Goal: Task Accomplishment & Management: Use online tool/utility

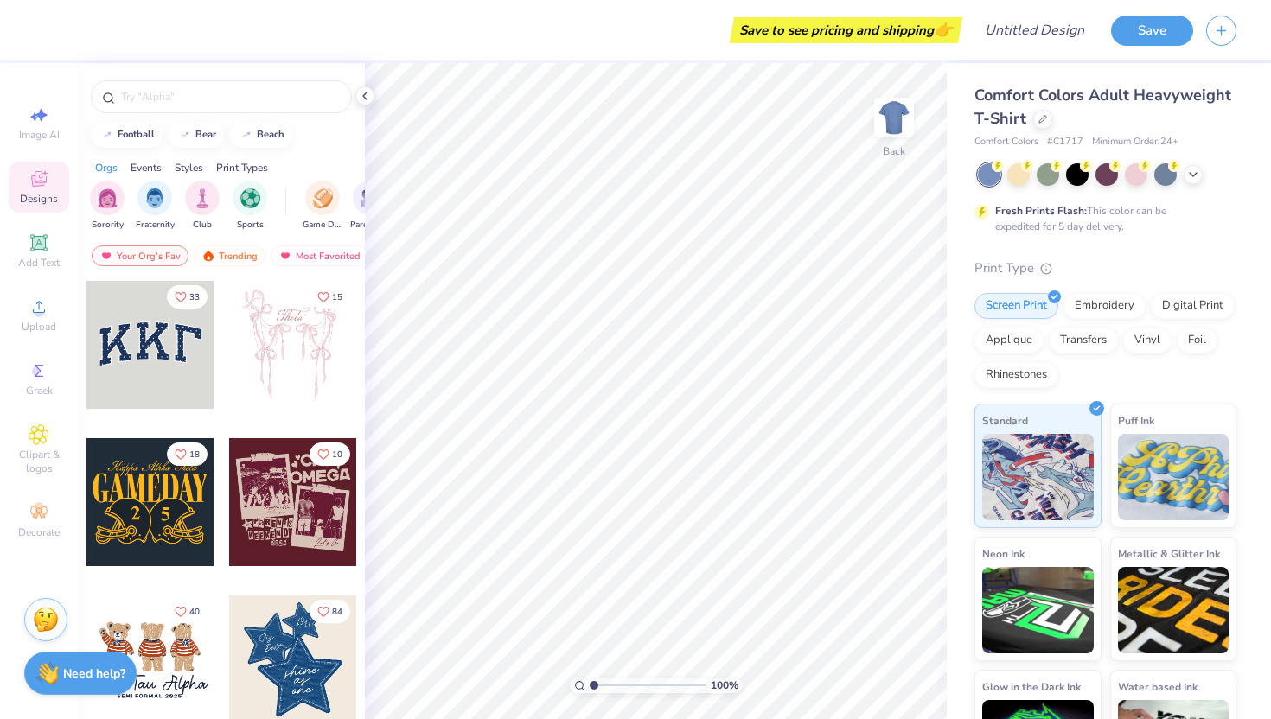
click at [1050, 125] on div "Comfort Colors Adult Heavyweight T-Shirt" at bounding box center [1106, 107] width 262 height 47
click at [1047, 125] on div at bounding box center [1042, 117] width 19 height 19
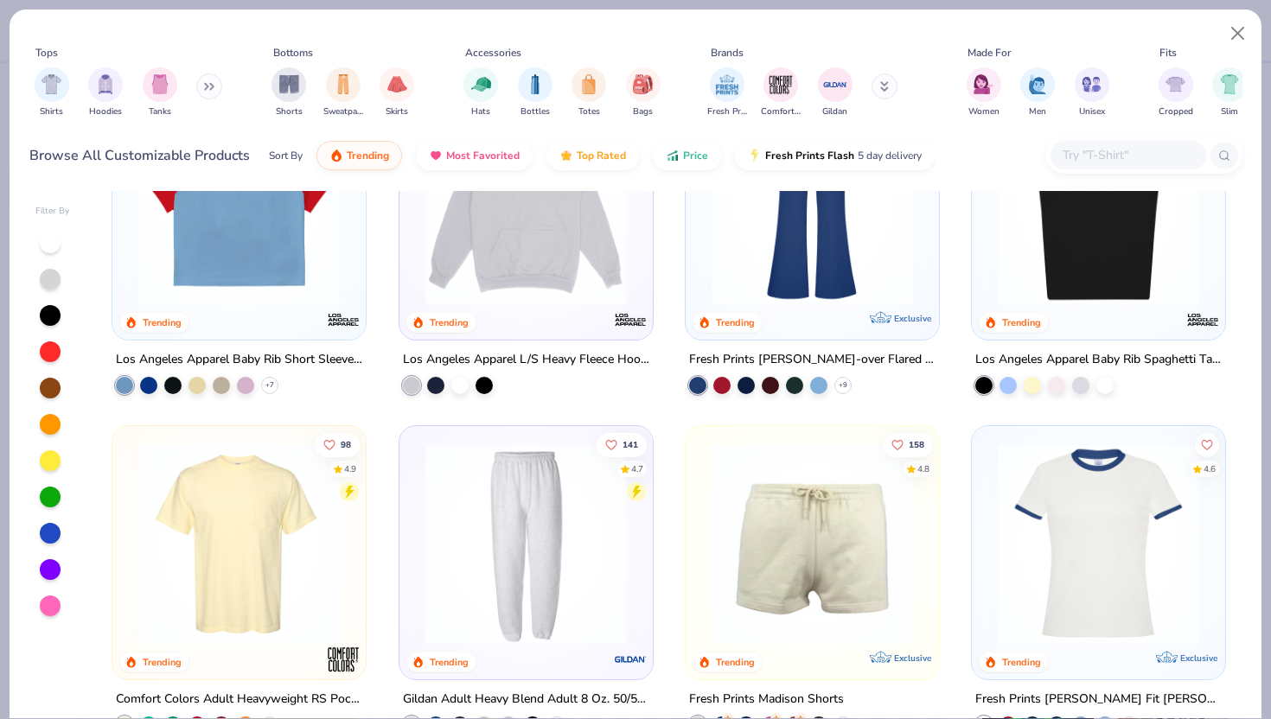
scroll to position [2355, 0]
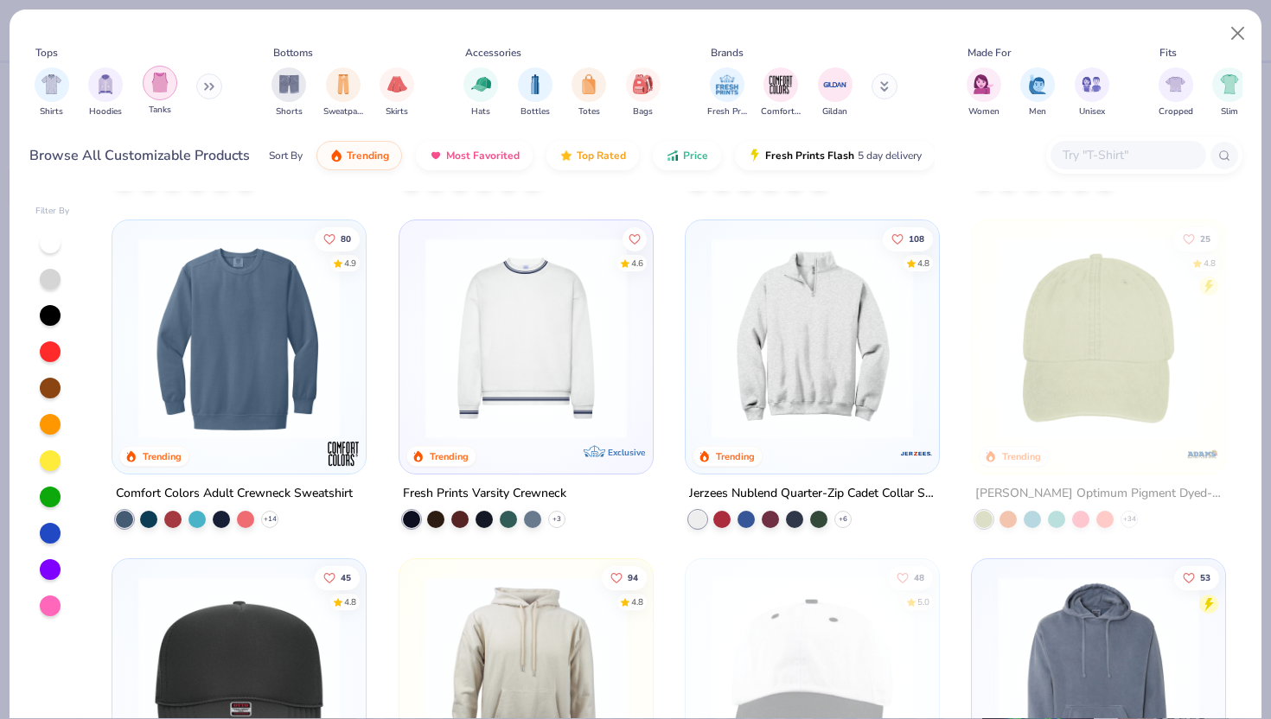
click at [164, 85] on img "filter for Tanks" at bounding box center [159, 83] width 19 height 20
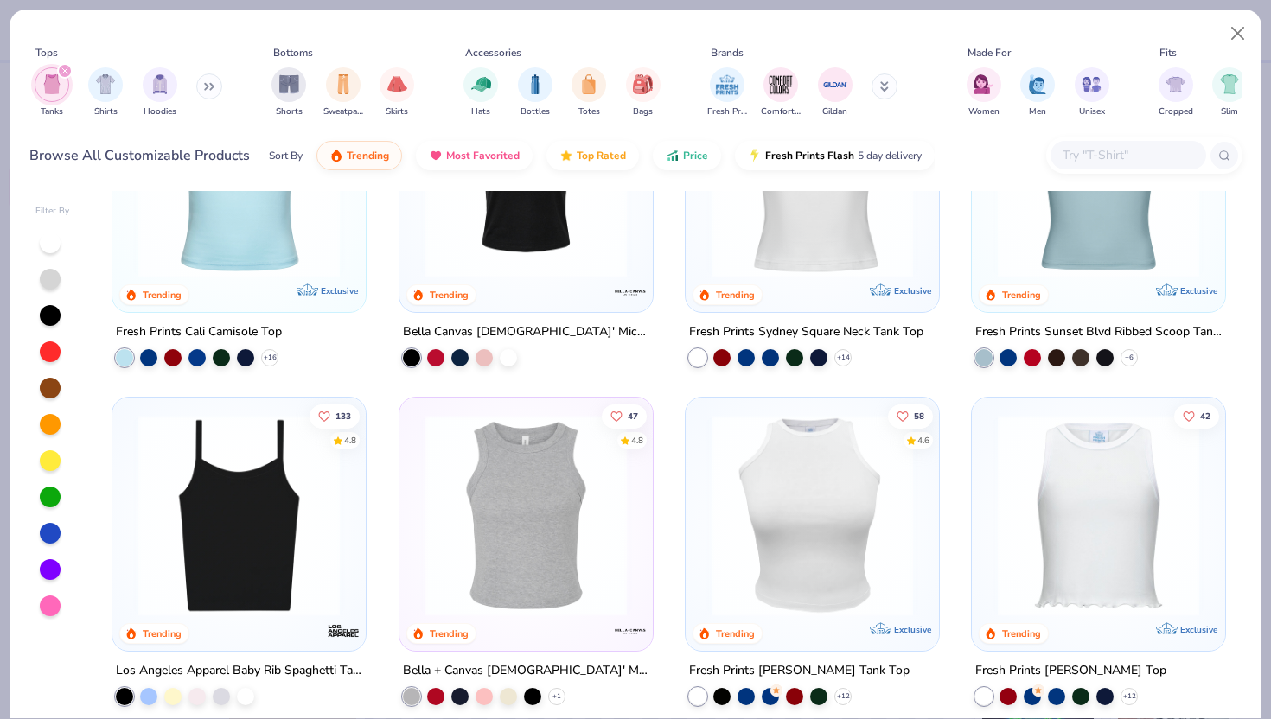
scroll to position [237, 0]
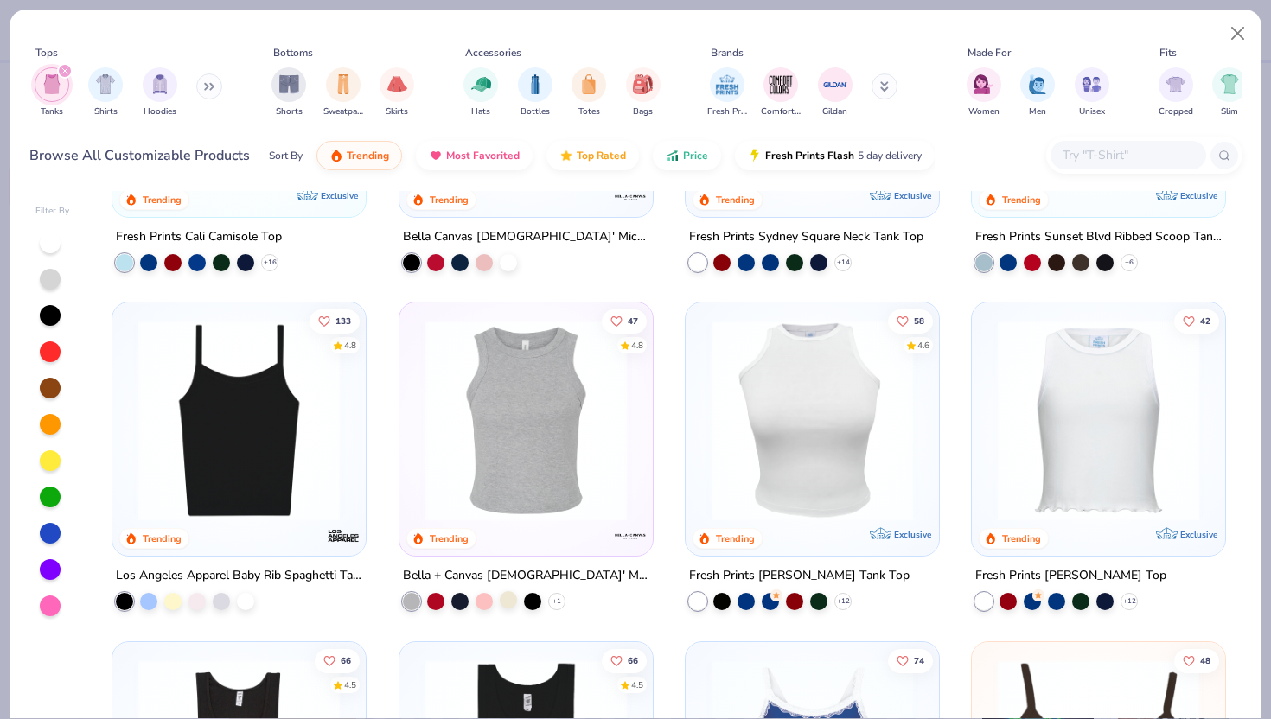
click at [515, 600] on div at bounding box center [508, 599] width 17 height 17
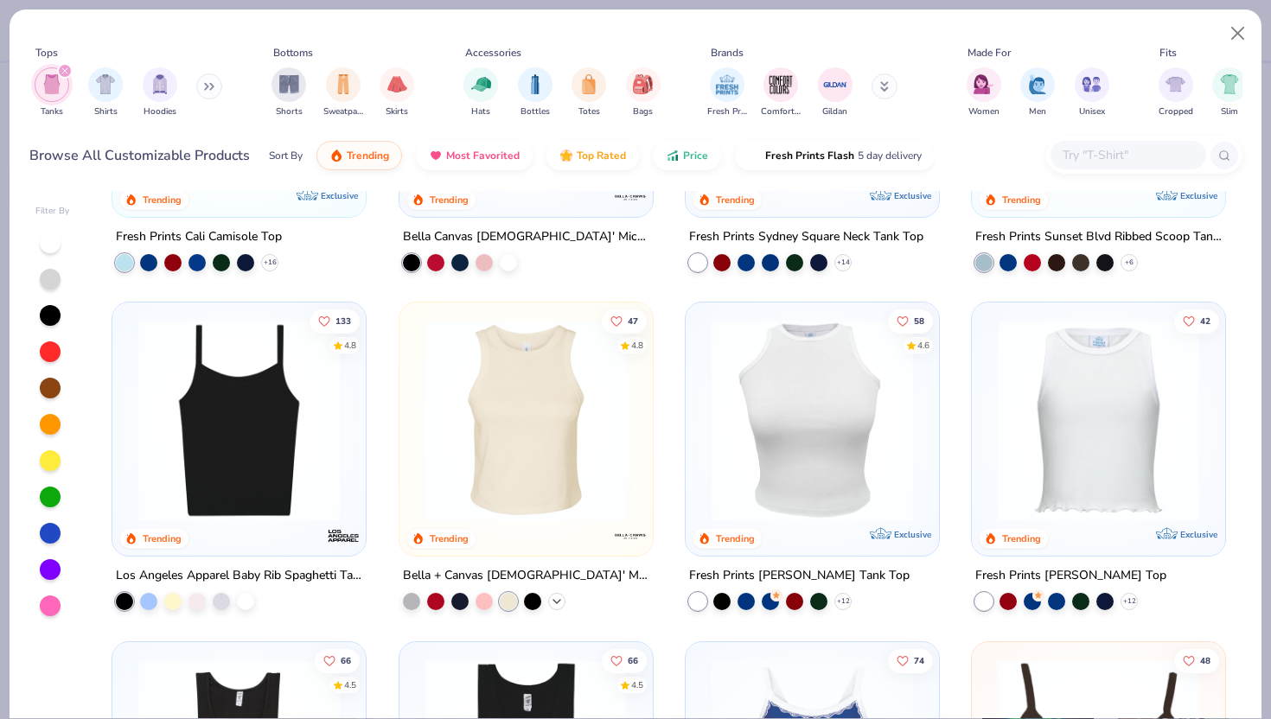
click at [562, 604] on icon at bounding box center [557, 602] width 14 height 14
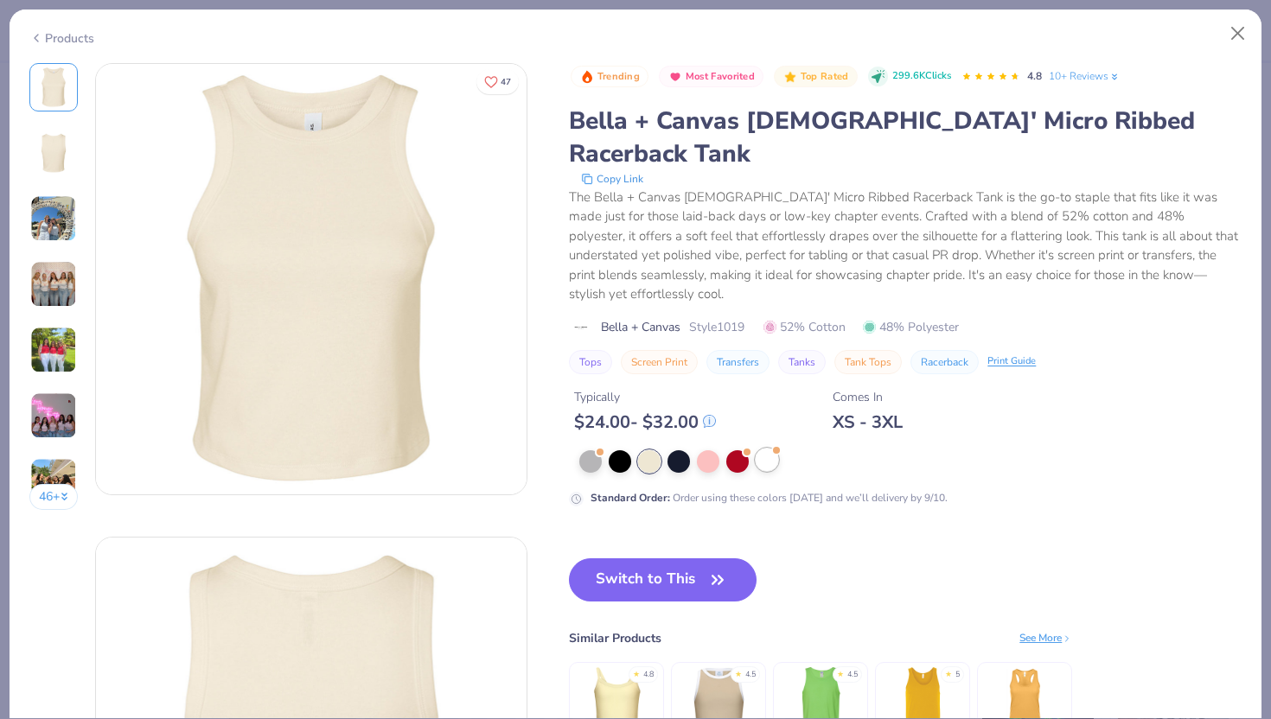
click at [771, 449] on div at bounding box center [767, 460] width 22 height 22
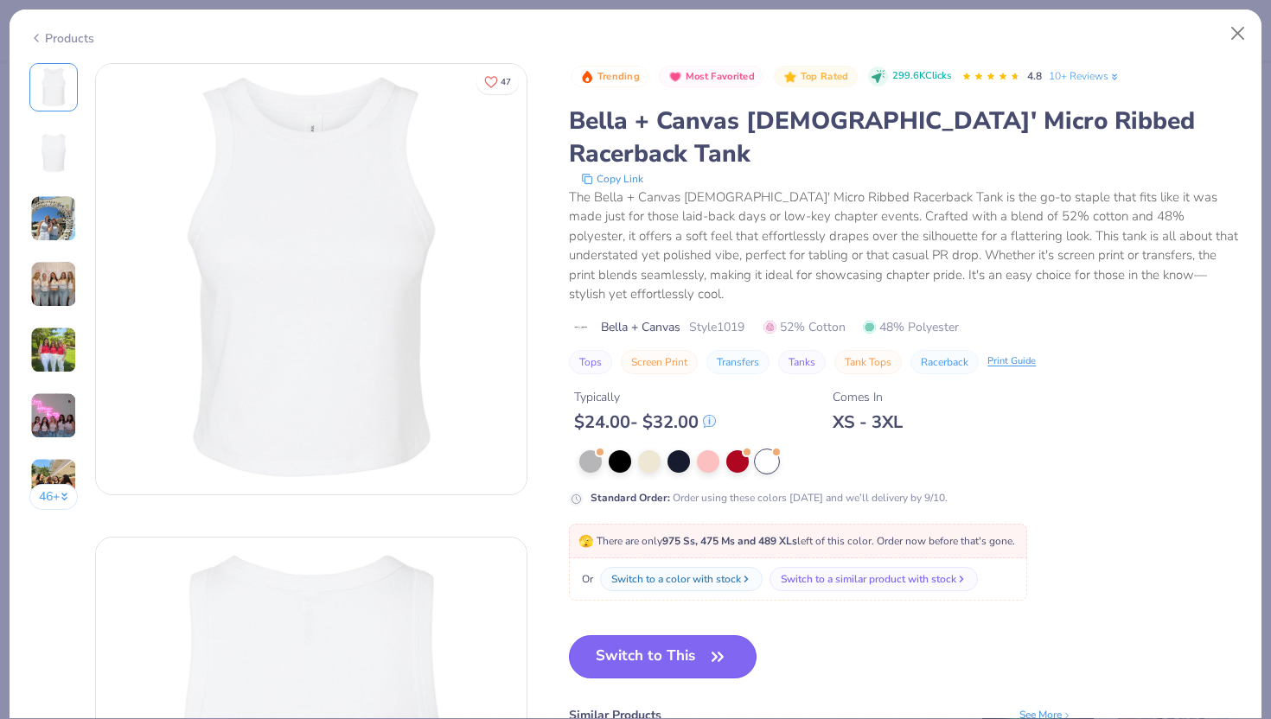
click at [677, 636] on button "Switch to This" at bounding box center [663, 657] width 188 height 43
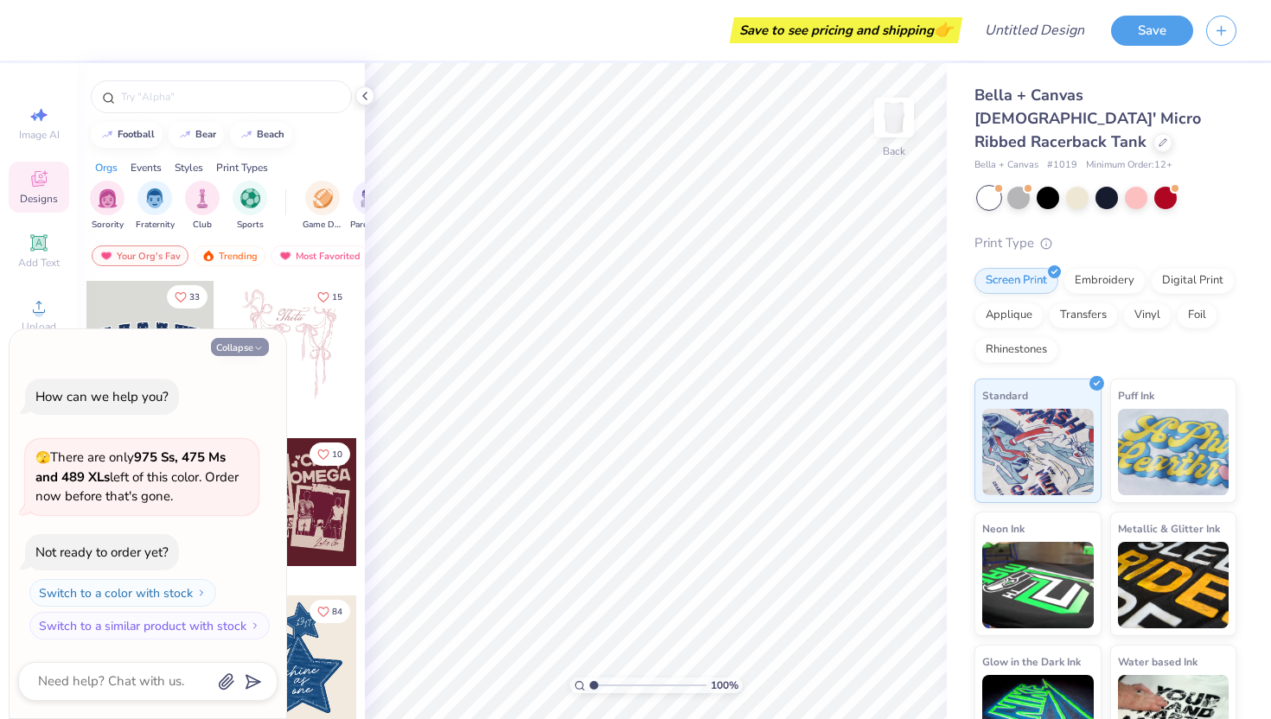
click at [254, 349] on icon "button" at bounding box center [258, 348] width 10 height 10
type textarea "x"
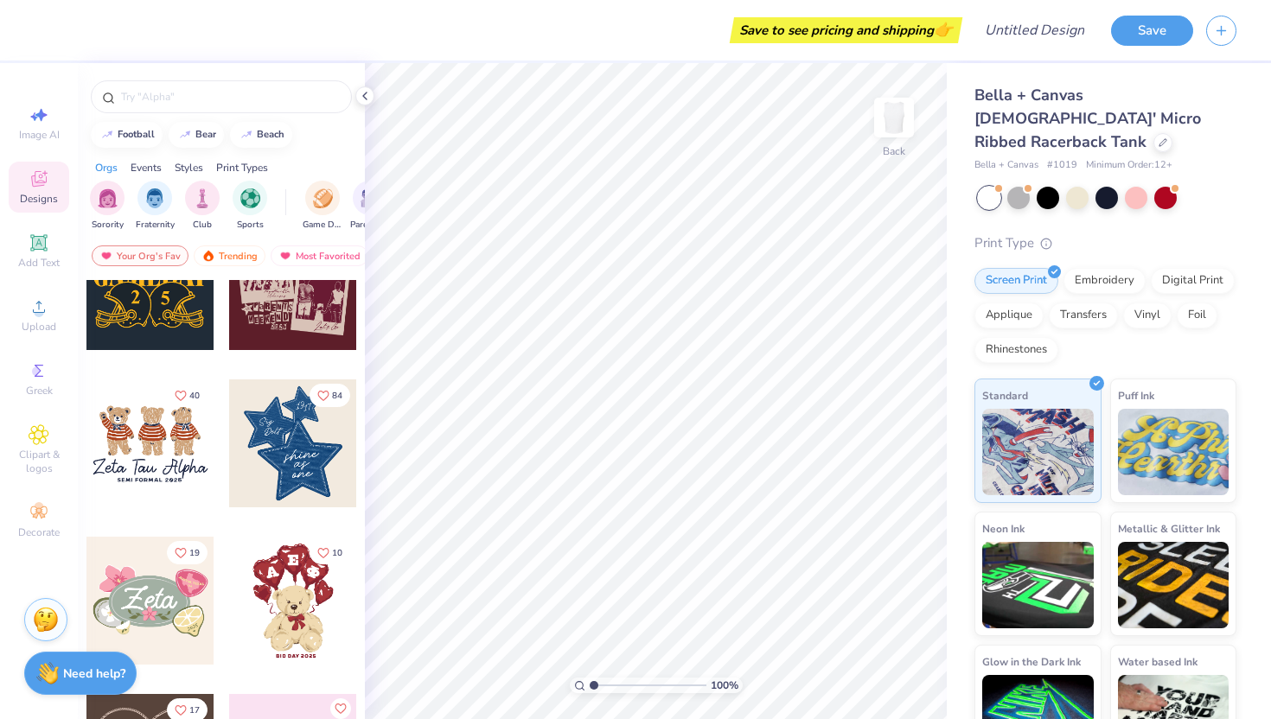
scroll to position [141, 0]
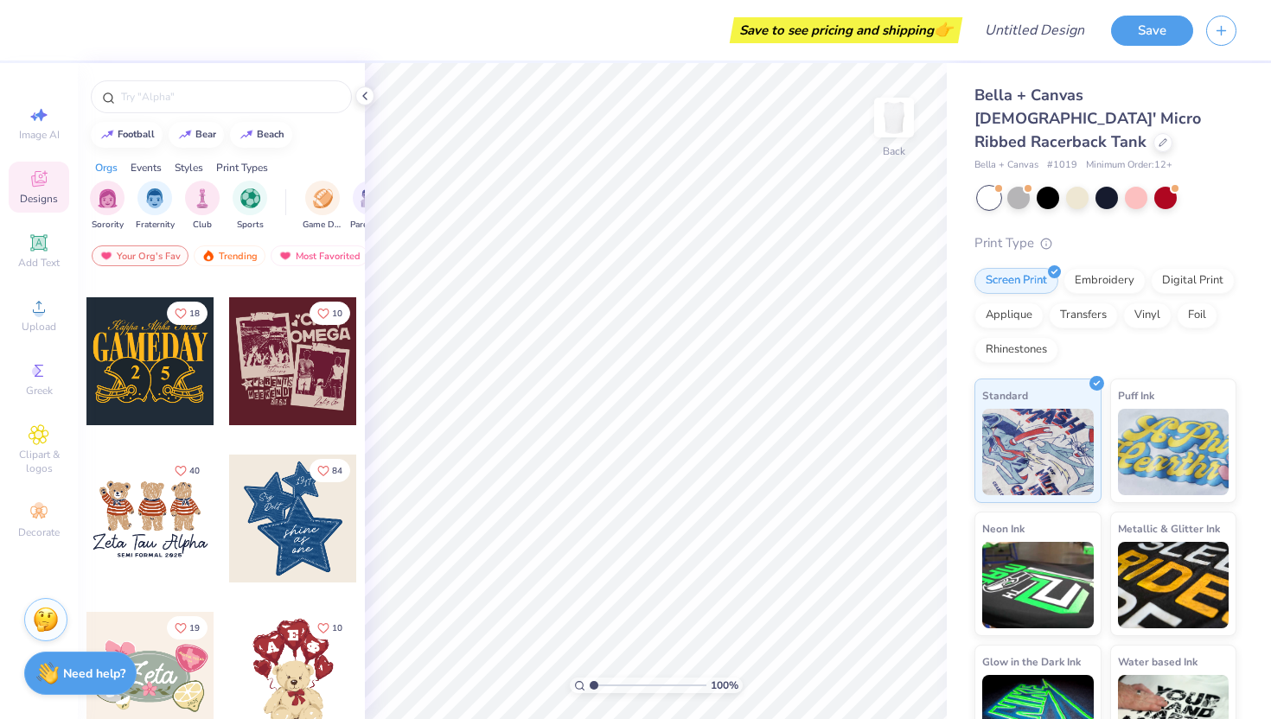
click at [140, 364] on div at bounding box center [150, 361] width 128 height 128
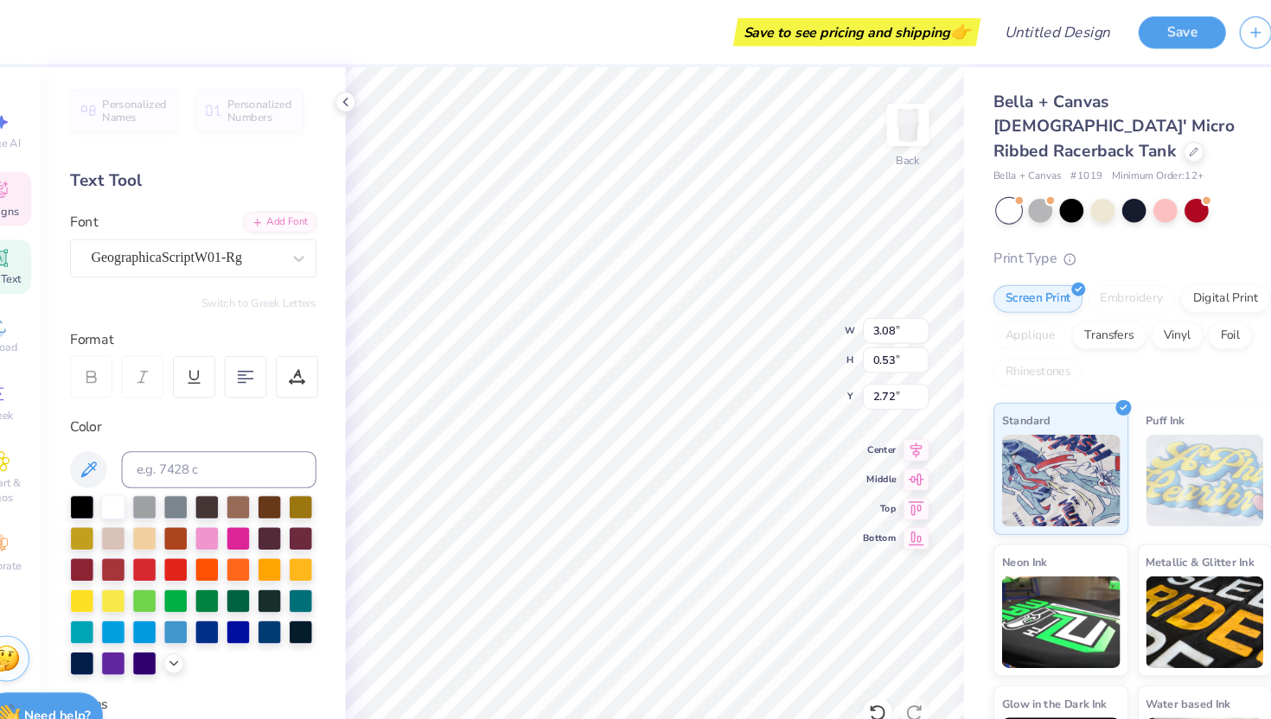
type input "2.72"
type input "1.71"
type input "7.86"
type input "1.36"
type input "2.17"
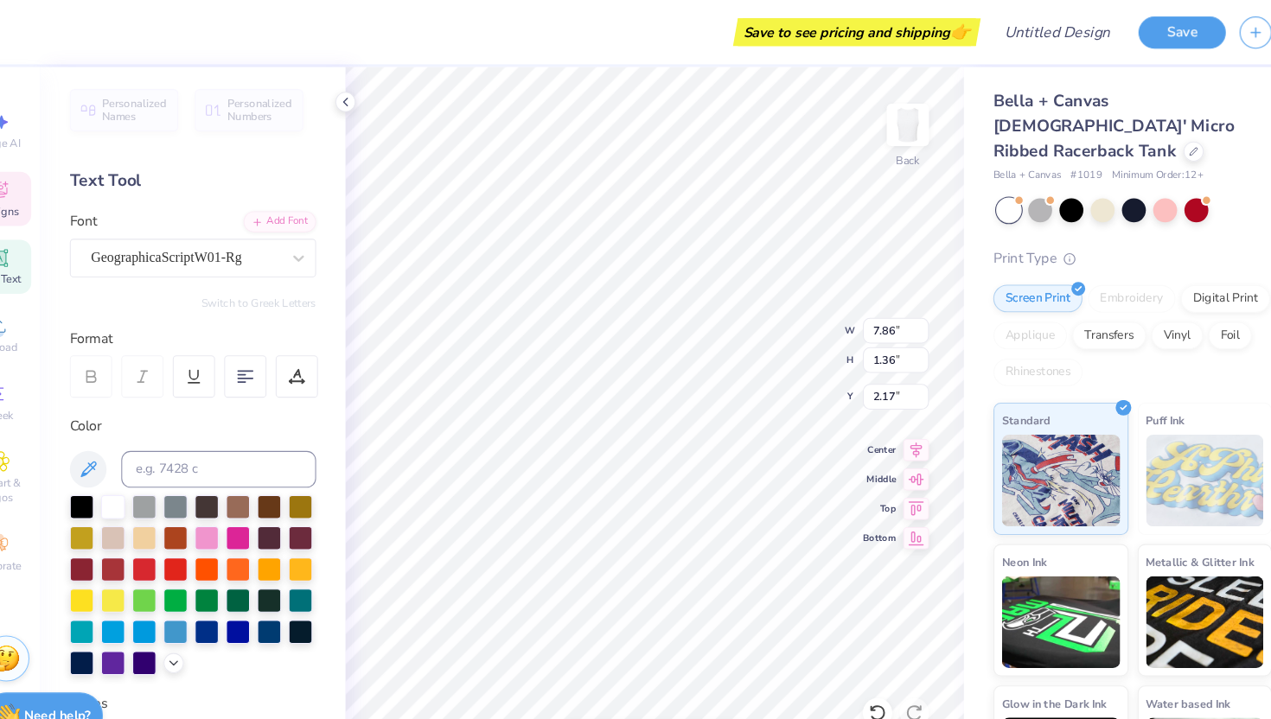
scroll to position [0, 5]
type textarea "Alpha Epsilon Phi"
click at [228, 480] on div at bounding box center [234, 475] width 22 height 22
click at [106, 481] on div at bounding box center [117, 475] width 22 height 22
click at [334, 244] on div at bounding box center [320, 242] width 31 height 31
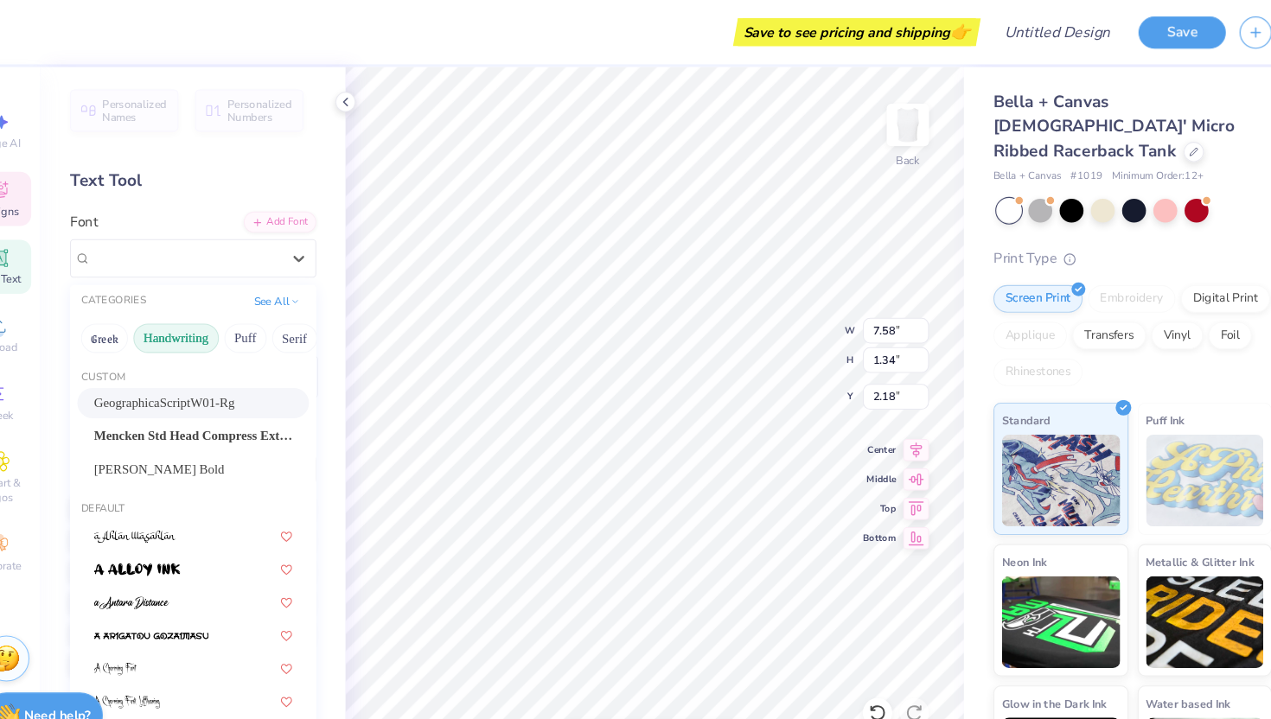
click at [216, 322] on button "Handwriting" at bounding box center [205, 318] width 80 height 28
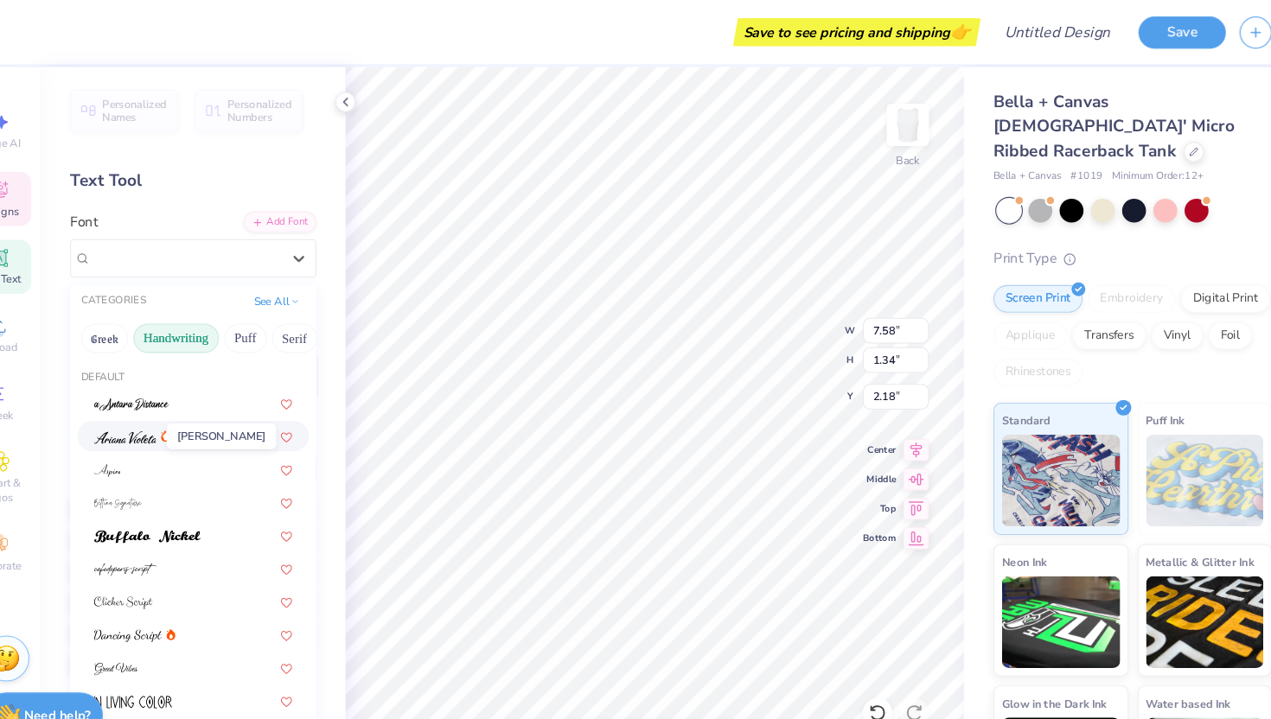
click at [171, 404] on span at bounding box center [157, 410] width 59 height 18
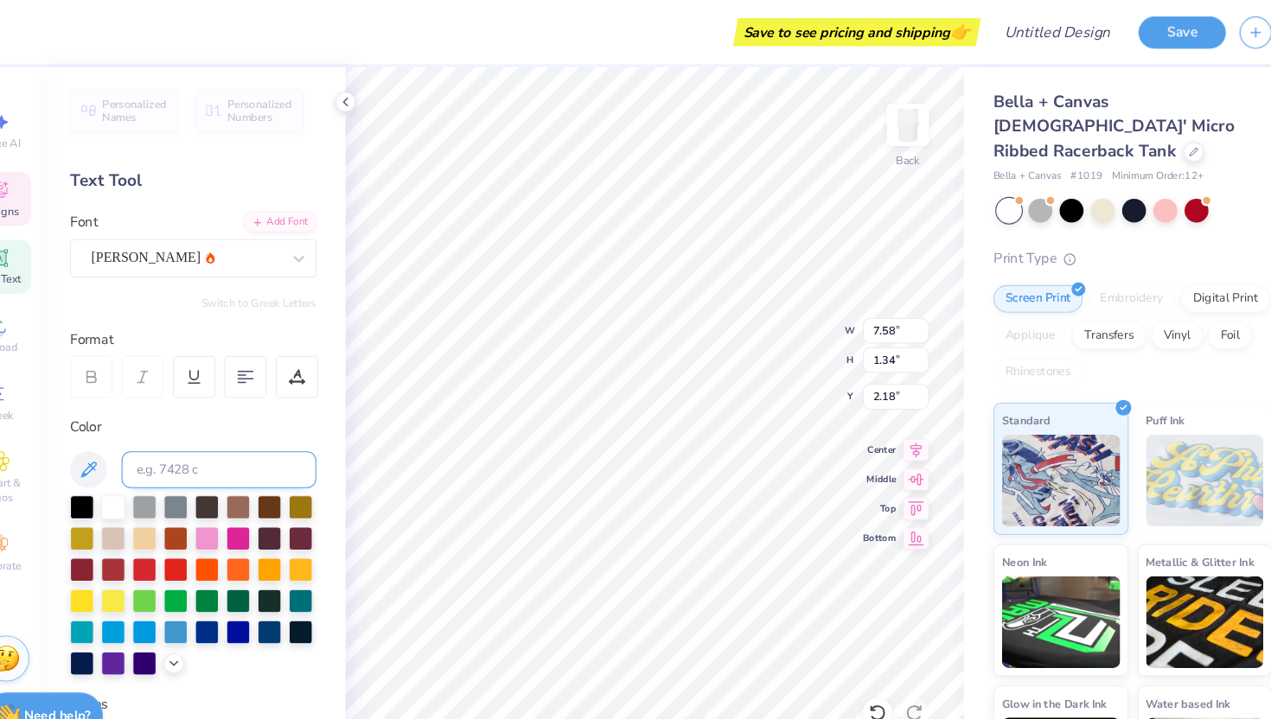
type input "5.82"
type input "1.06"
type input "2.32"
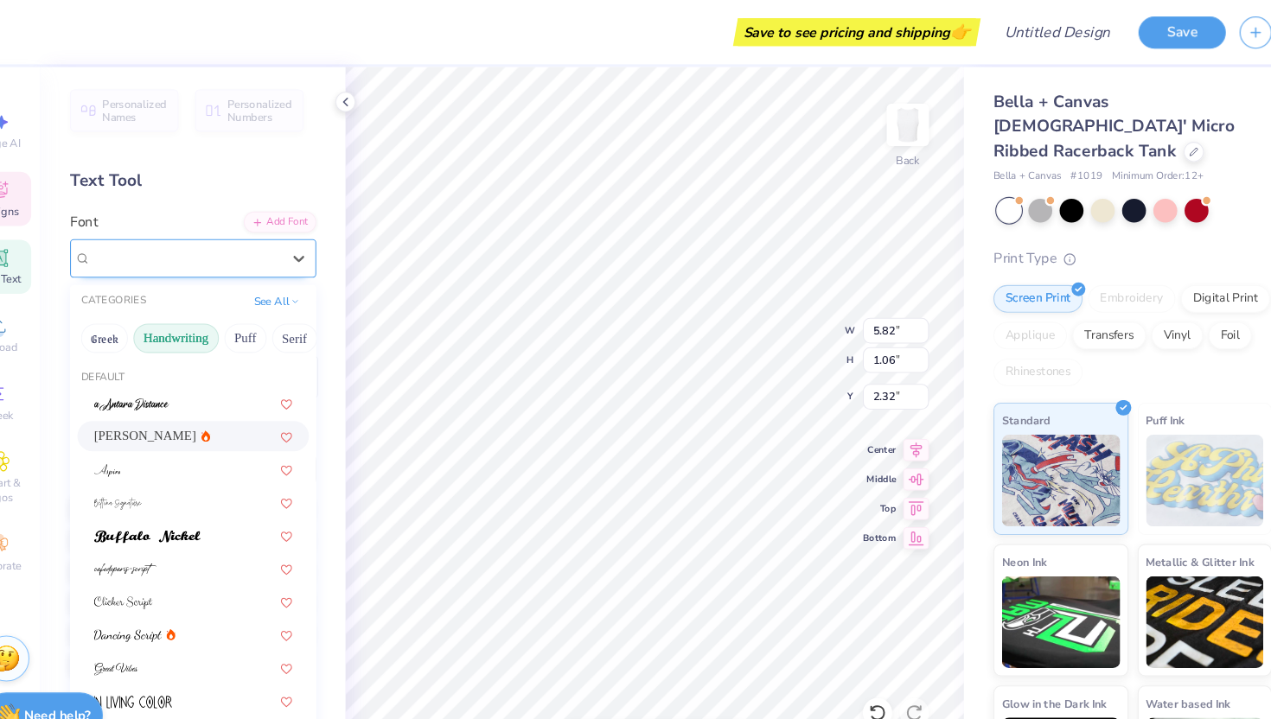
click at [259, 253] on div "[PERSON_NAME]" at bounding box center [215, 242] width 182 height 27
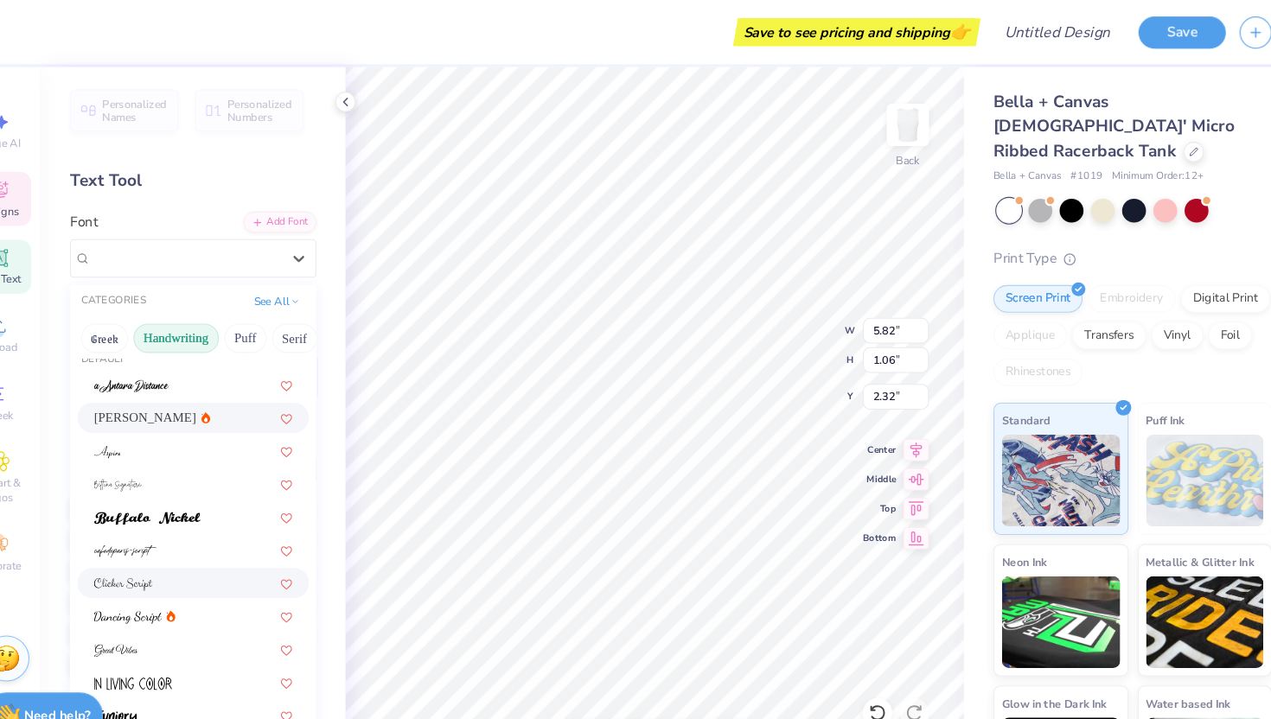
scroll to position [17, 0]
click at [212, 578] on div at bounding box center [221, 580] width 187 height 18
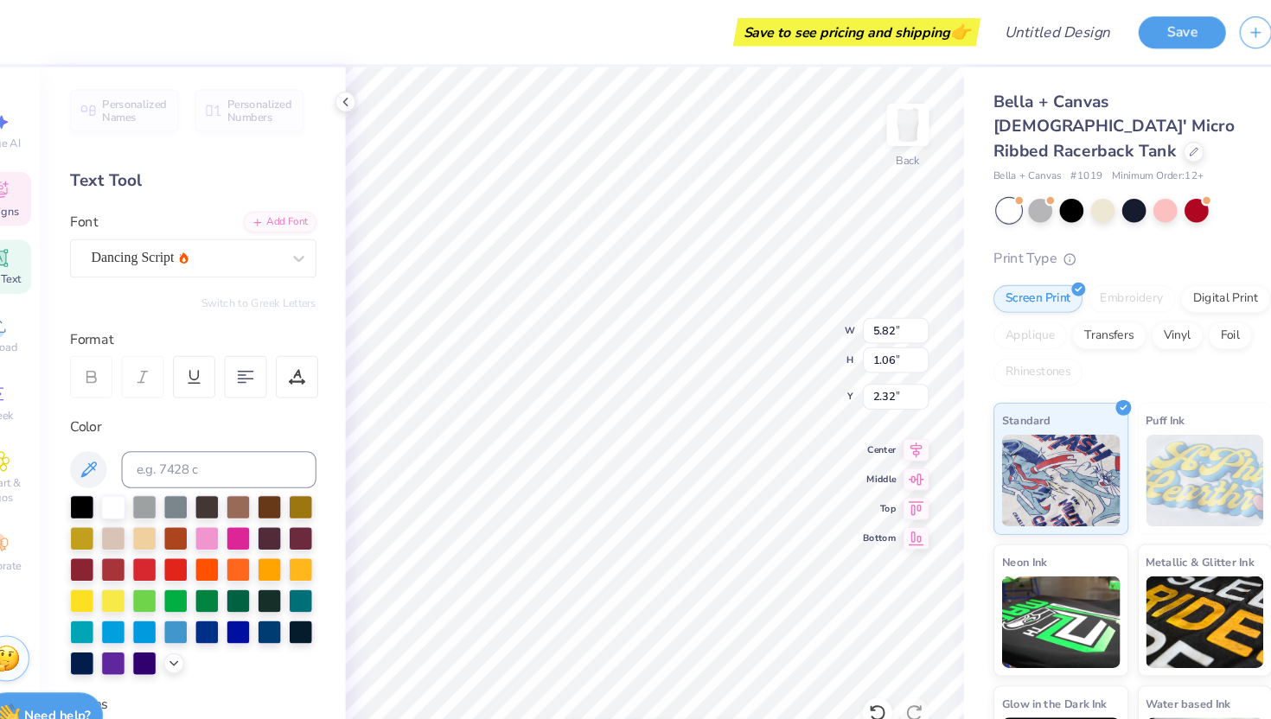
type input "7.56"
type input "1.18"
type input "2.26"
click at [288, 247] on div "Dancing Script" at bounding box center [215, 242] width 182 height 27
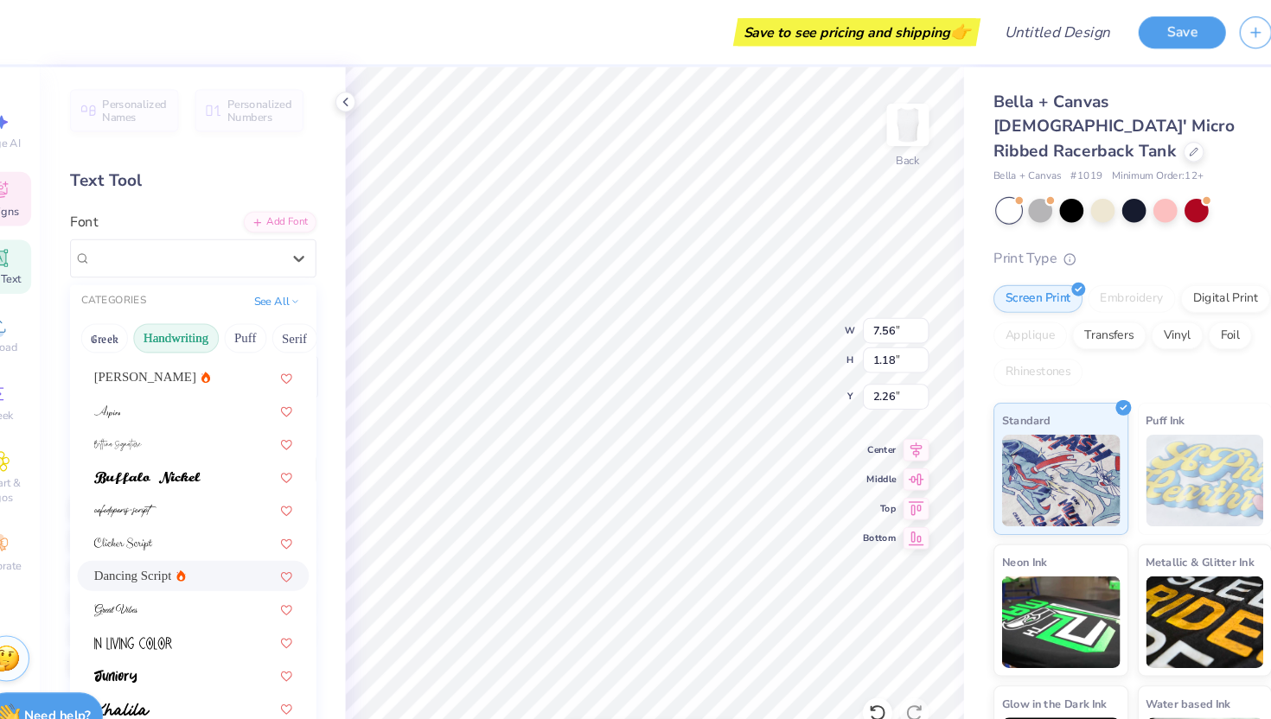
scroll to position [67, 0]
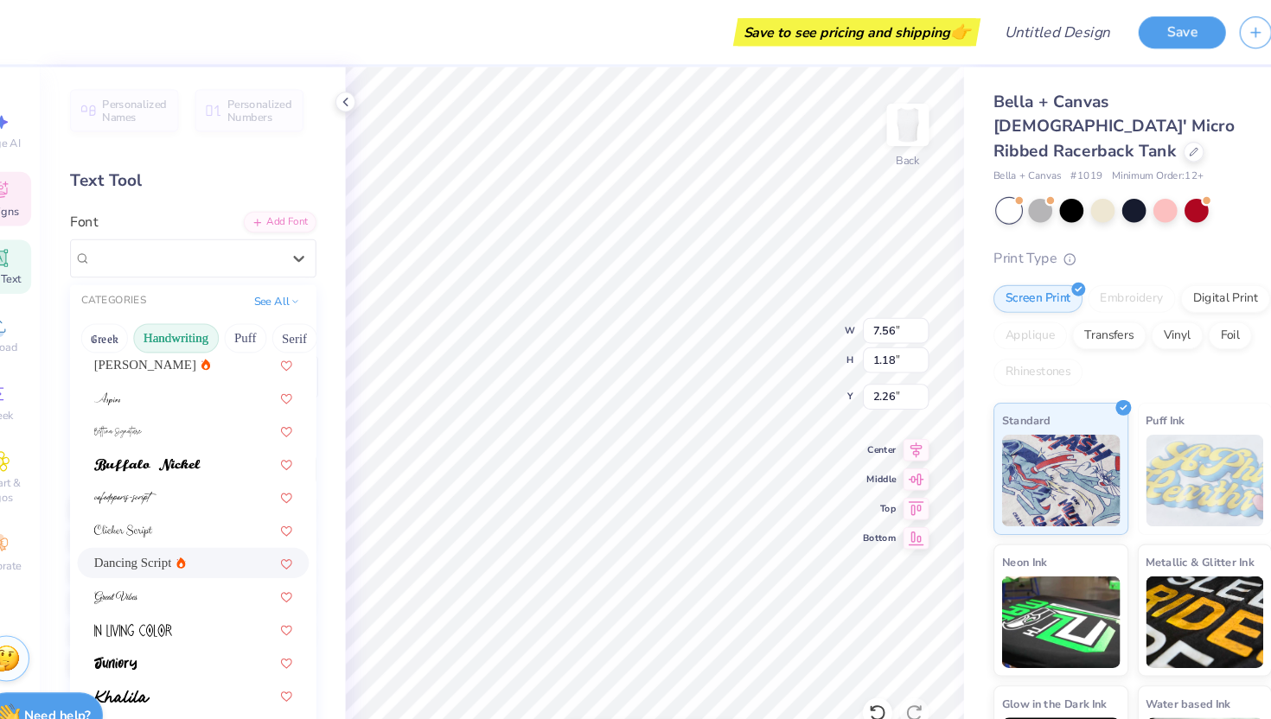
click at [240, 513] on div "[PERSON_NAME] Dancing Script" at bounding box center [222, 731] width 232 height 869
click at [240, 489] on div at bounding box center [221, 498] width 187 height 18
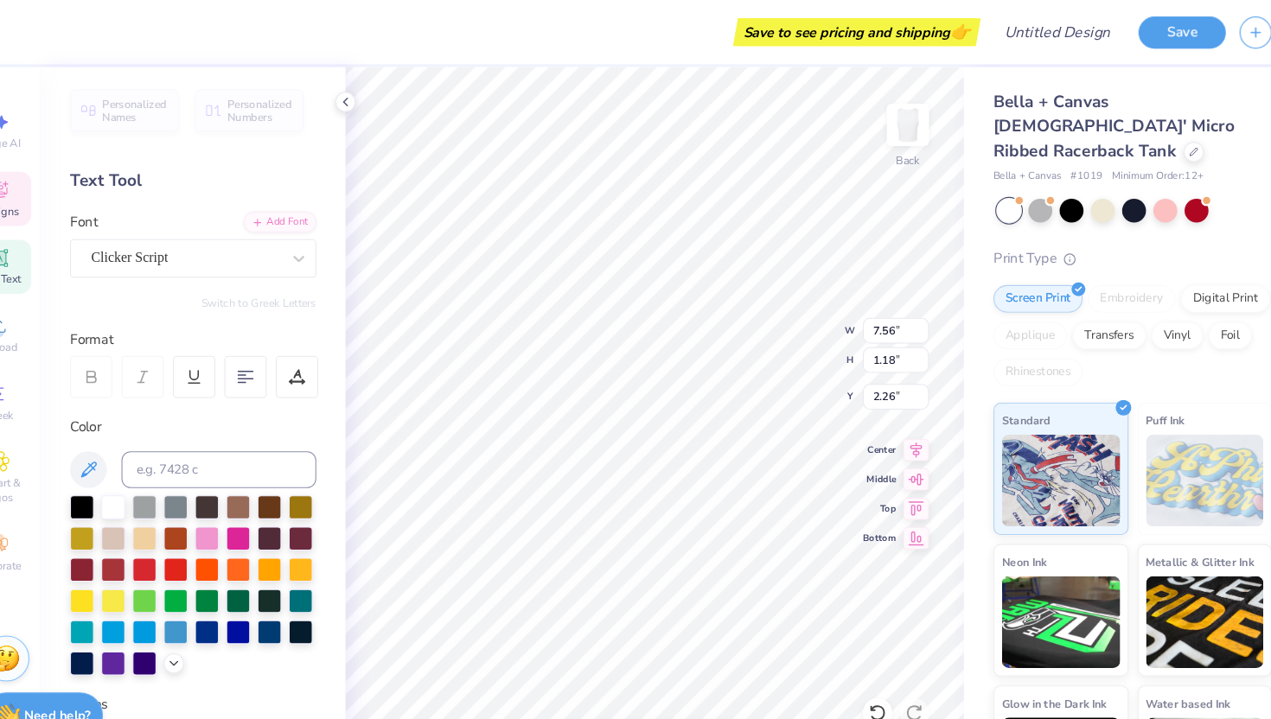
type input "7.20"
type input "1.22"
type input "2.24"
click at [303, 244] on div "Clicker Script" at bounding box center [215, 242] width 182 height 27
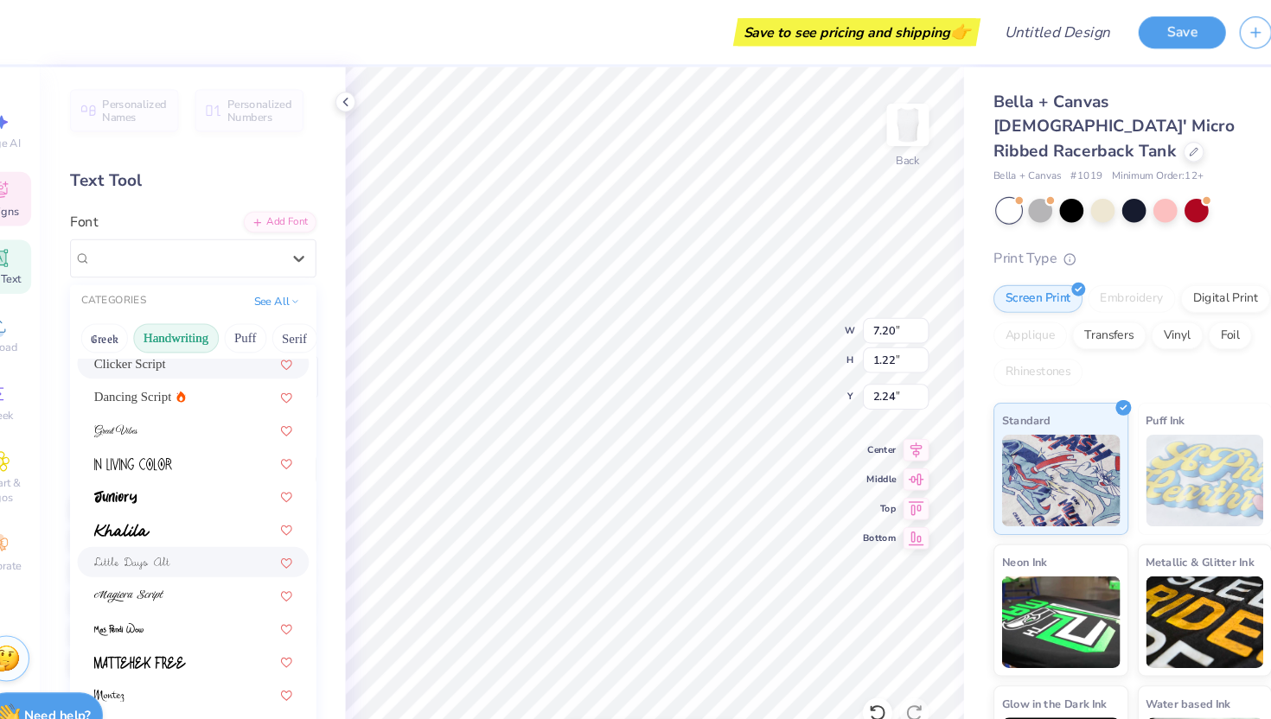
scroll to position [224, 0]
click at [252, 562] on div at bounding box center [221, 560] width 187 height 18
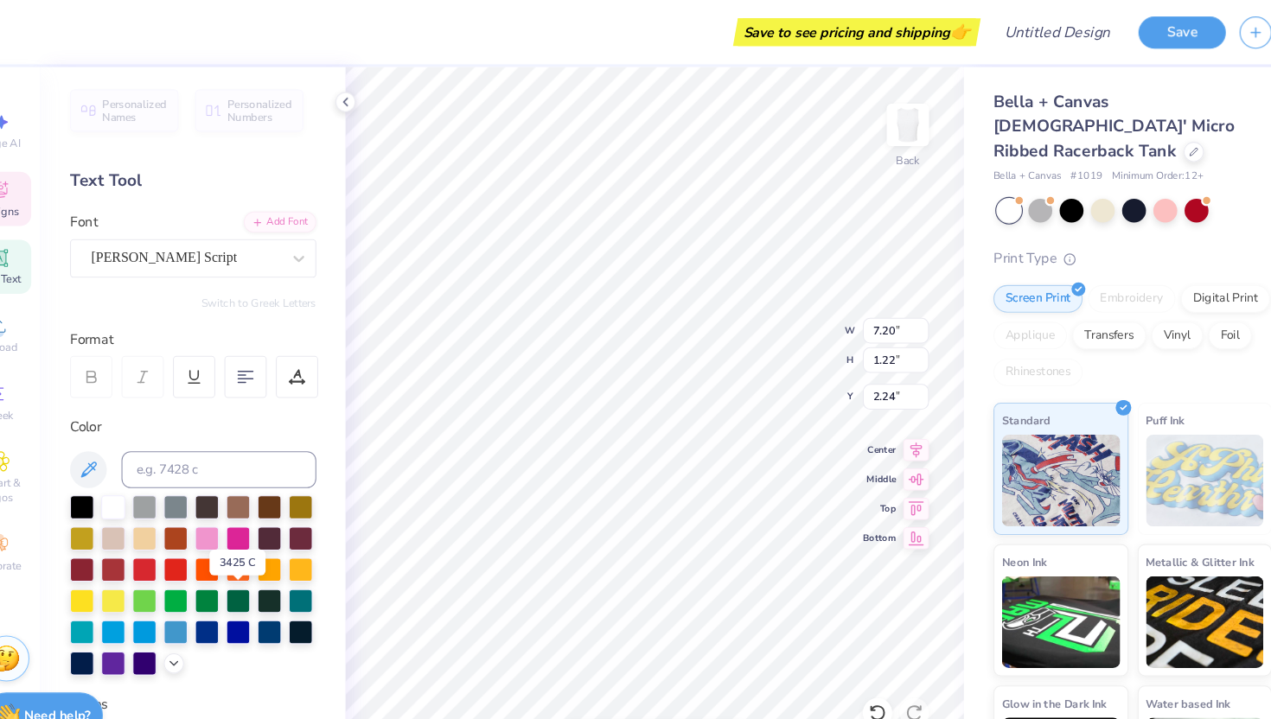
type input "8.97"
type input "1.09"
type input "2.31"
click at [291, 246] on div "[PERSON_NAME] Script" at bounding box center [215, 242] width 182 height 27
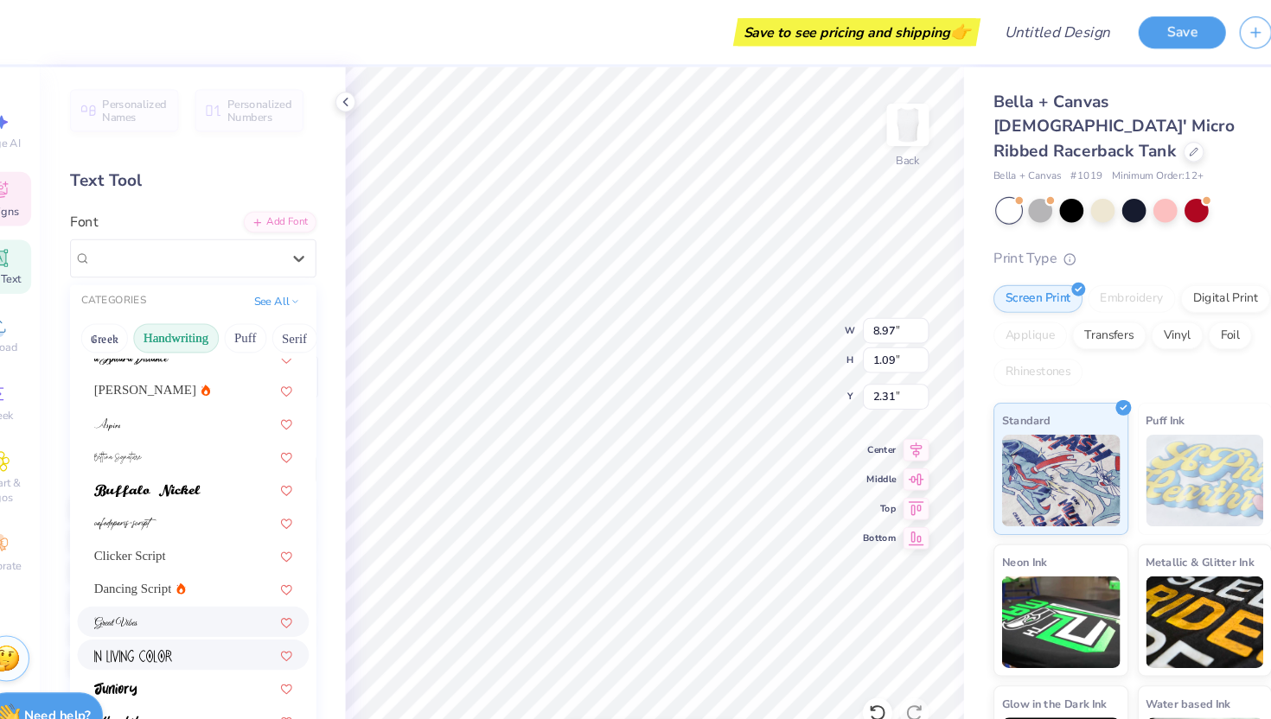
scroll to position [69, 0]
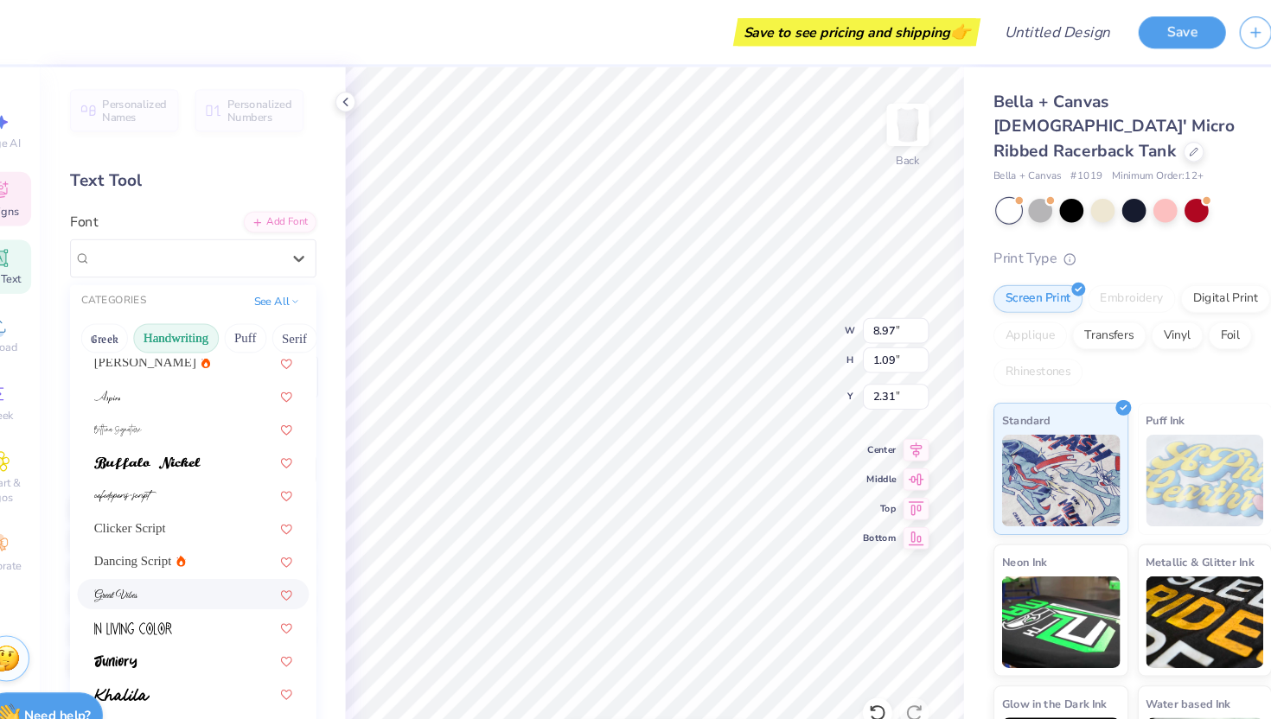
click at [246, 548] on div at bounding box center [221, 559] width 218 height 29
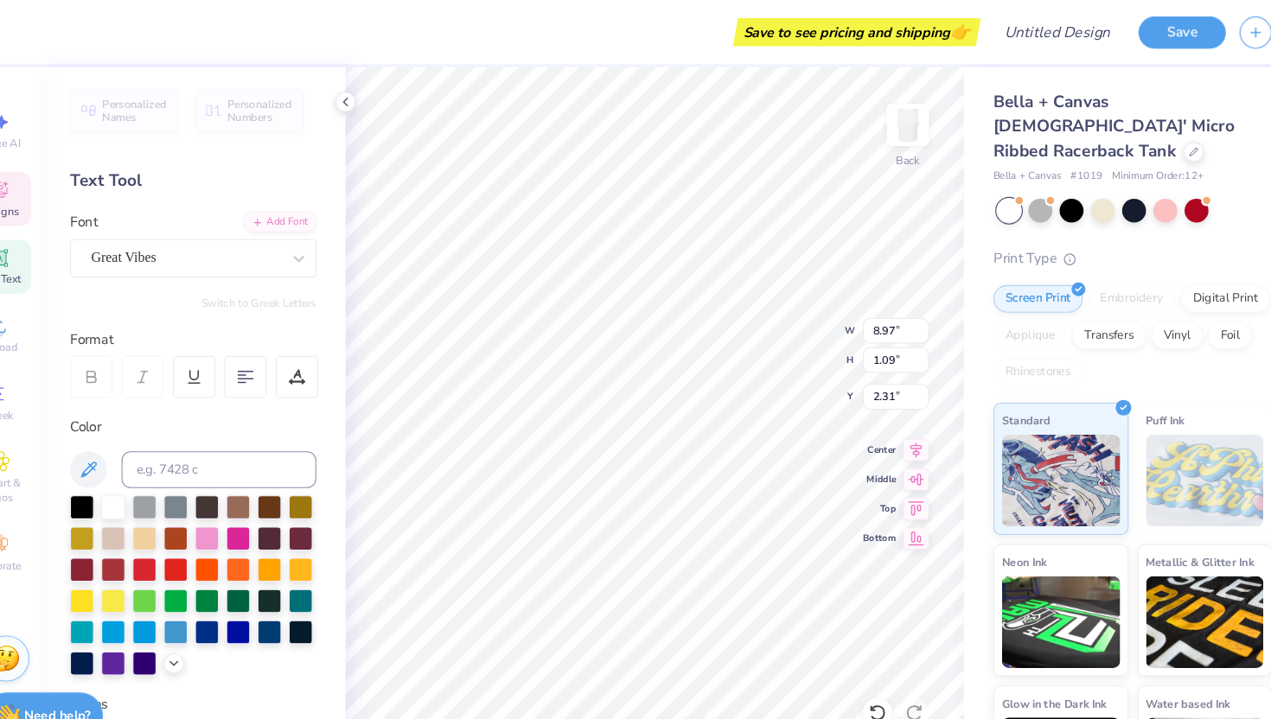
type input "5.88"
type input "1.00"
type input "2.35"
click at [285, 239] on div "Great Vibes" at bounding box center [215, 242] width 182 height 27
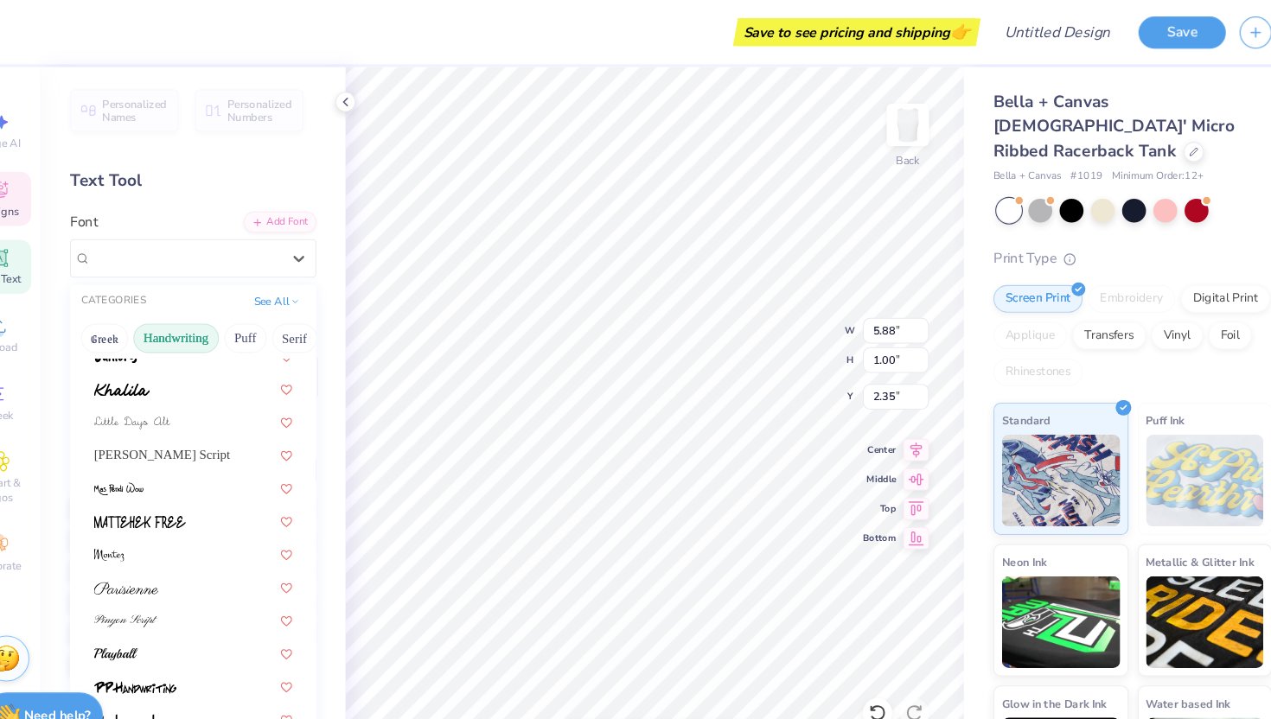
scroll to position [357, 0]
click at [238, 431] on div "[PERSON_NAME] Script" at bounding box center [221, 427] width 187 height 18
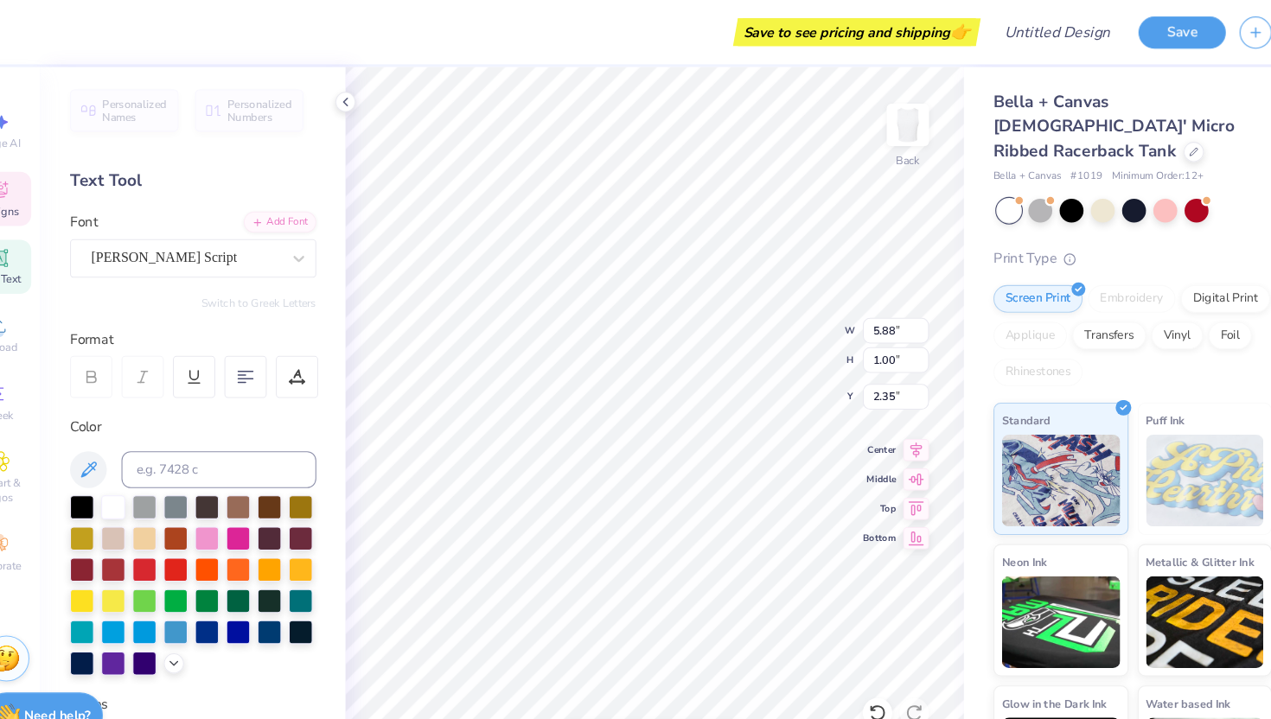
type input "8.97"
type input "1.09"
type input "2.31"
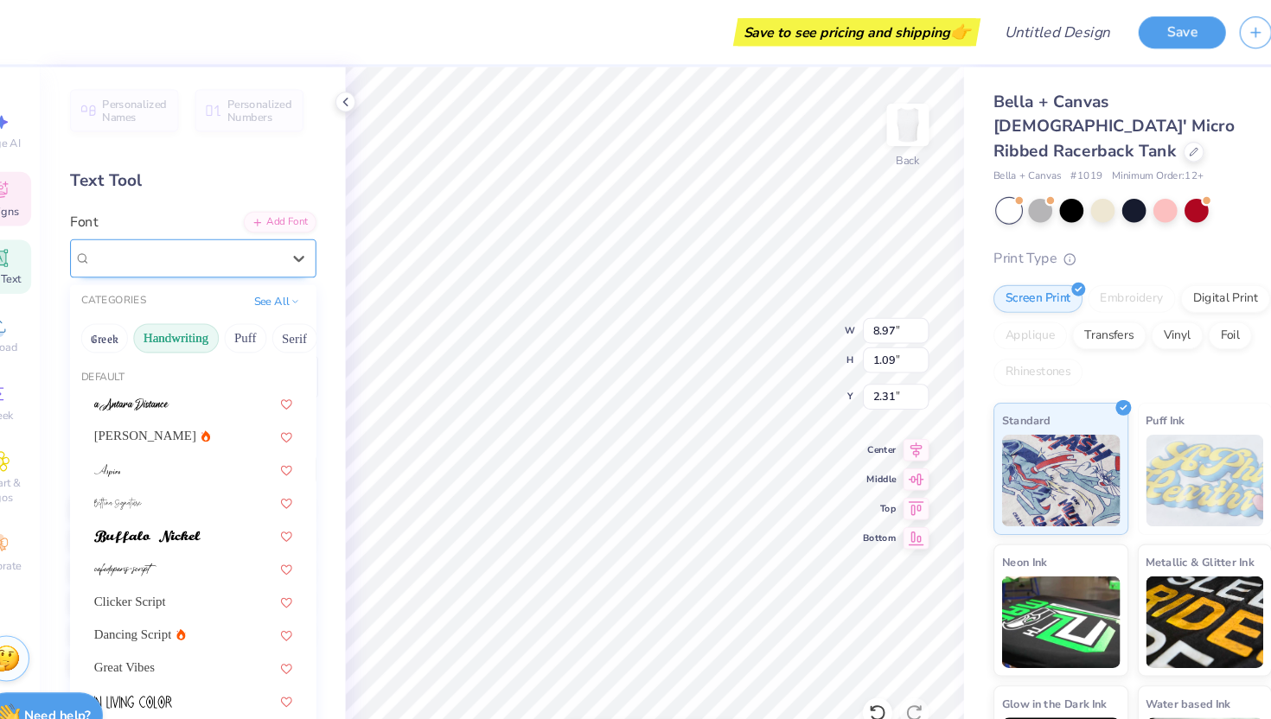
click at [275, 233] on div "[PERSON_NAME] Script" at bounding box center [215, 242] width 182 height 27
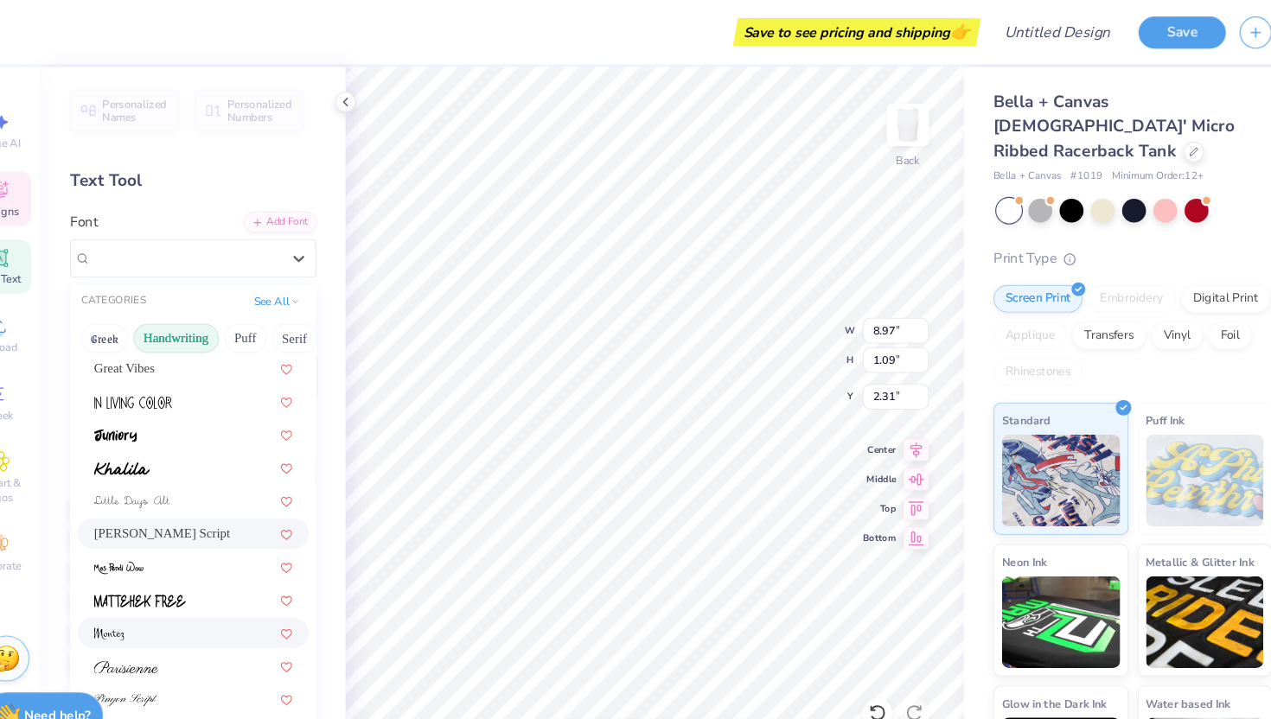
scroll to position [393, 0]
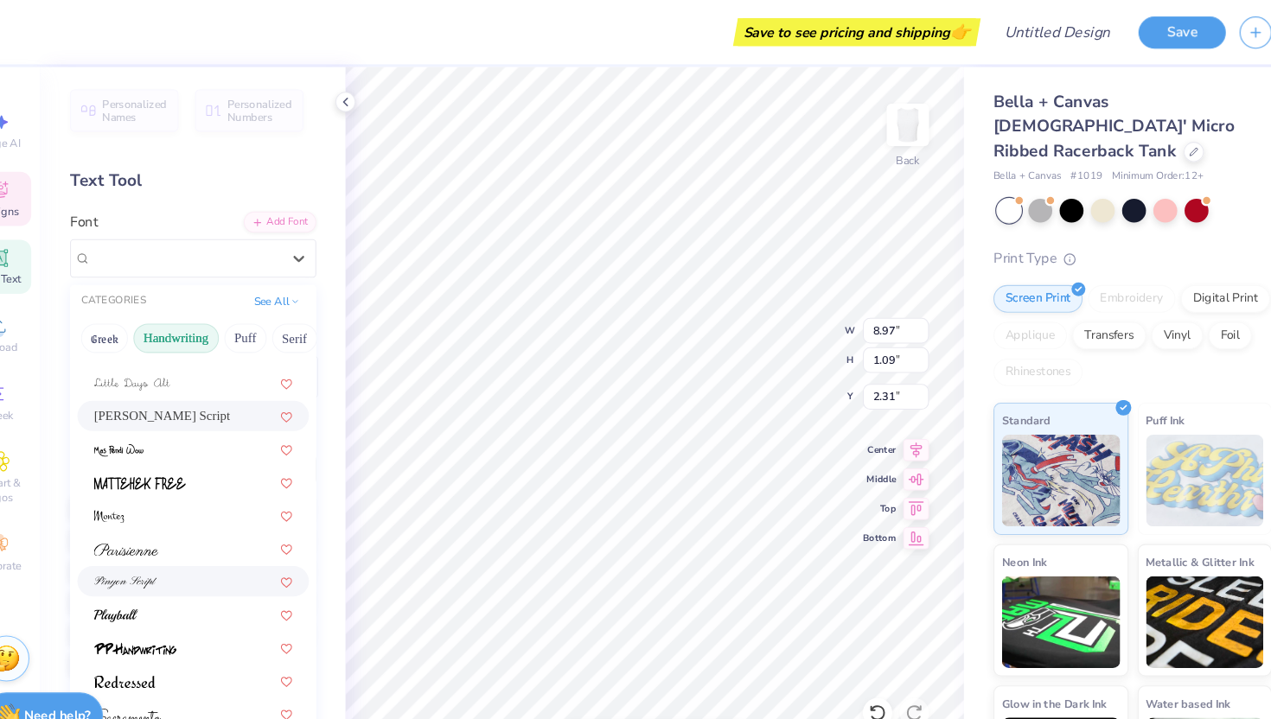
click at [218, 542] on div at bounding box center [221, 547] width 187 height 18
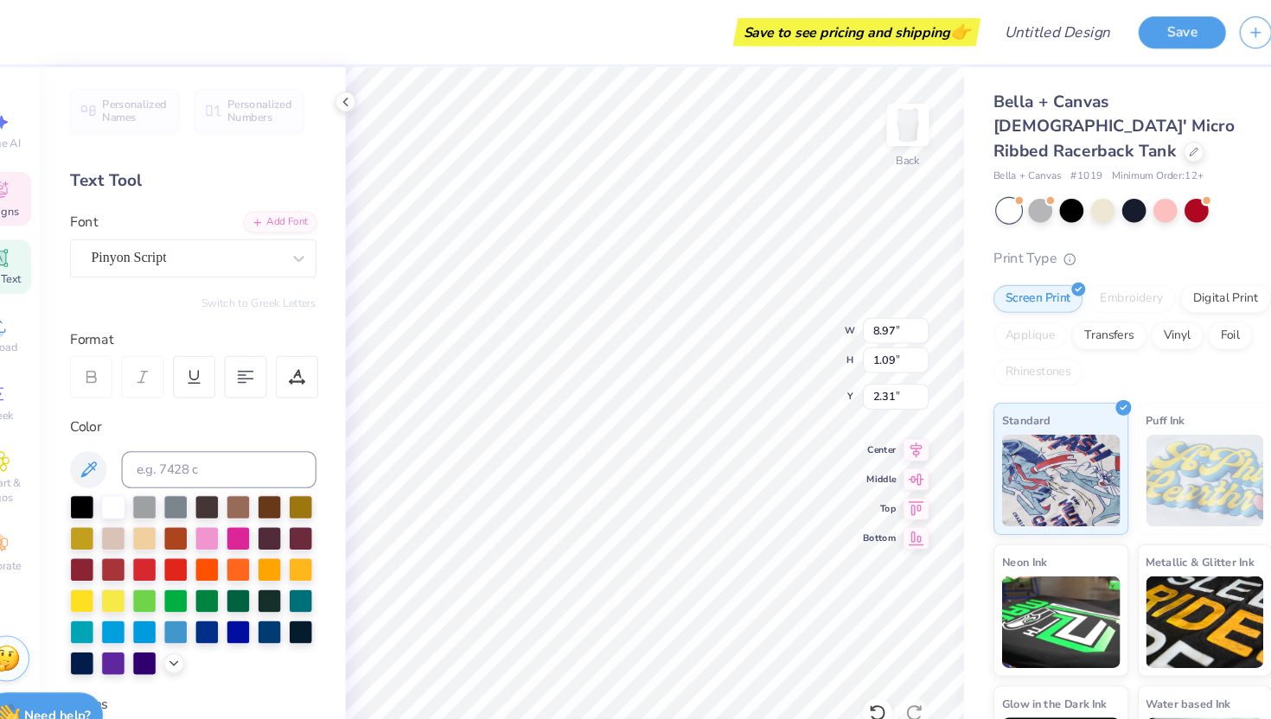
type input "6.42"
type input "1.04"
type input "2.33"
type input "2.37"
type input "8.91"
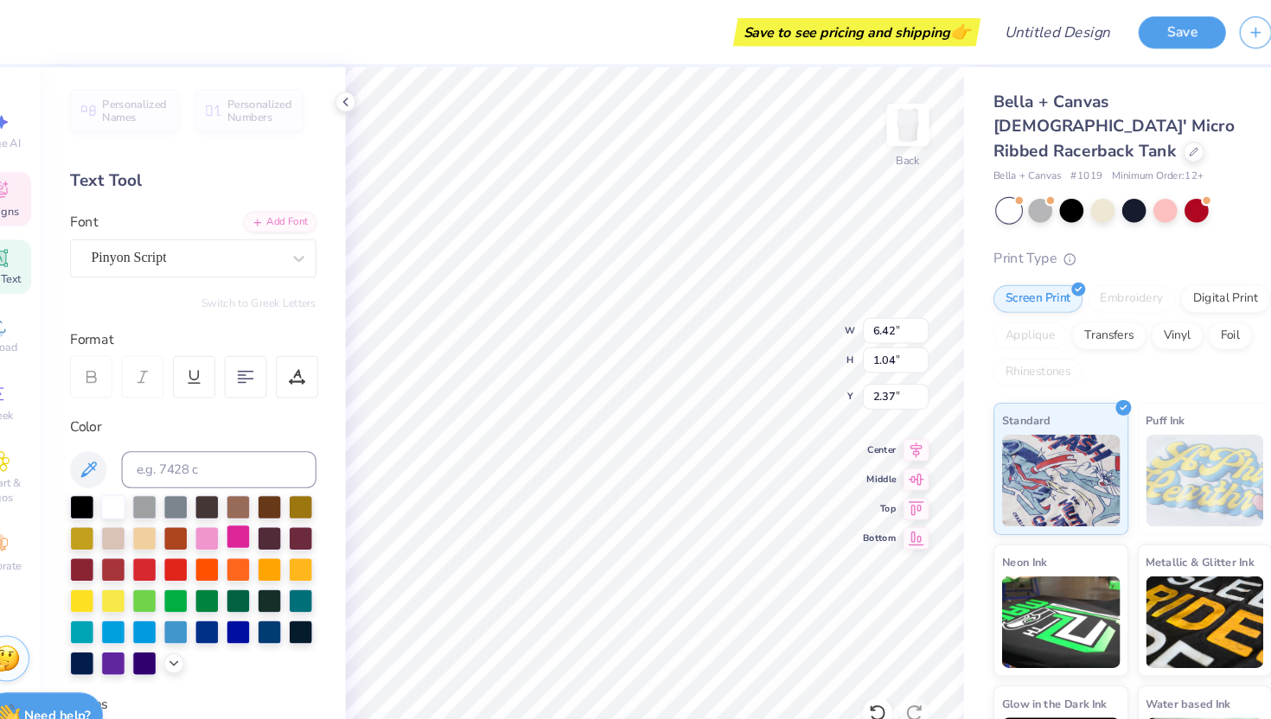
type input "1.44"
type input "2.98"
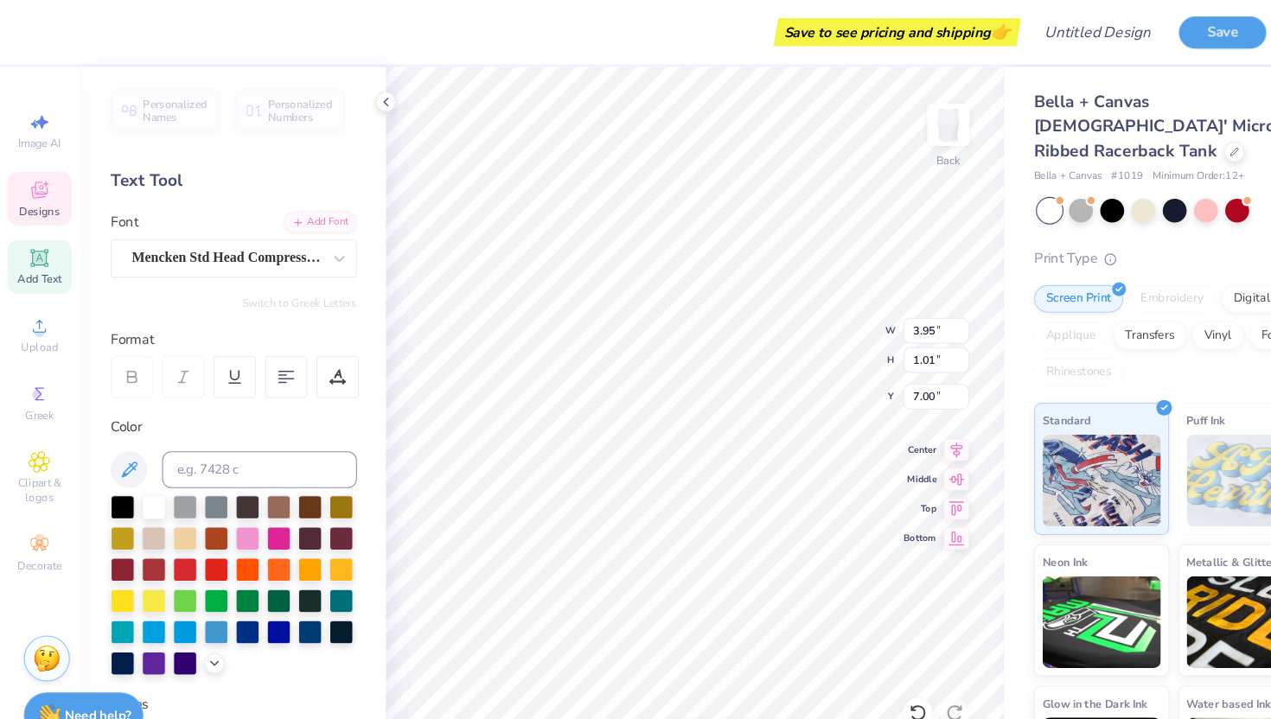
click at [48, 193] on span "Designs" at bounding box center [39, 199] width 38 height 14
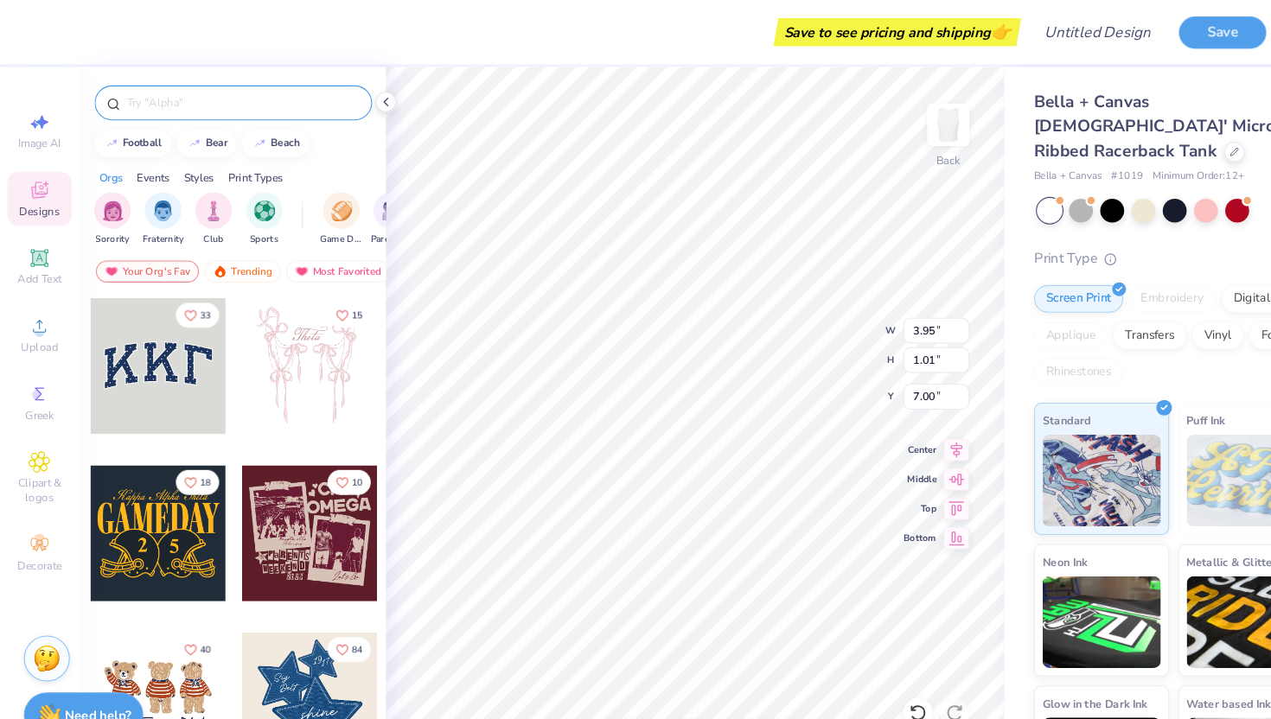
click at [186, 98] on input "text" at bounding box center [229, 96] width 221 height 17
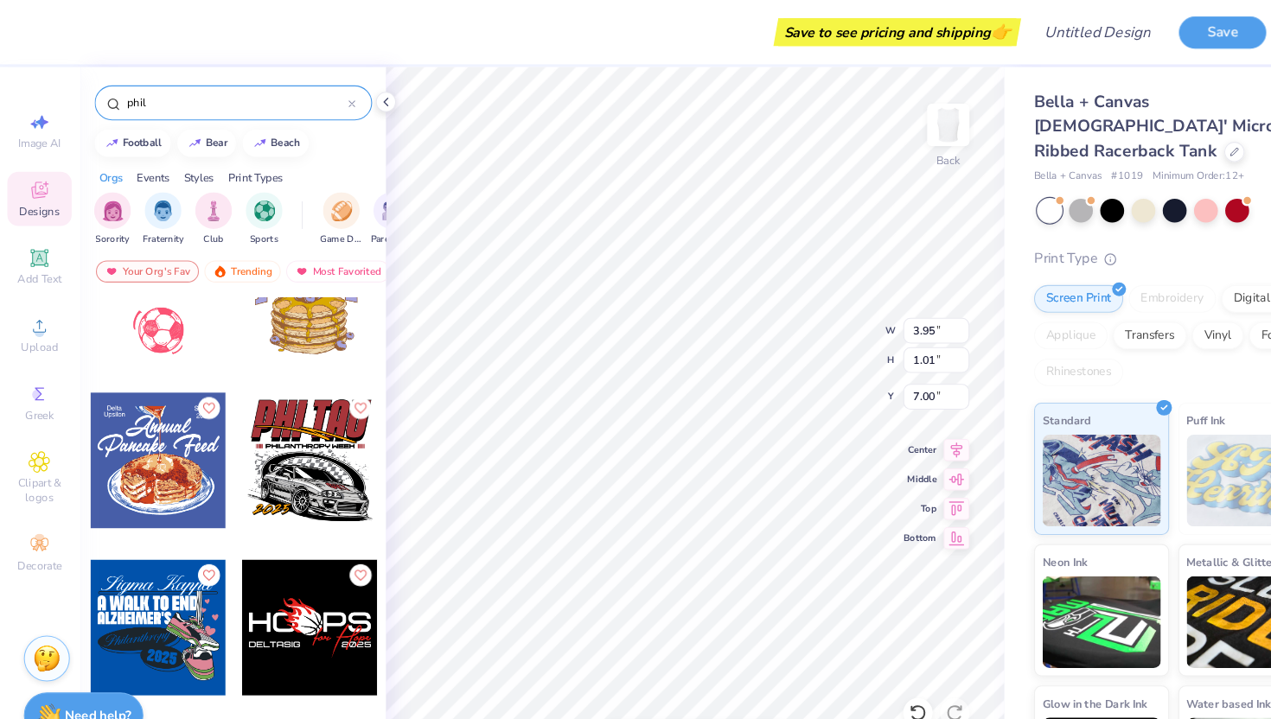
scroll to position [1813, 0]
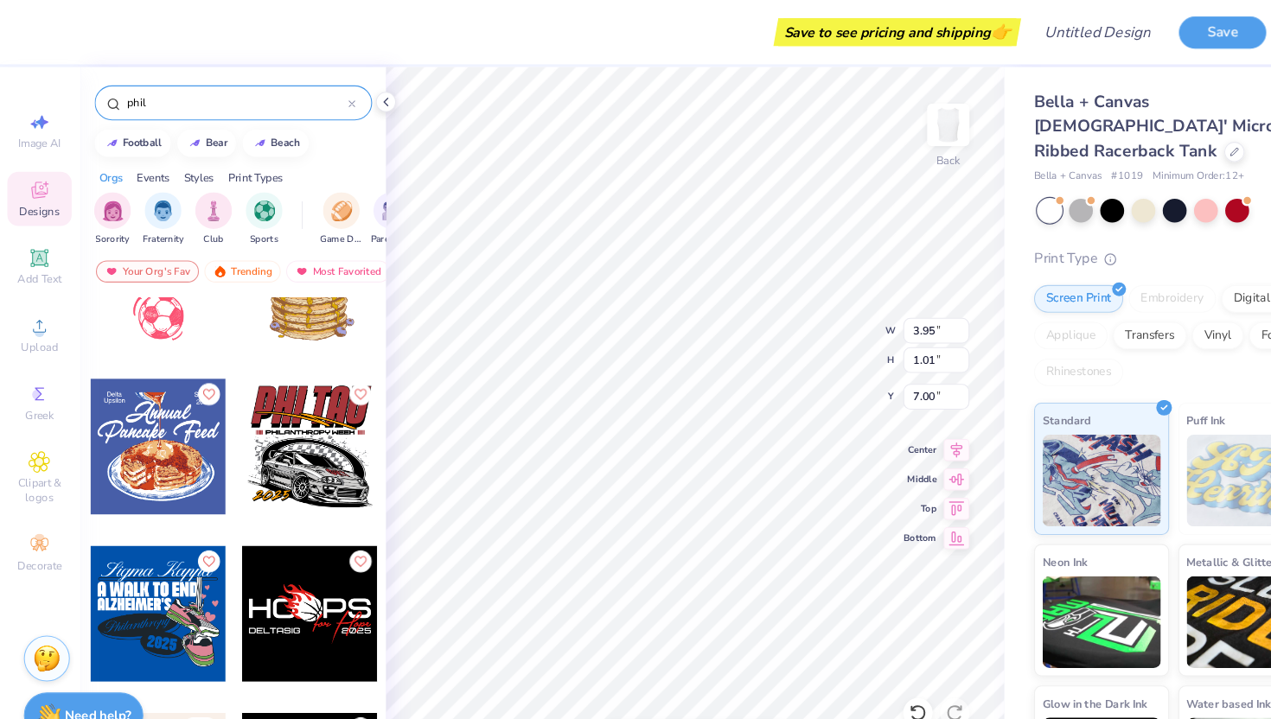
type input "phil"
type textarea "PHILANTHROPY ROUND 2026"
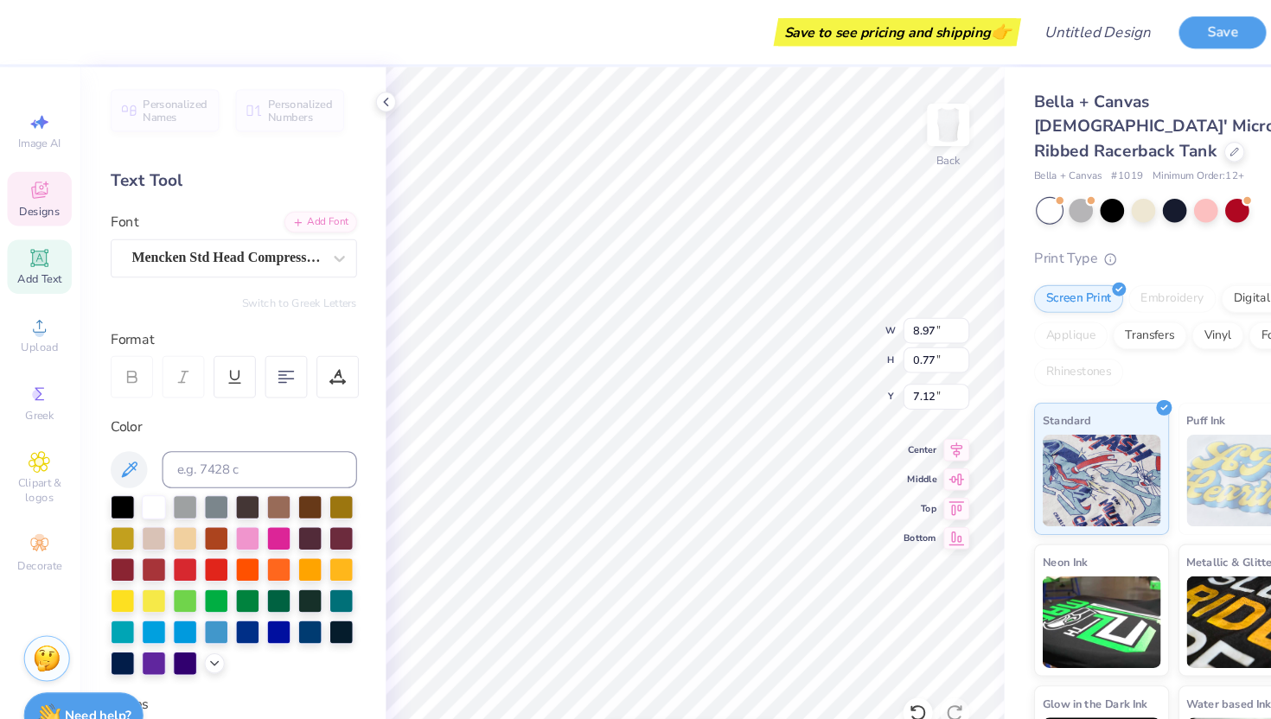
type input "4.42"
click at [47, 186] on icon at bounding box center [39, 179] width 21 height 21
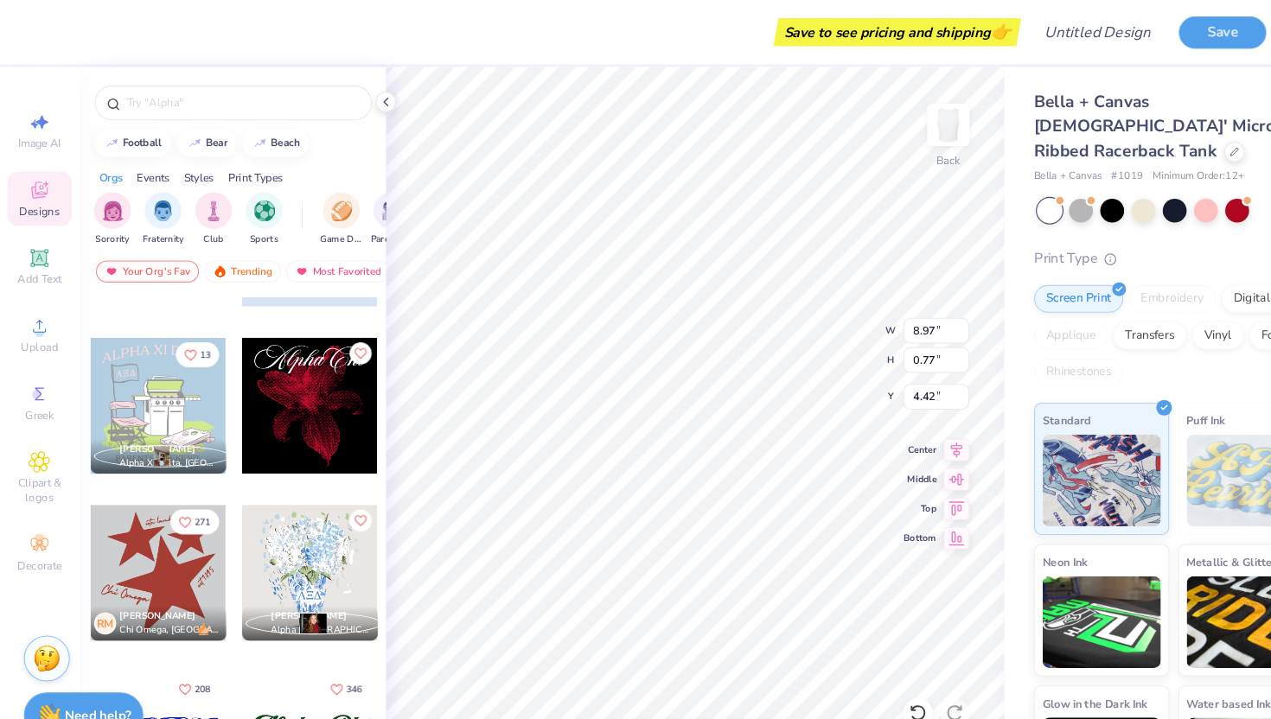
scroll to position [1529, 0]
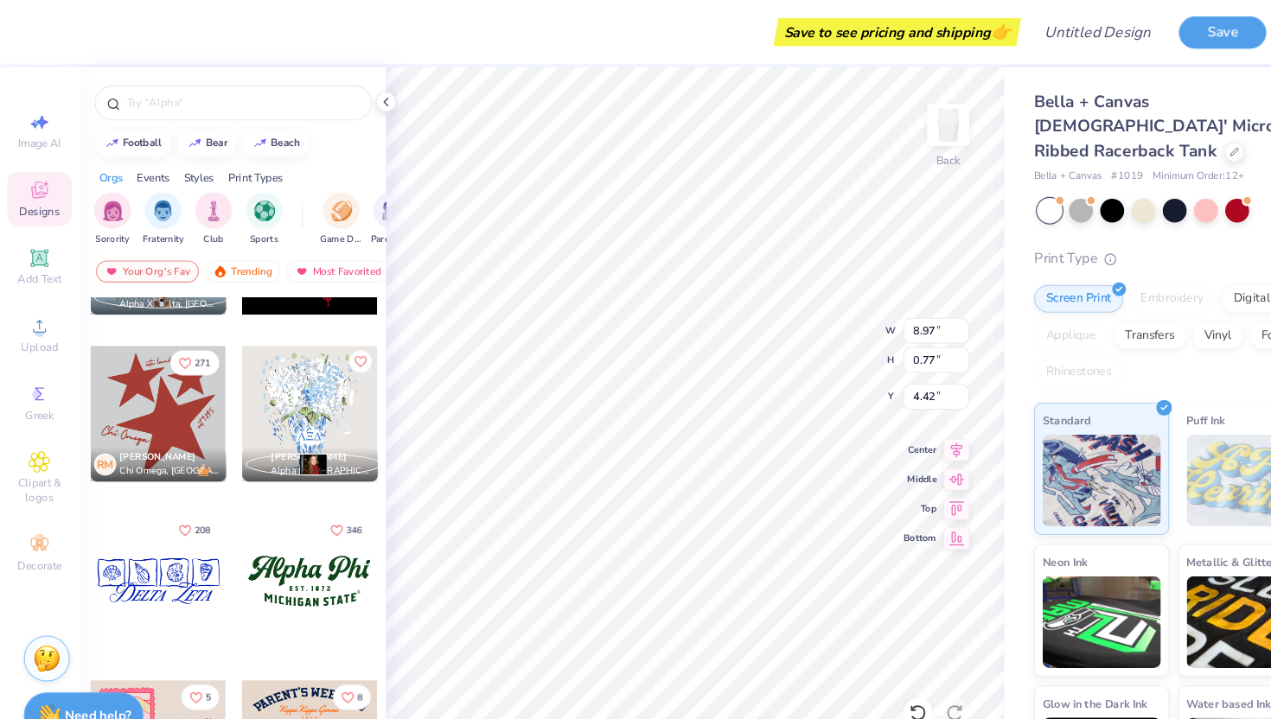
click at [317, 547] on div at bounding box center [164, 547] width 384 height 128
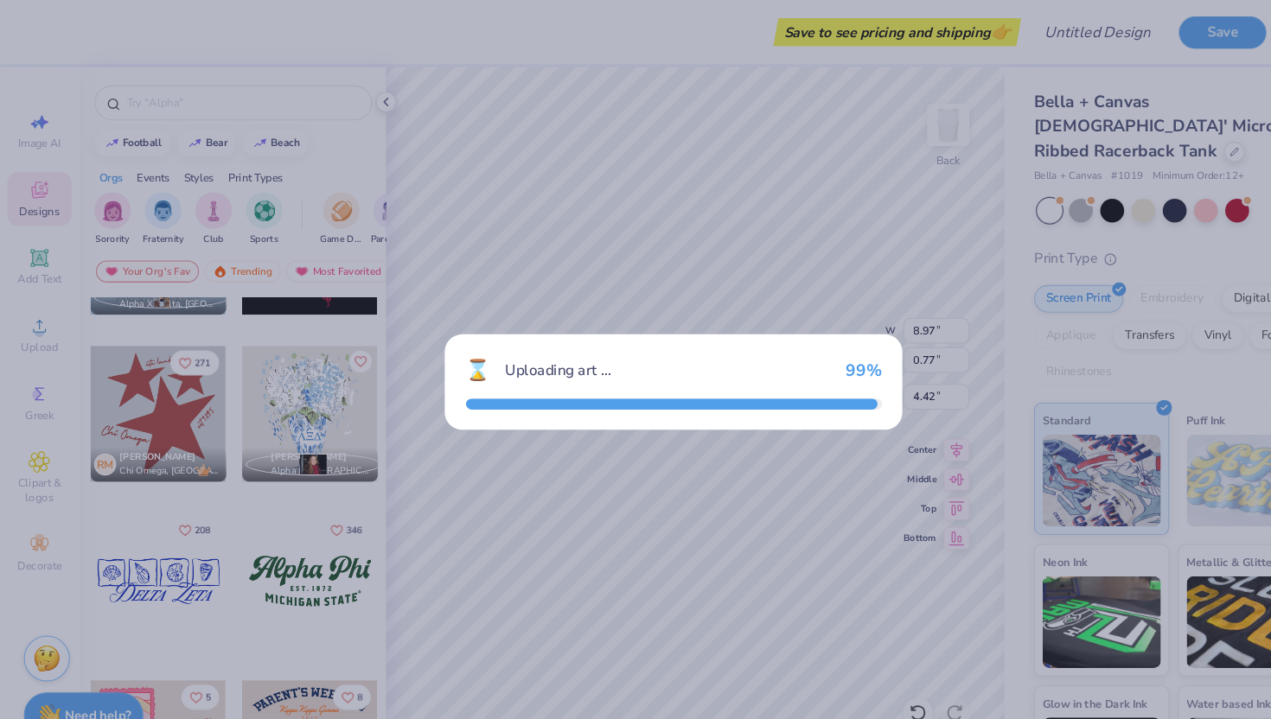
type input "5.75"
type input "2.45"
type input "6.78"
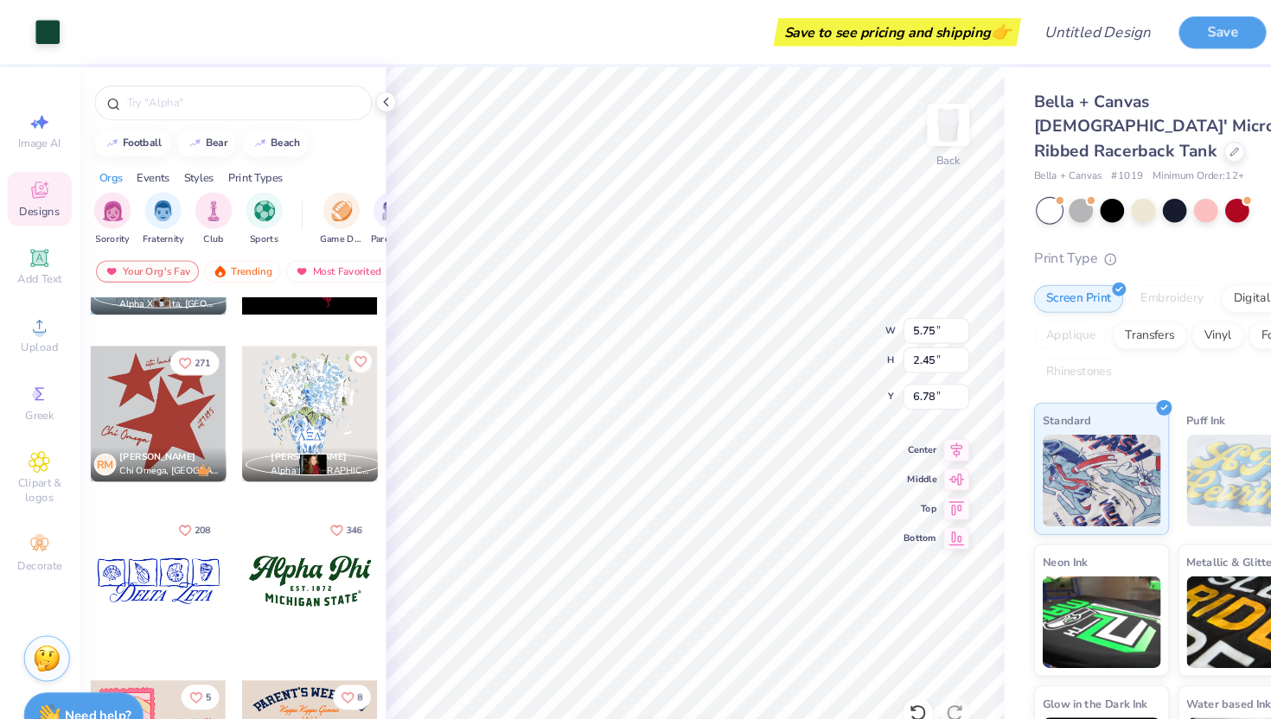
type input "8.91"
type input "1.44"
type input "2.98"
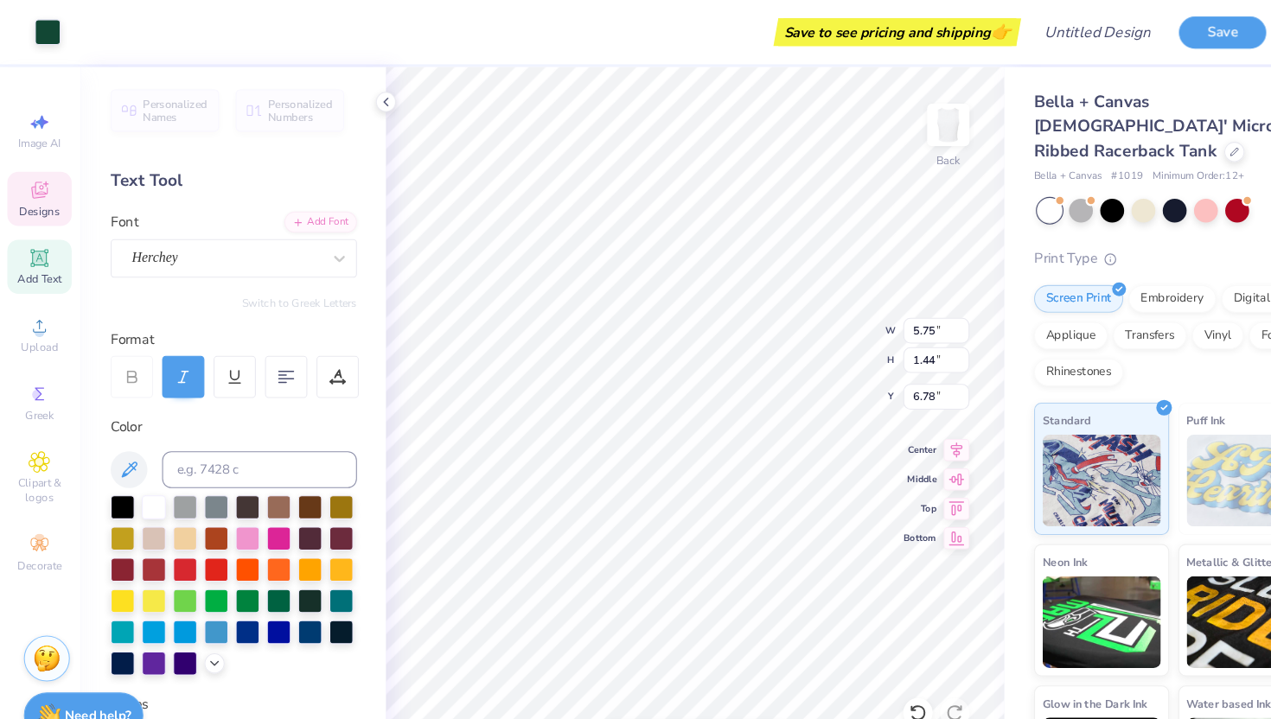
type input "1.44"
type textarea "Alpha Epsilon Phi"
type input "3.12"
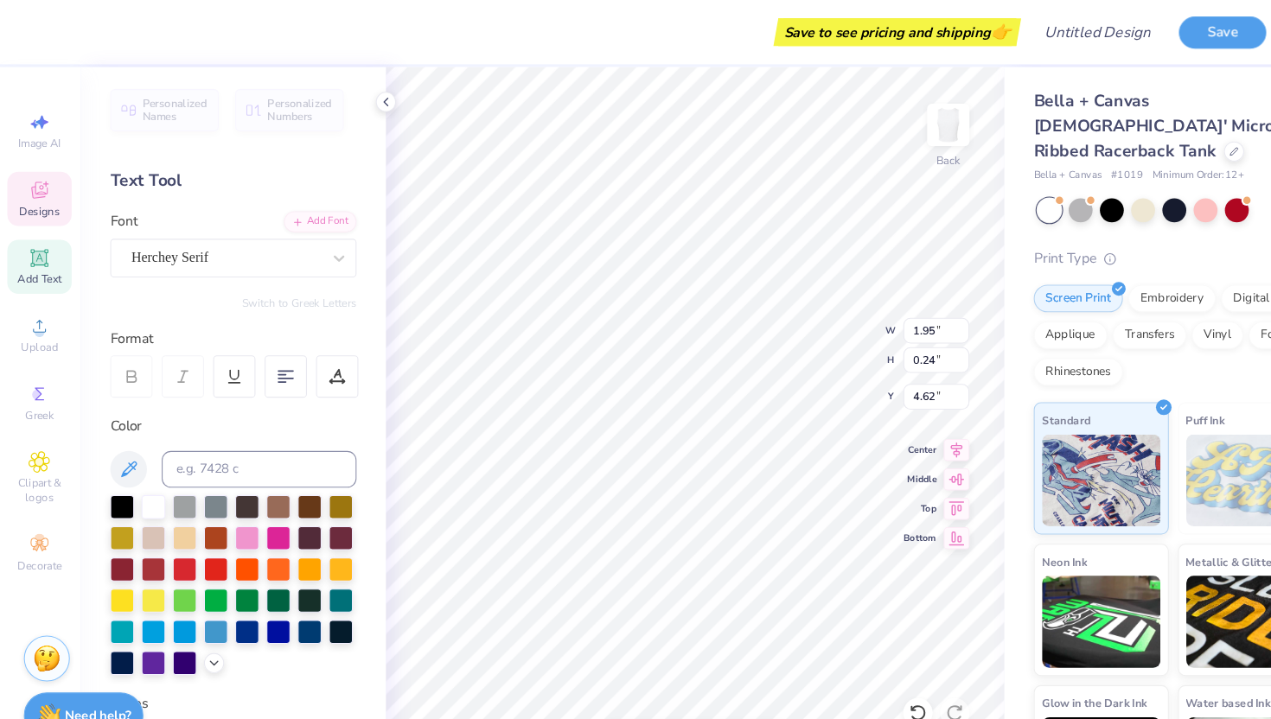
scroll to position [0, 3]
type textarea "E S T . 1909"
type input "4.39"
type input "0.65"
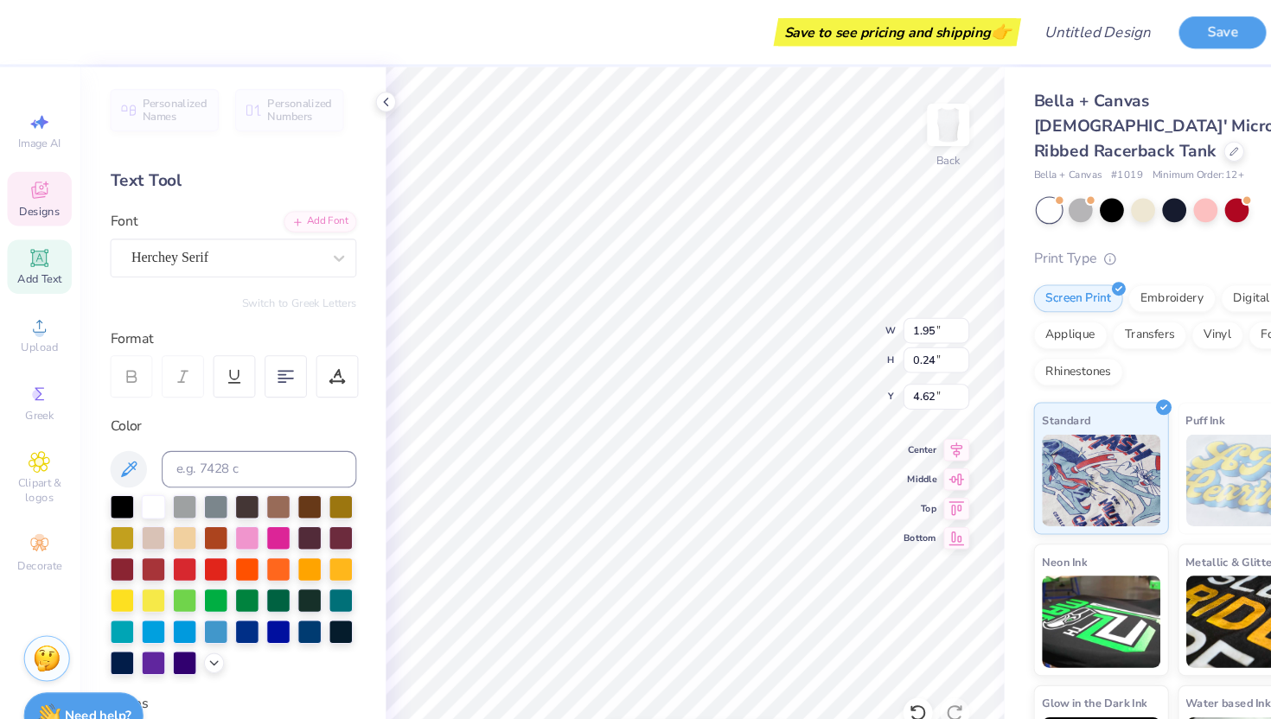
type input "4.95"
type input "8.97"
type input "2.48"
type input "3.12"
type input "4.88"
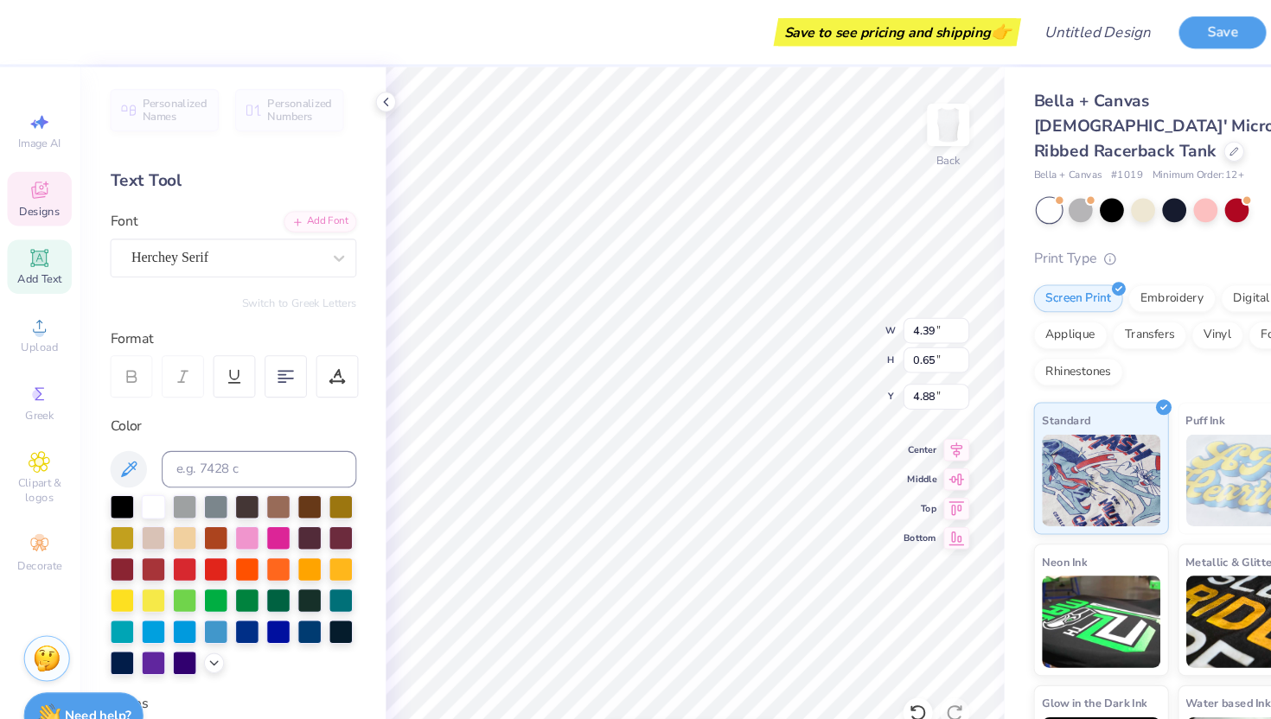
scroll to position [0, 5]
type textarea "Philanthropy round"
click at [116, 476] on div at bounding box center [117, 475] width 22 height 22
click at [118, 476] on div at bounding box center [117, 475] width 22 height 22
click at [118, 480] on div at bounding box center [117, 475] width 22 height 22
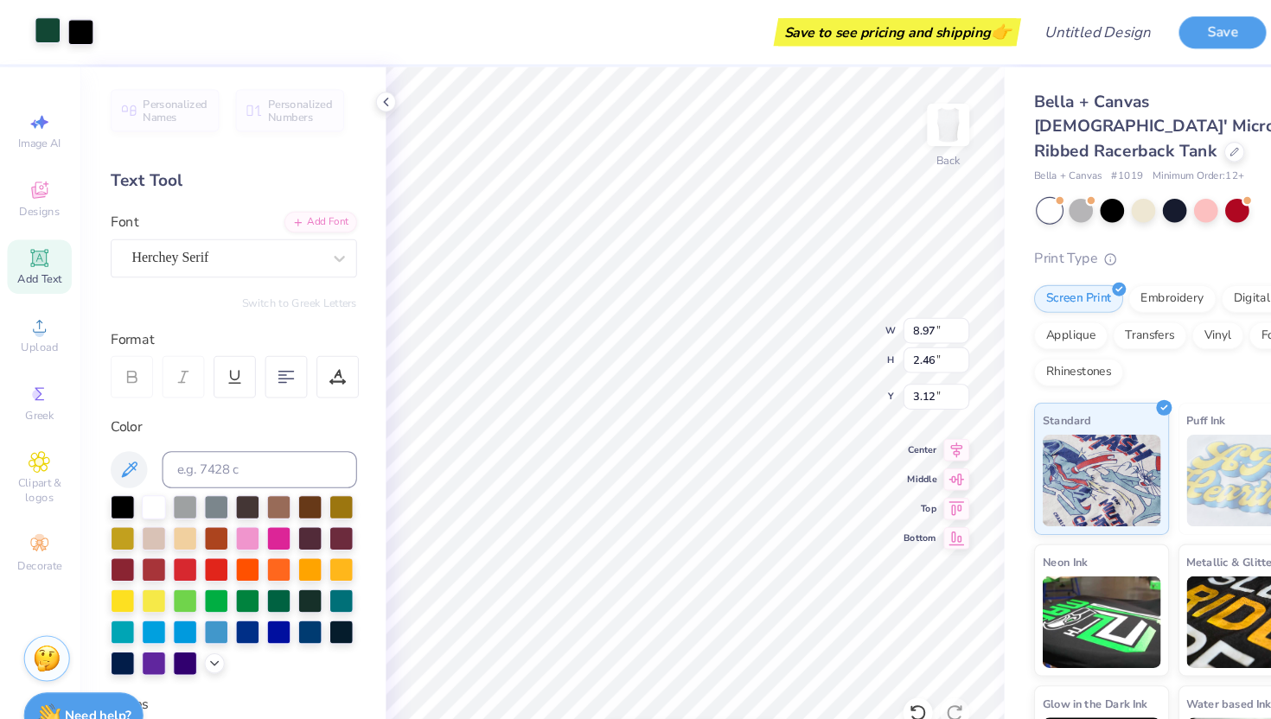
click at [43, 28] on div at bounding box center [47, 28] width 24 height 24
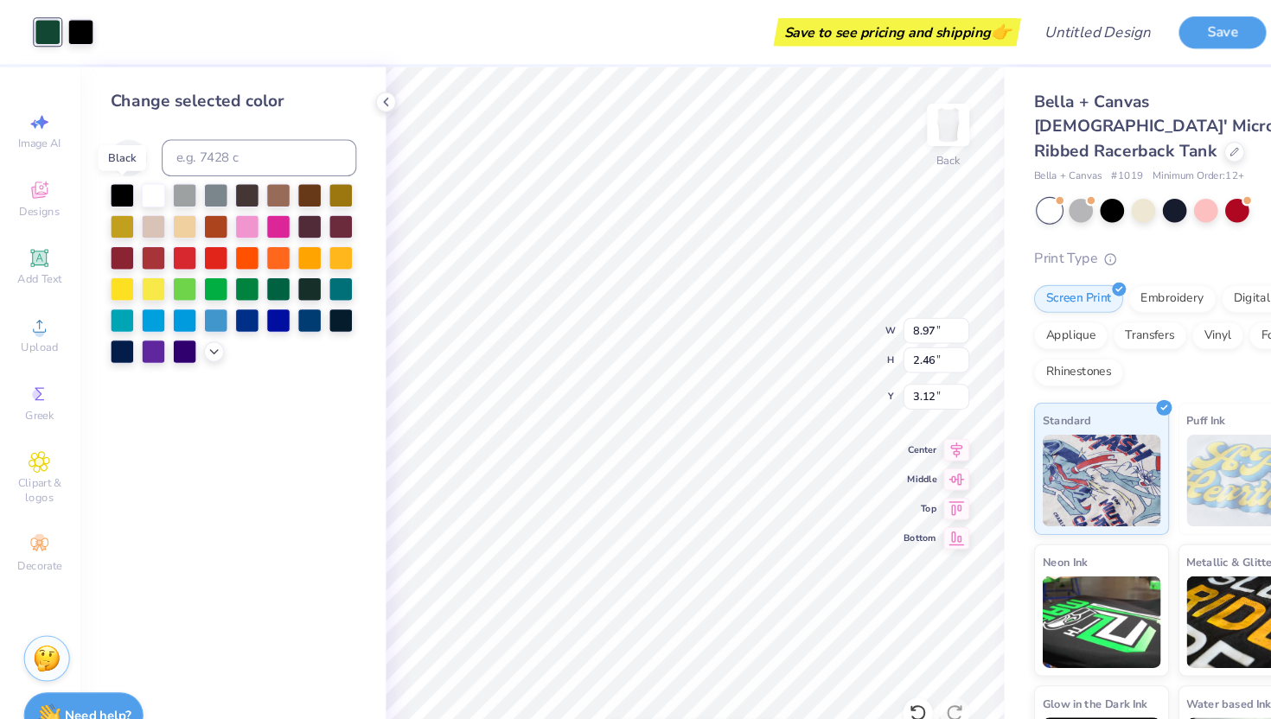
drag, startPoint x: 118, startPoint y: 178, endPoint x: 344, endPoint y: 297, distance: 254.9
click at [118, 178] on div at bounding box center [117, 184] width 22 height 22
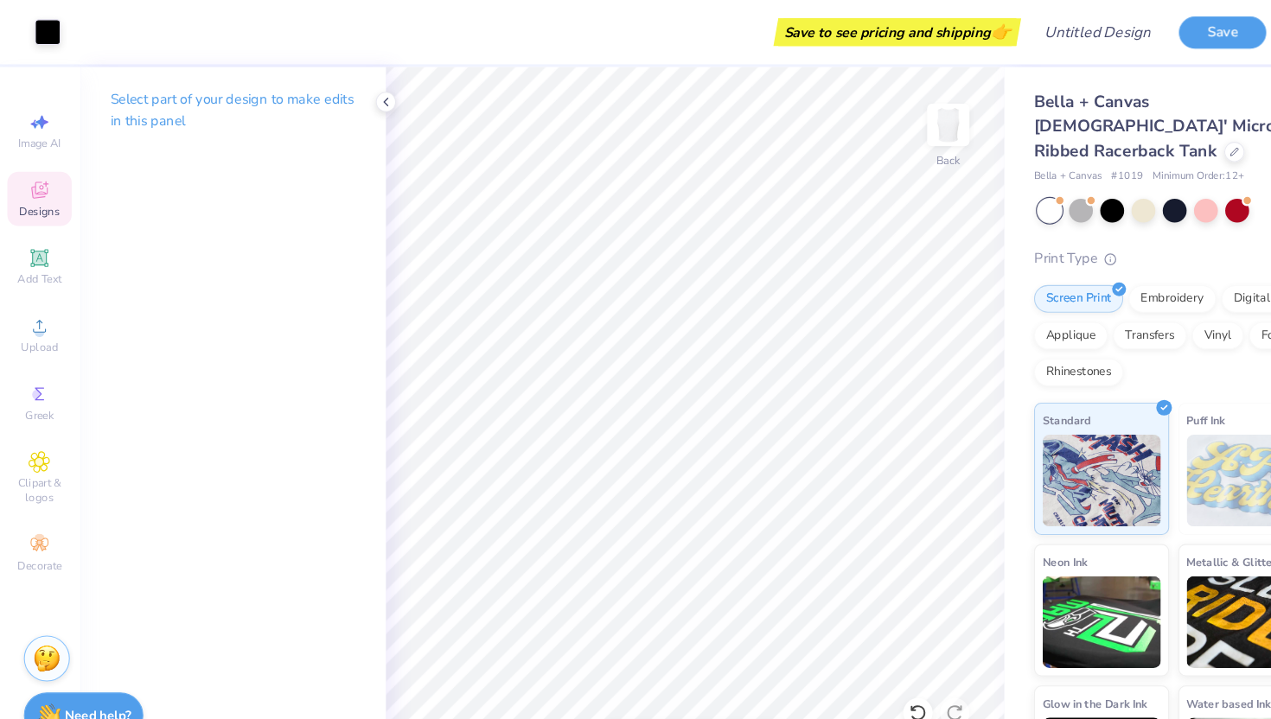
click at [50, 198] on span "Designs" at bounding box center [39, 199] width 38 height 14
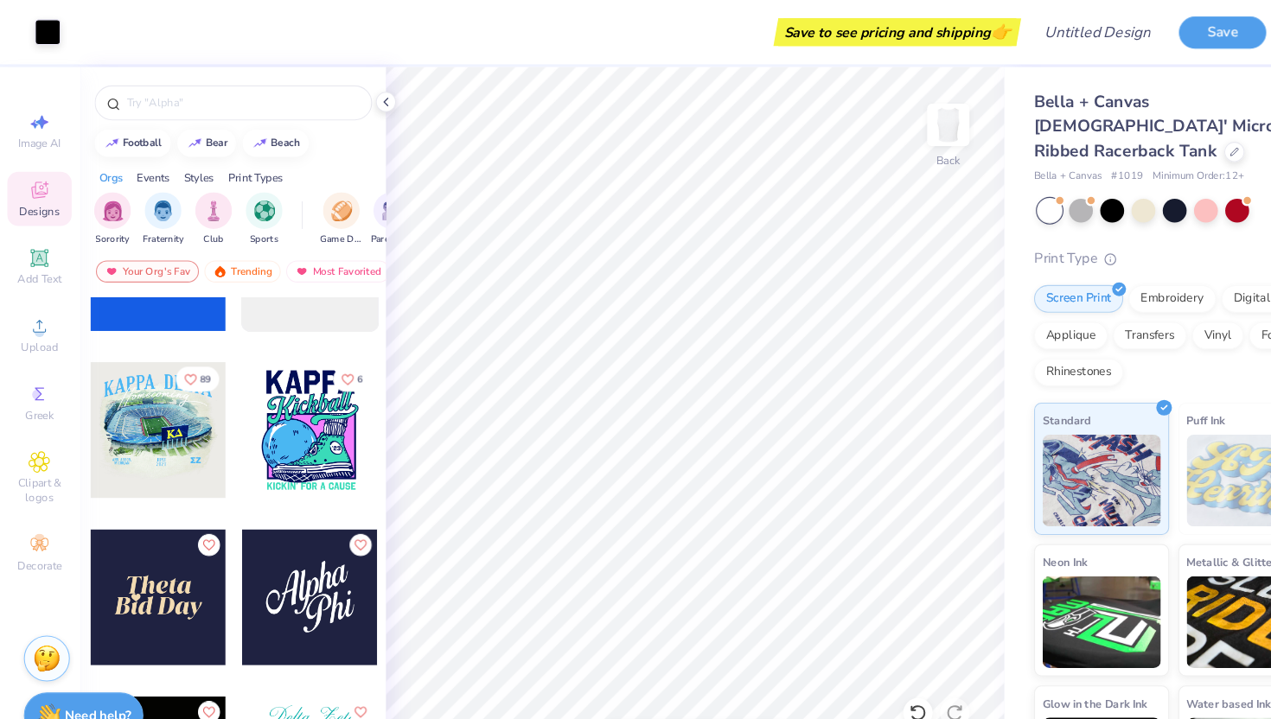
scroll to position [5924, 0]
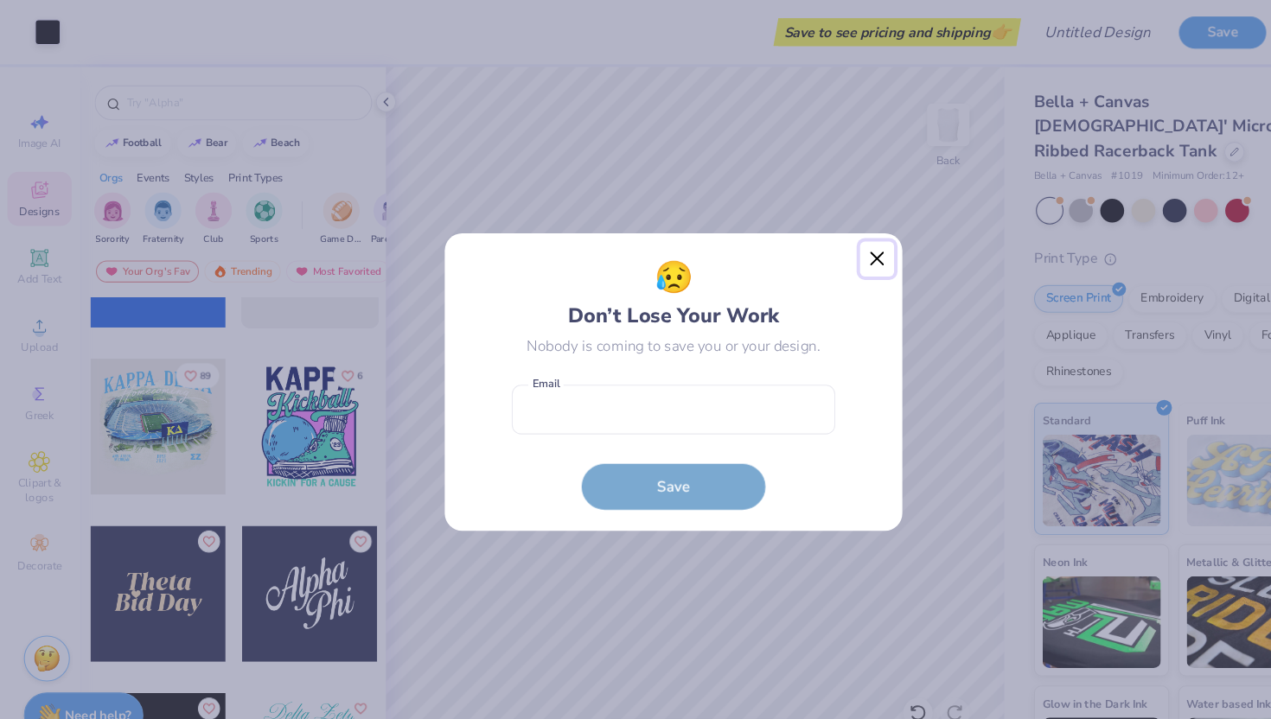
click at [825, 245] on button "Close" at bounding box center [827, 243] width 33 height 33
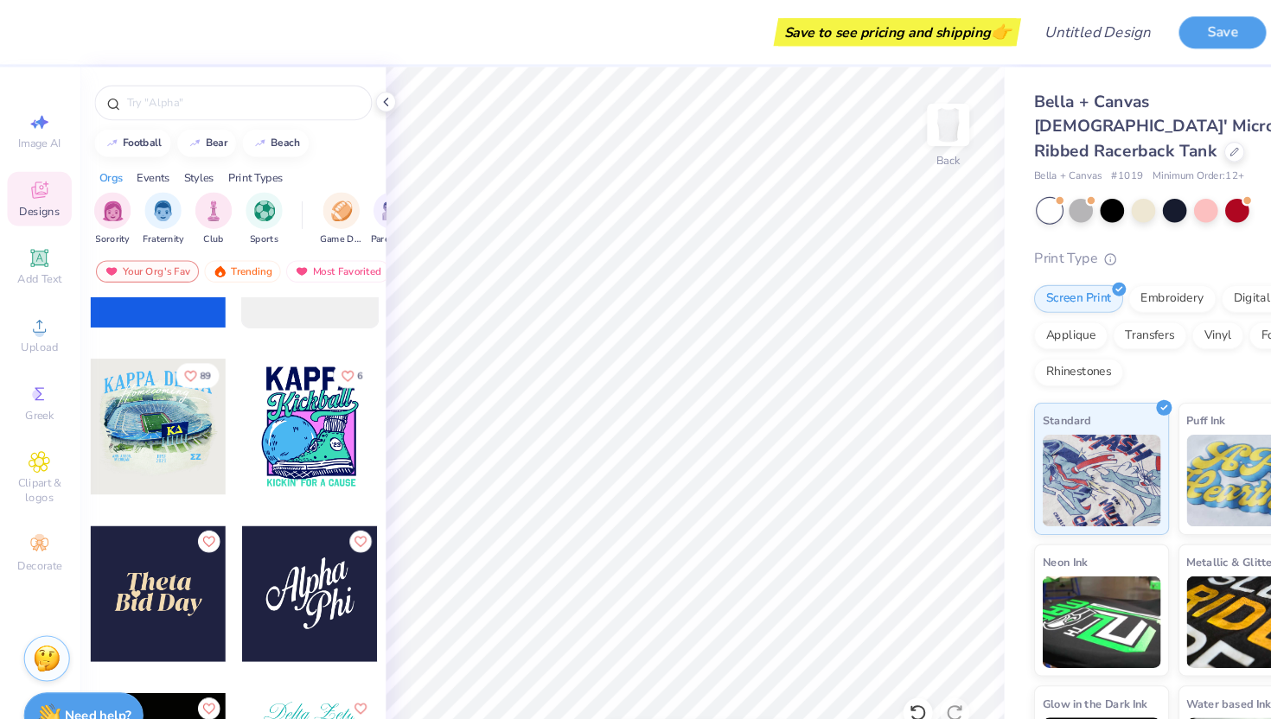
click at [289, 577] on div at bounding box center [293, 560] width 128 height 128
type input "1.60"
type input "4.91"
type input "3.98"
type input "1.66"
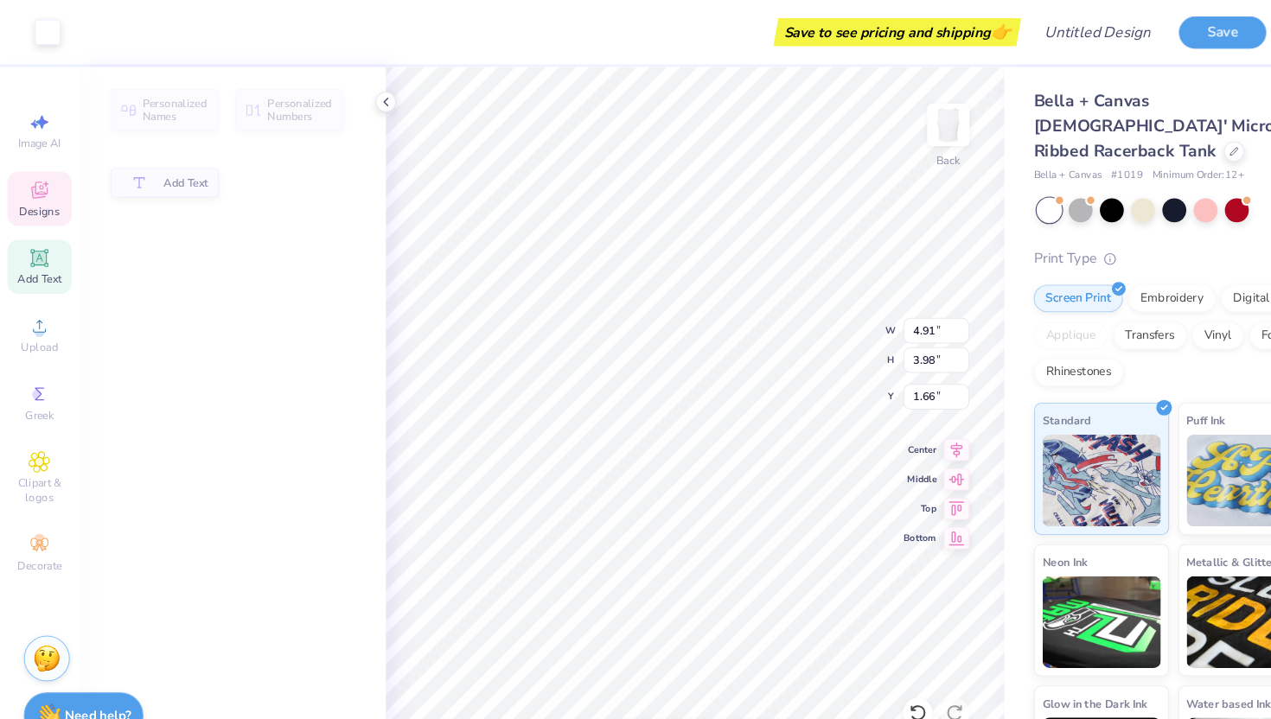
type input "4.57"
type input "2.96"
type input "1.67"
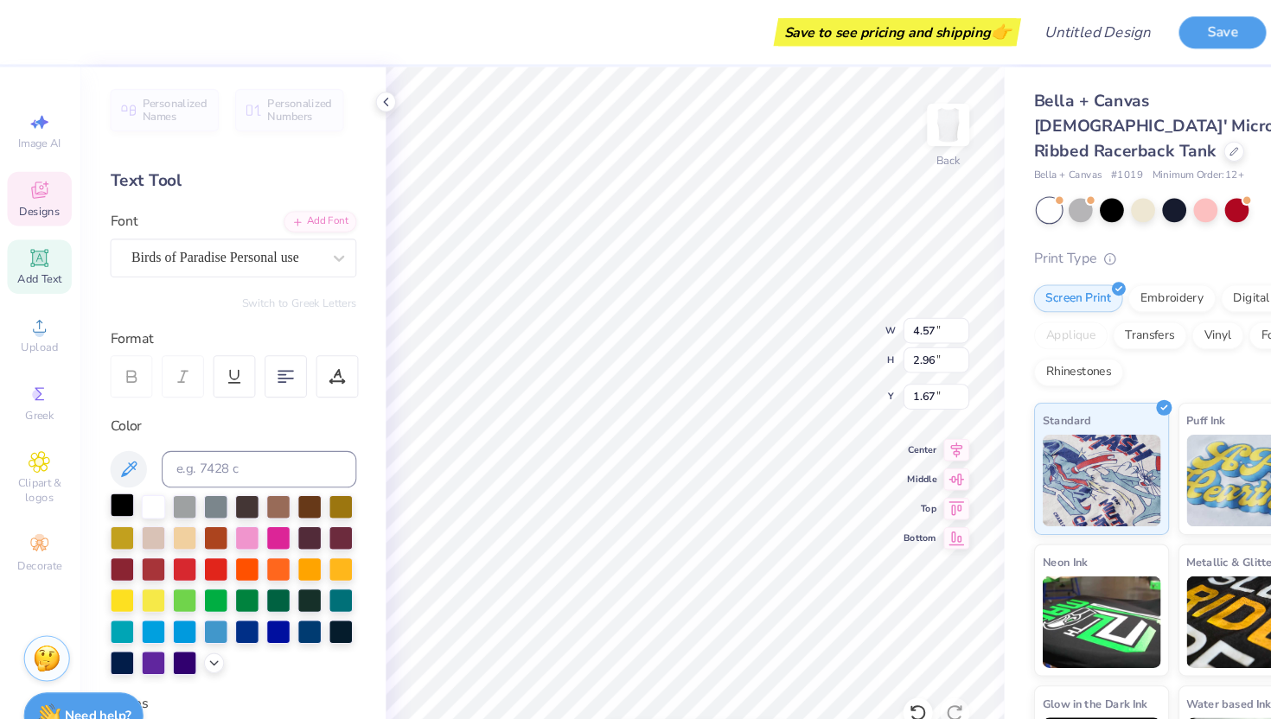
click at [118, 478] on div at bounding box center [117, 475] width 22 height 22
type input "2.82"
type input "2.33"
type input "3.32"
type input "3.47"
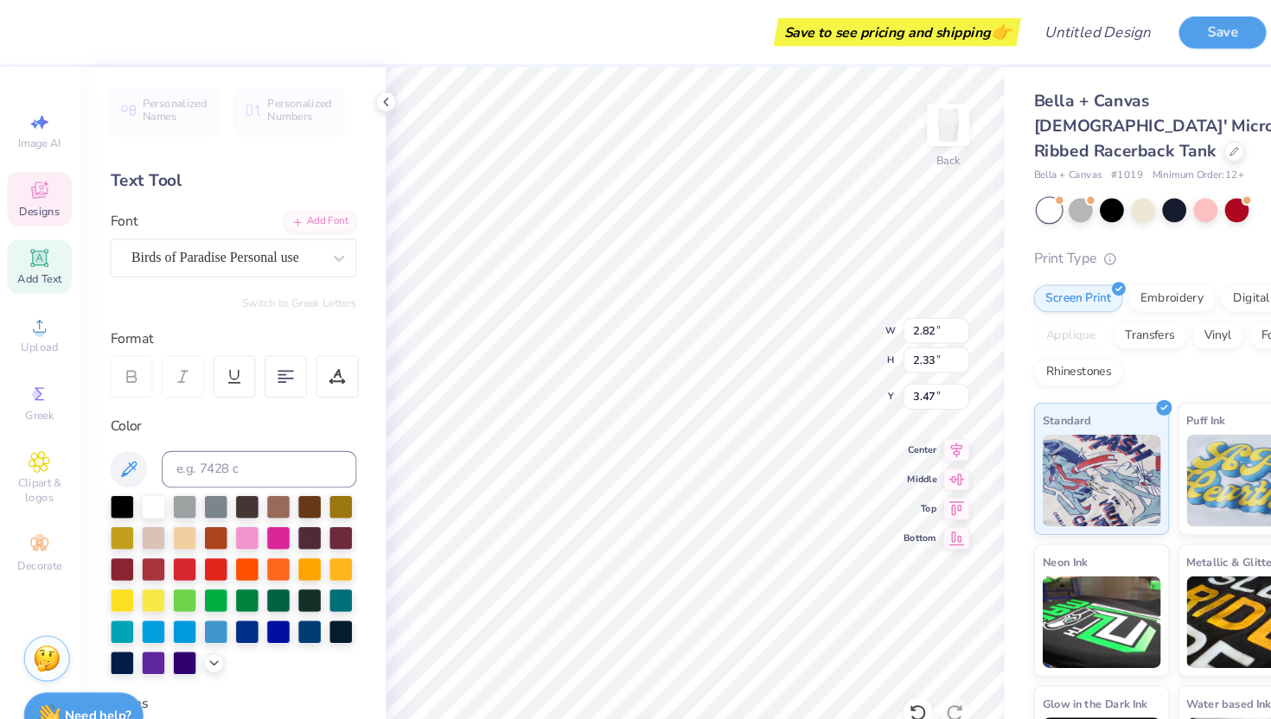
scroll to position [0, 0]
type textarea "Epsilon"
type input "3.58"
type input "2.82"
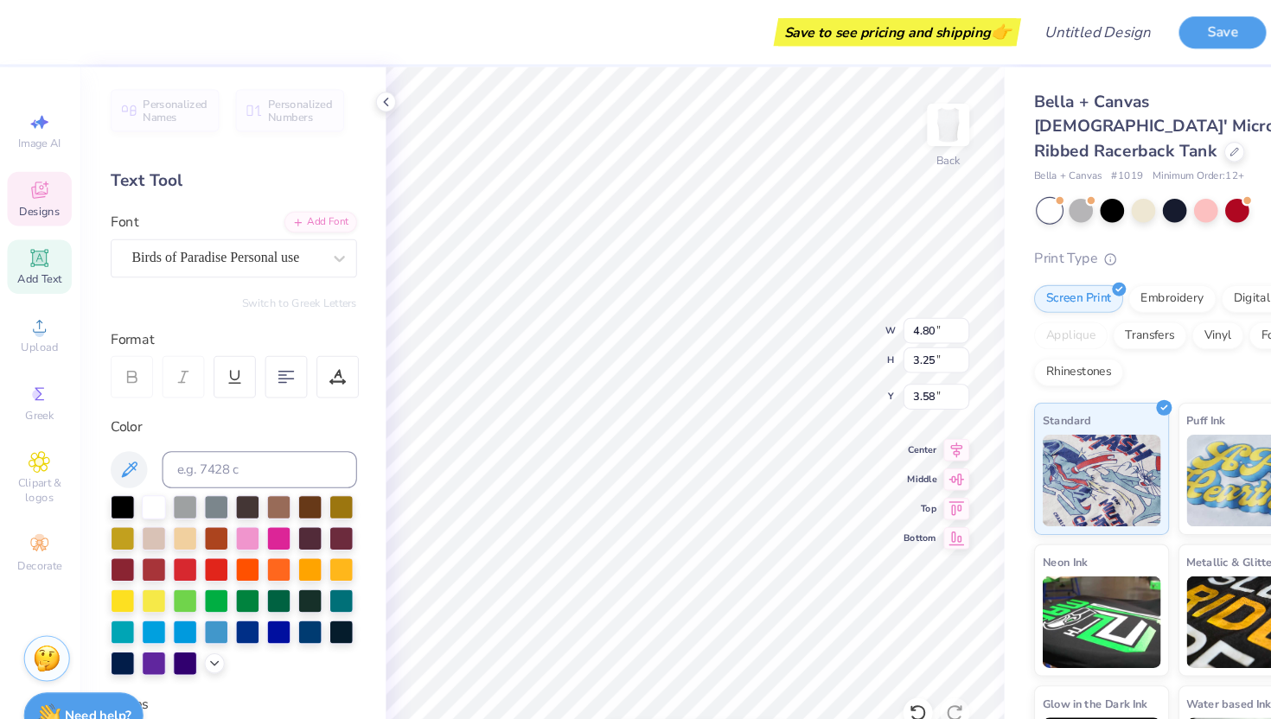
type input "2.33"
type input "5.67"
type input "4.80"
type input "3.25"
type input "3.58"
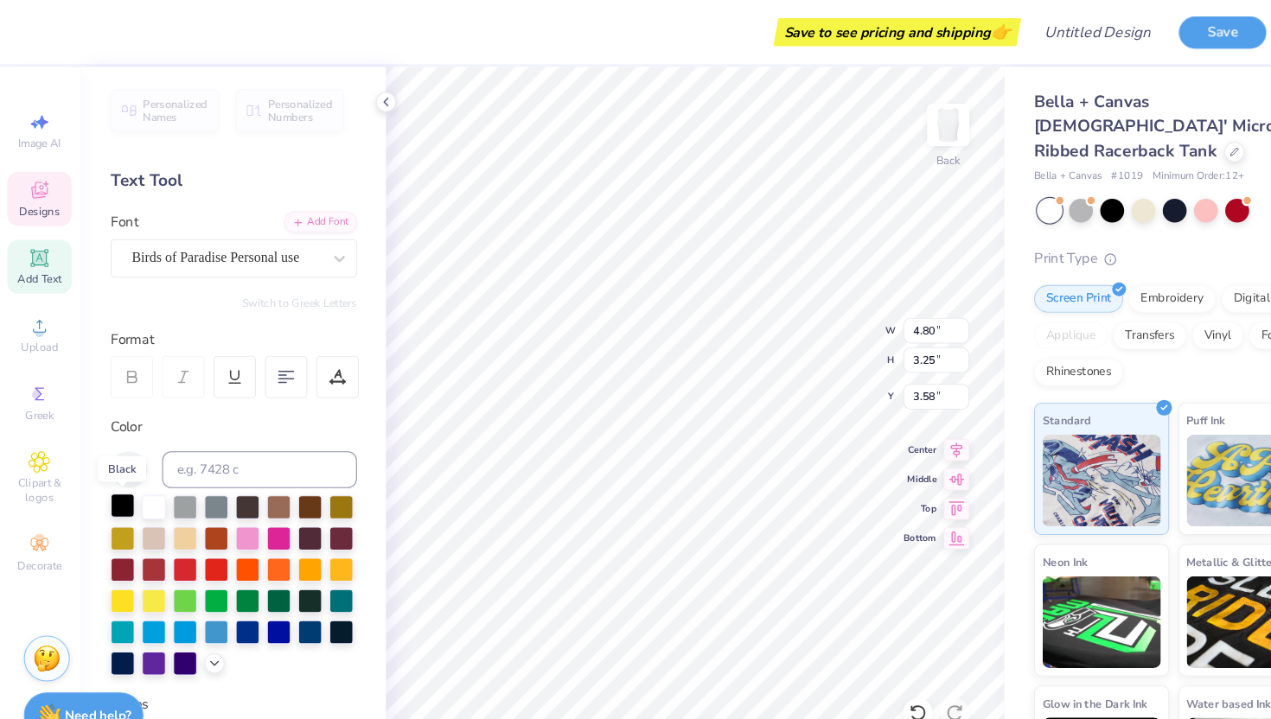
click at [116, 484] on div at bounding box center [117, 475] width 22 height 22
type input "2.82"
type input "2.33"
type input "5.21"
click at [113, 480] on div at bounding box center [117, 475] width 22 height 22
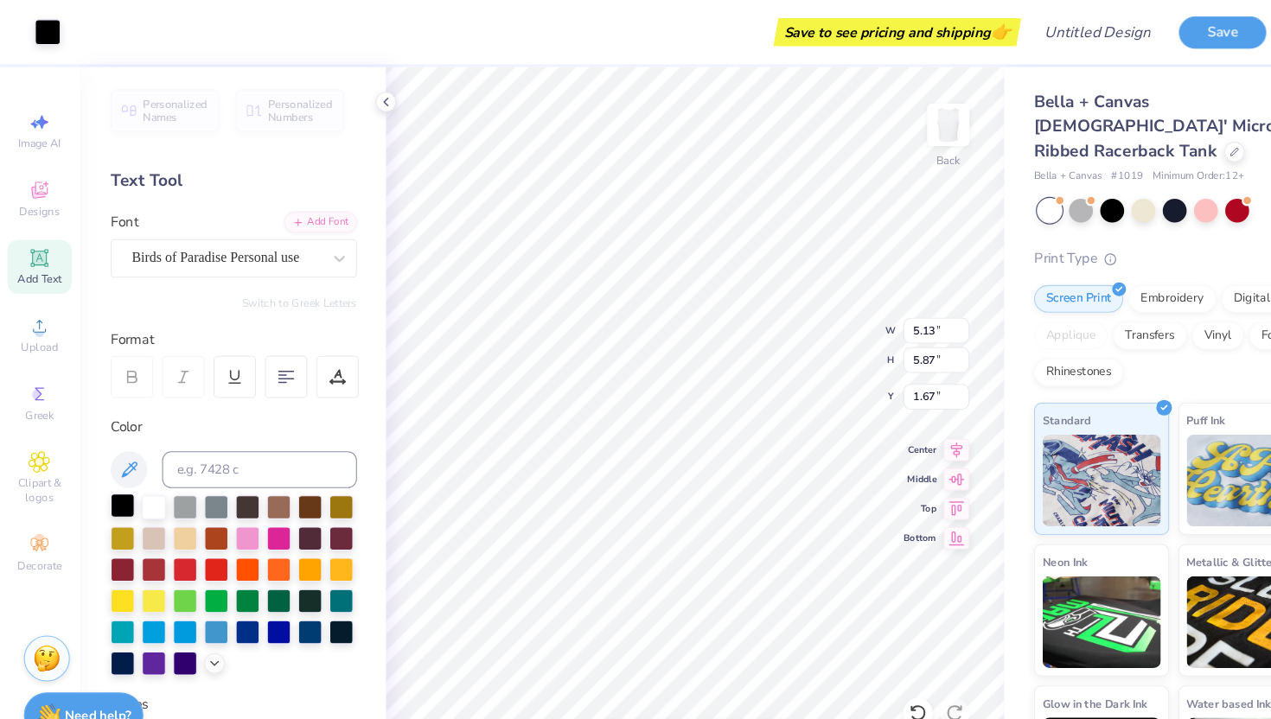
type input "4.05"
type input "4.63"
type input "2.93"
type input "1.66"
click at [34, 253] on icon at bounding box center [39, 243] width 21 height 21
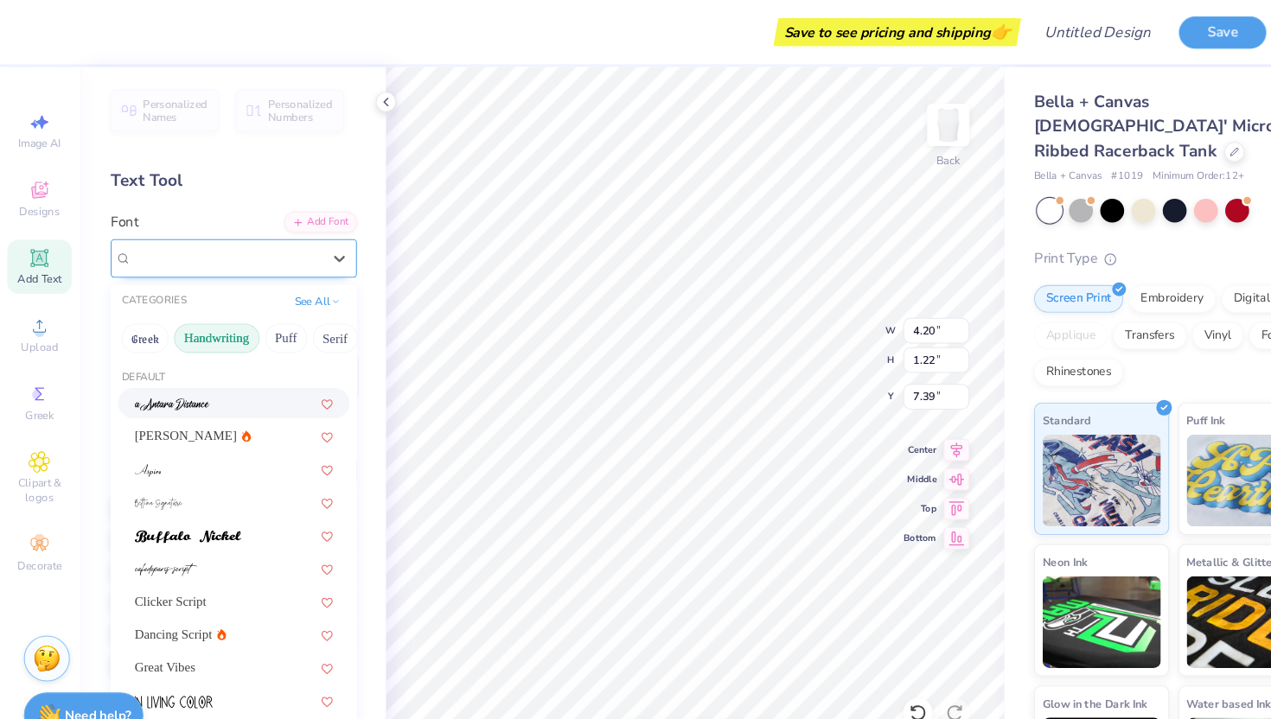
click at [278, 250] on div "Super Dream" at bounding box center [215, 242] width 182 height 27
click at [211, 316] on button "Handwriting" at bounding box center [205, 318] width 80 height 28
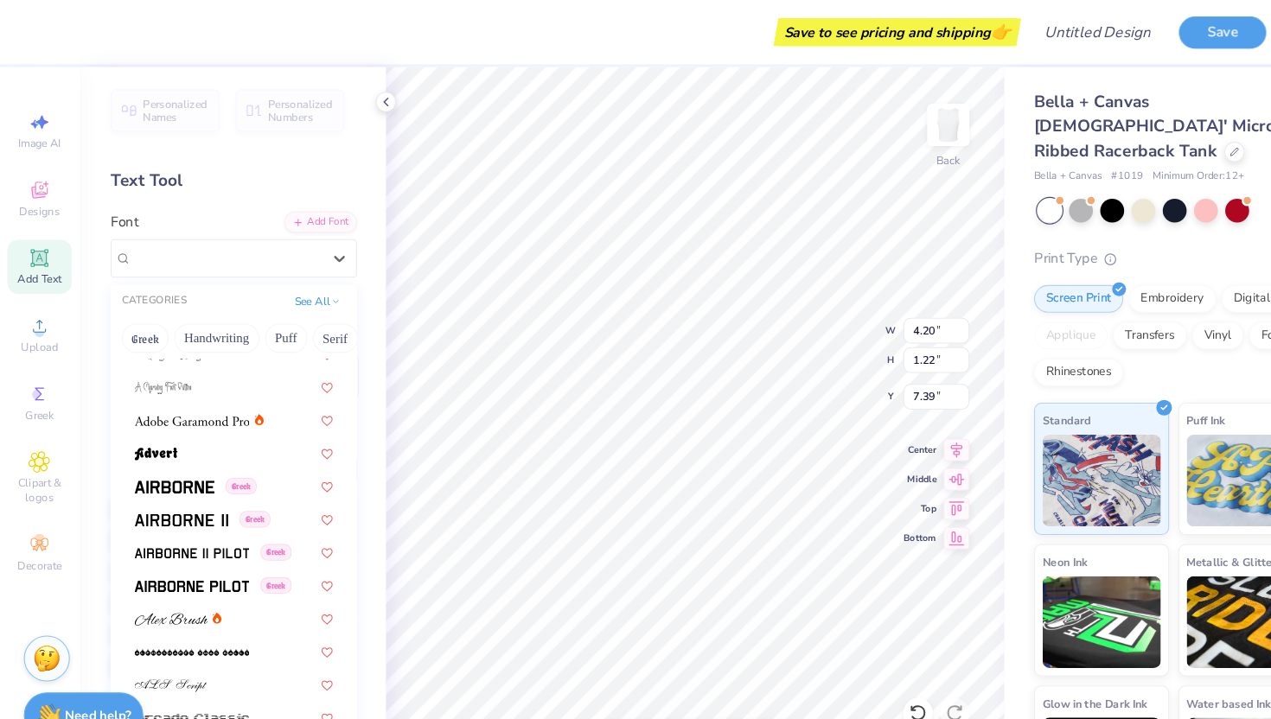
scroll to position [625, 0]
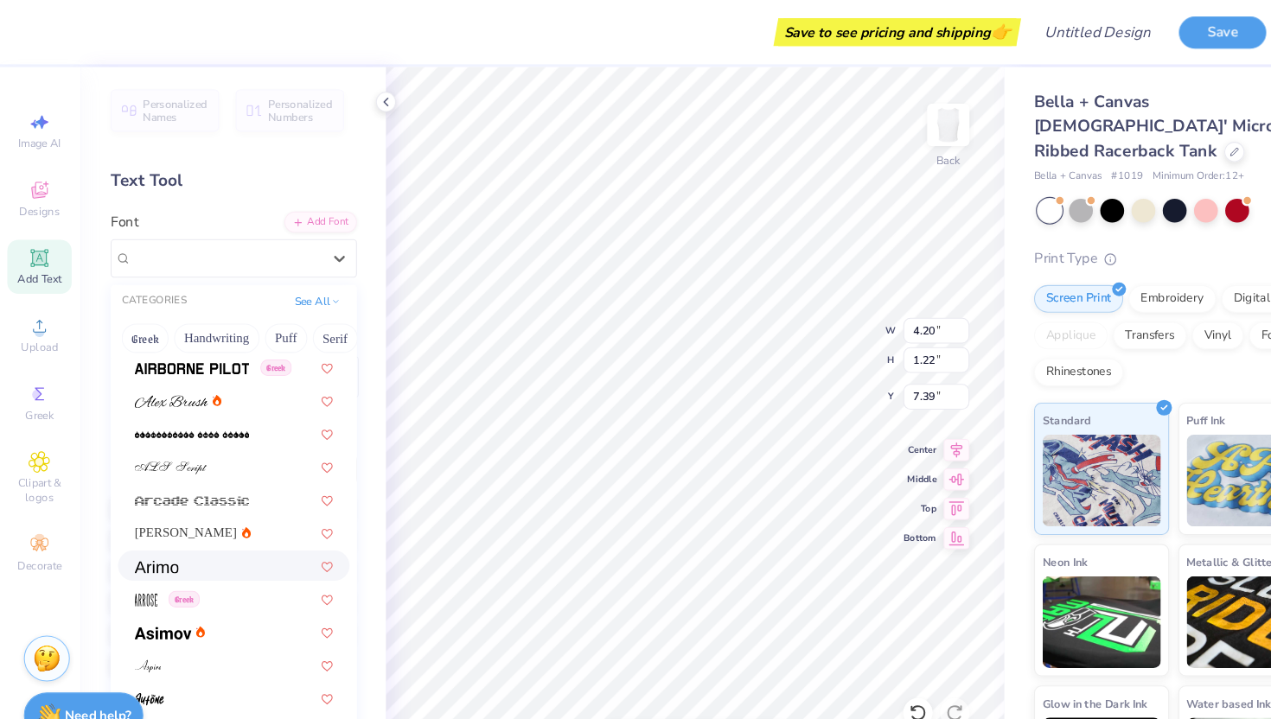
click at [206, 533] on div at bounding box center [221, 532] width 187 height 18
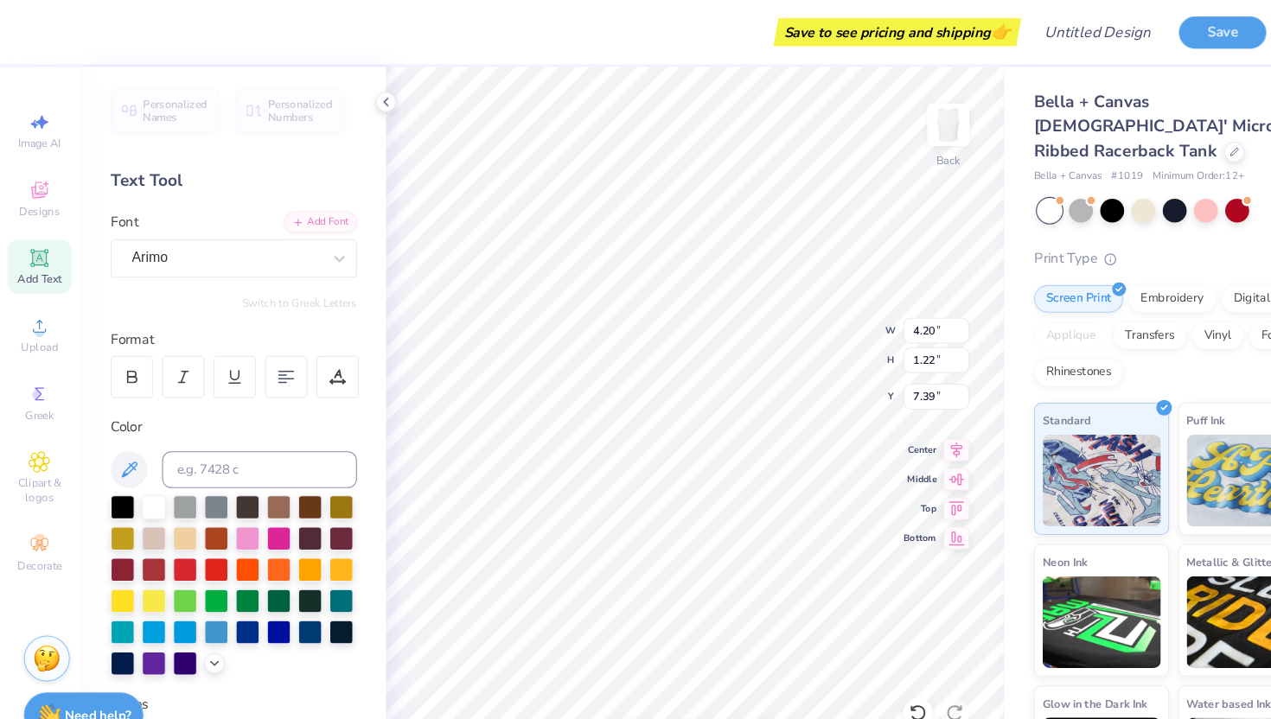
type input "4.36"
type input "1.19"
type input "7.40"
click at [257, 253] on div at bounding box center [214, 242] width 178 height 23
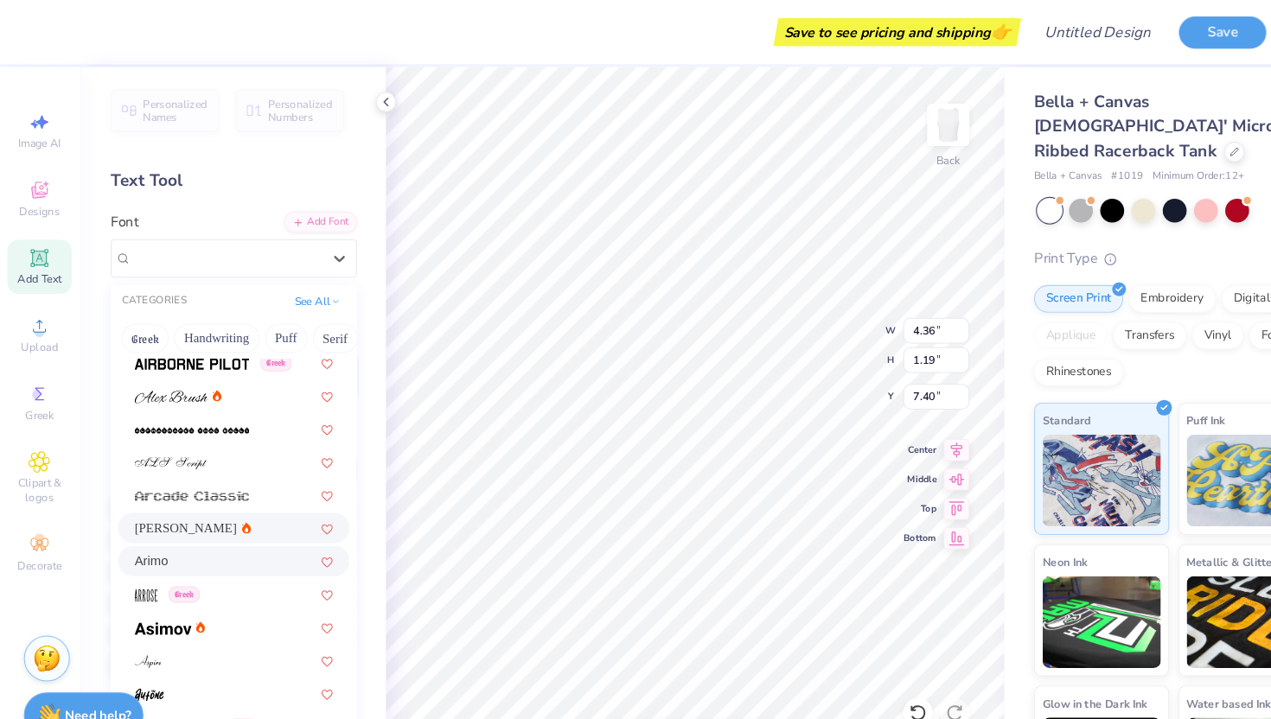
scroll to position [630, 0]
click at [215, 588] on div at bounding box center [221, 589] width 187 height 18
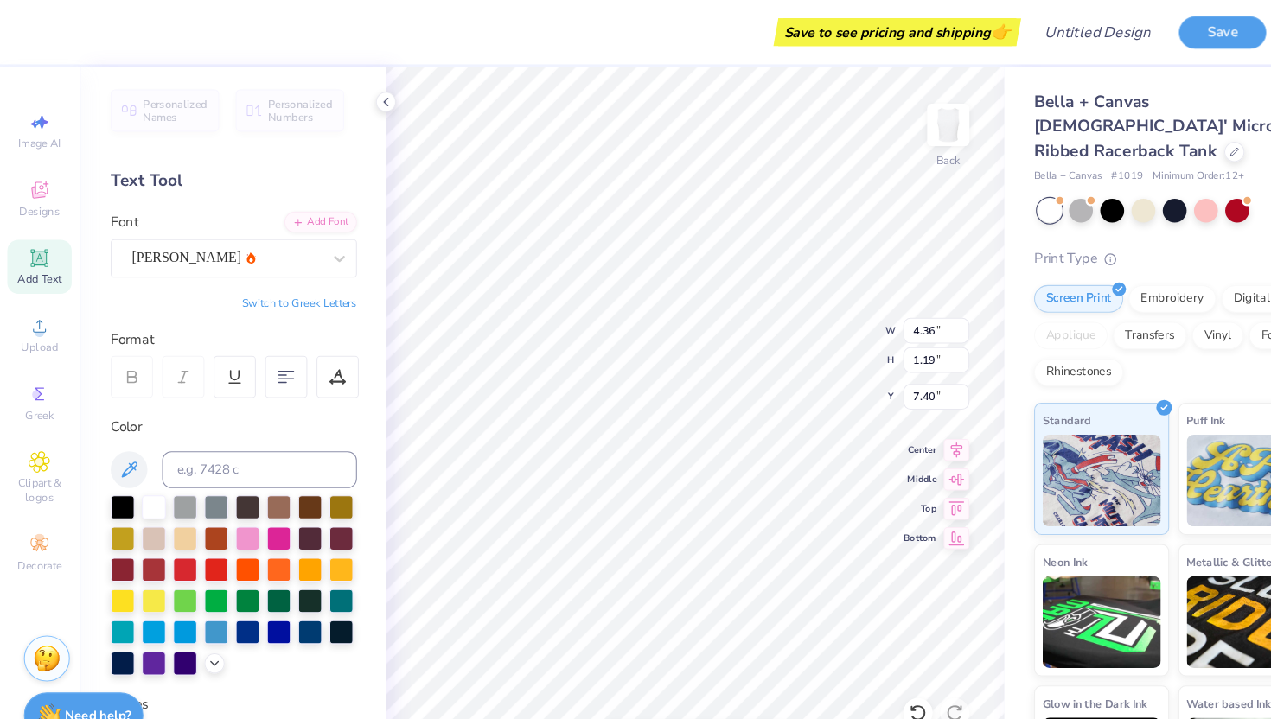
type input "4.15"
type input "1.23"
type input "7.38"
type textarea "PHILANTHROPY ROU ND"
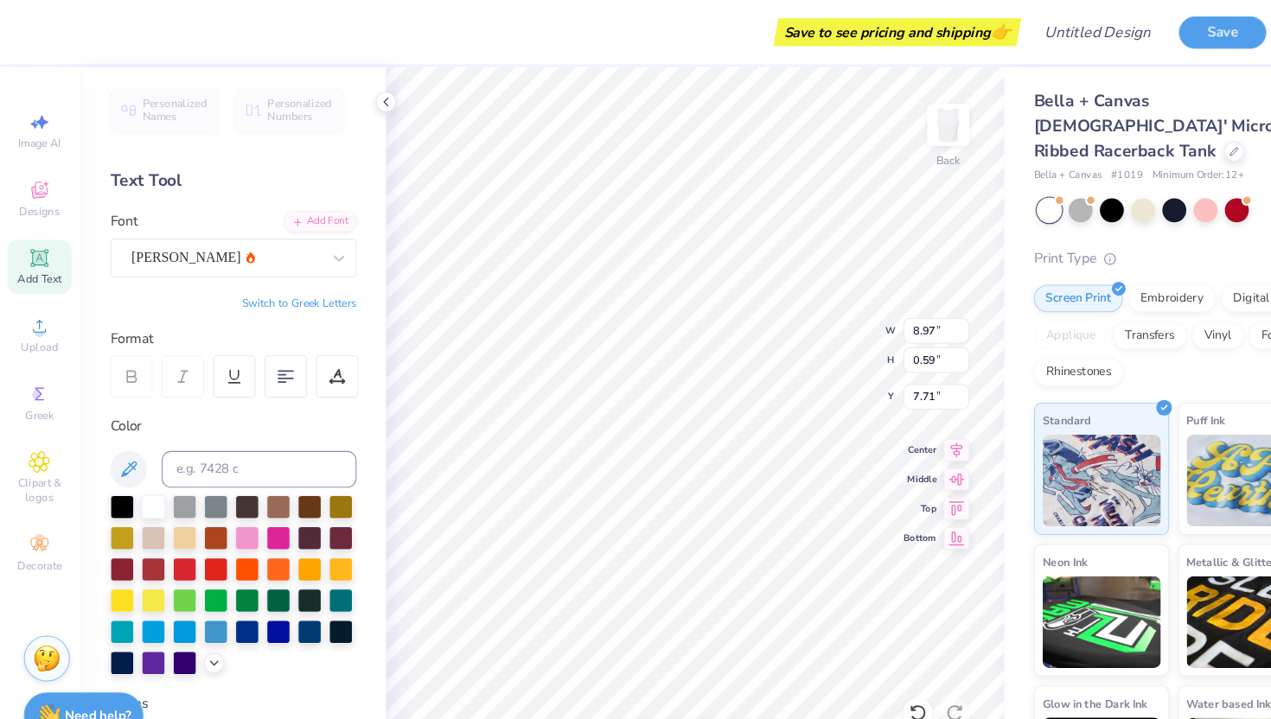
scroll to position [0, 8]
type textarea "PHILANTHROPY ROUND"
click at [117, 482] on div at bounding box center [117, 475] width 22 height 22
type input "5.75"
type input "0.38"
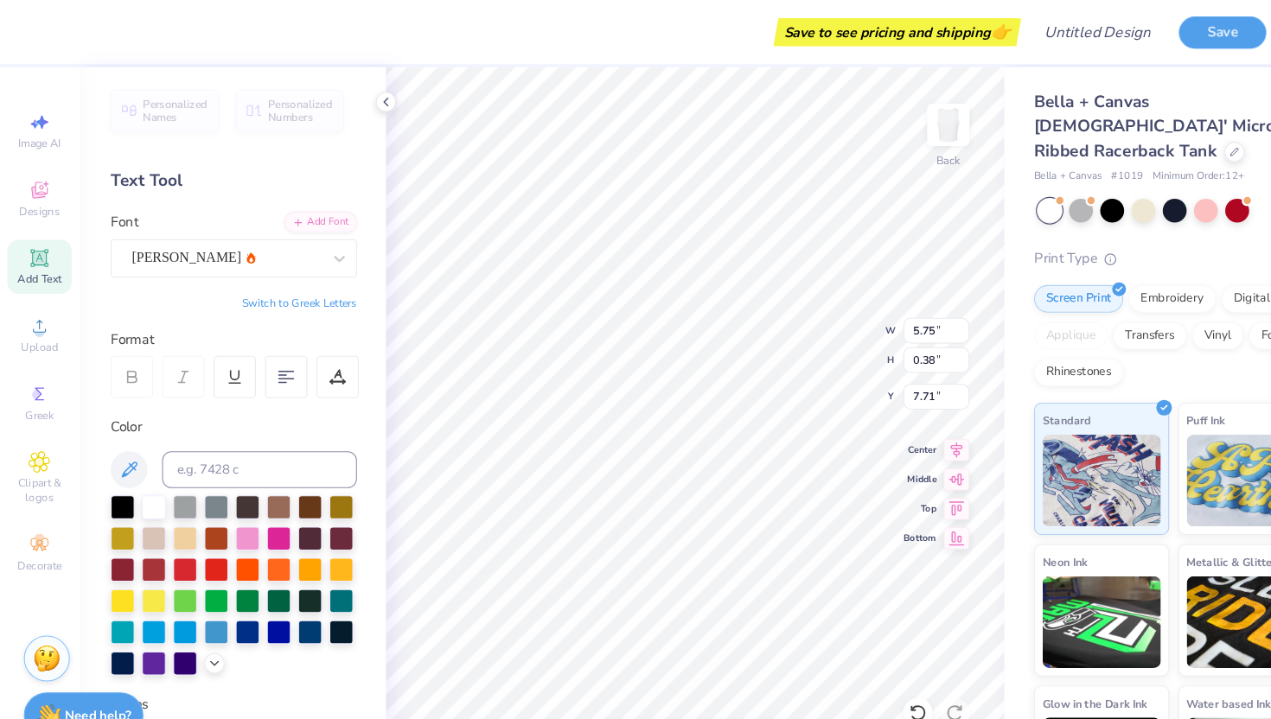
type input "5.09"
type input "0.34"
type input "3.25"
type input "0.22"
type input "6.56"
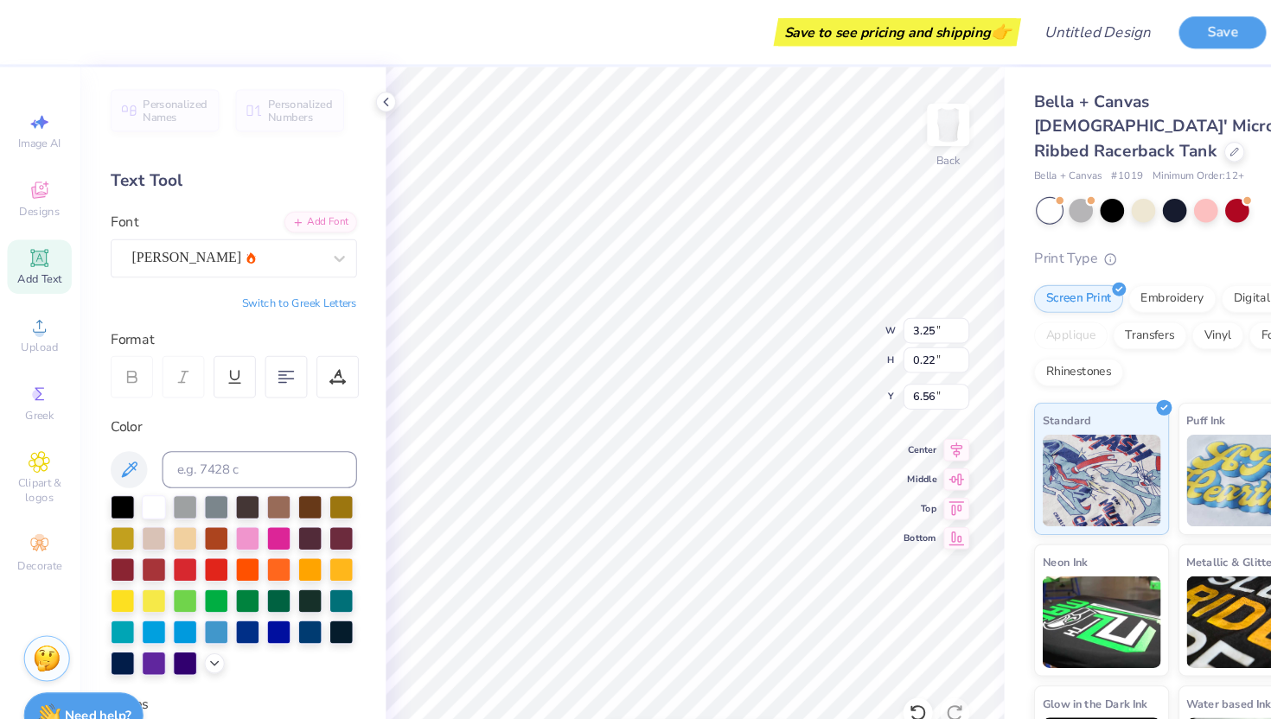
type input "13.89"
type input "6.45"
type input "0.43"
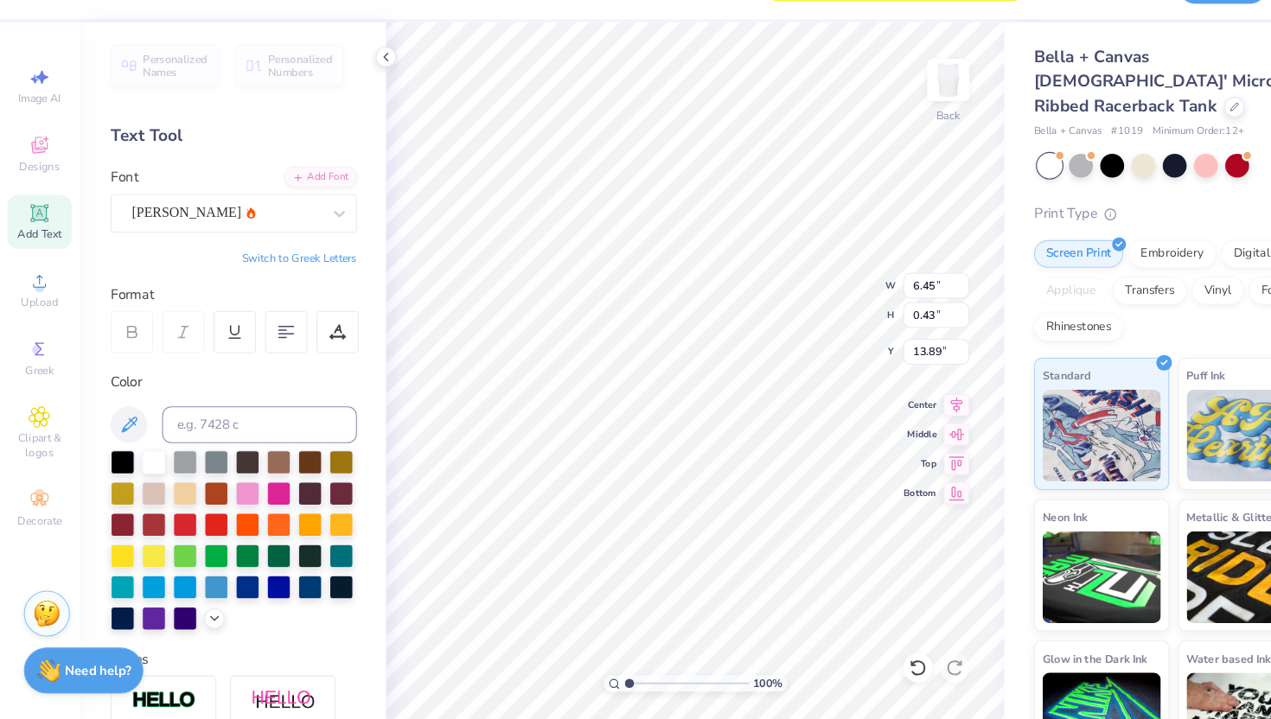
scroll to position [3, 1]
type textarea "PHILANTHROPY ROUND 2025"
type input "13.45"
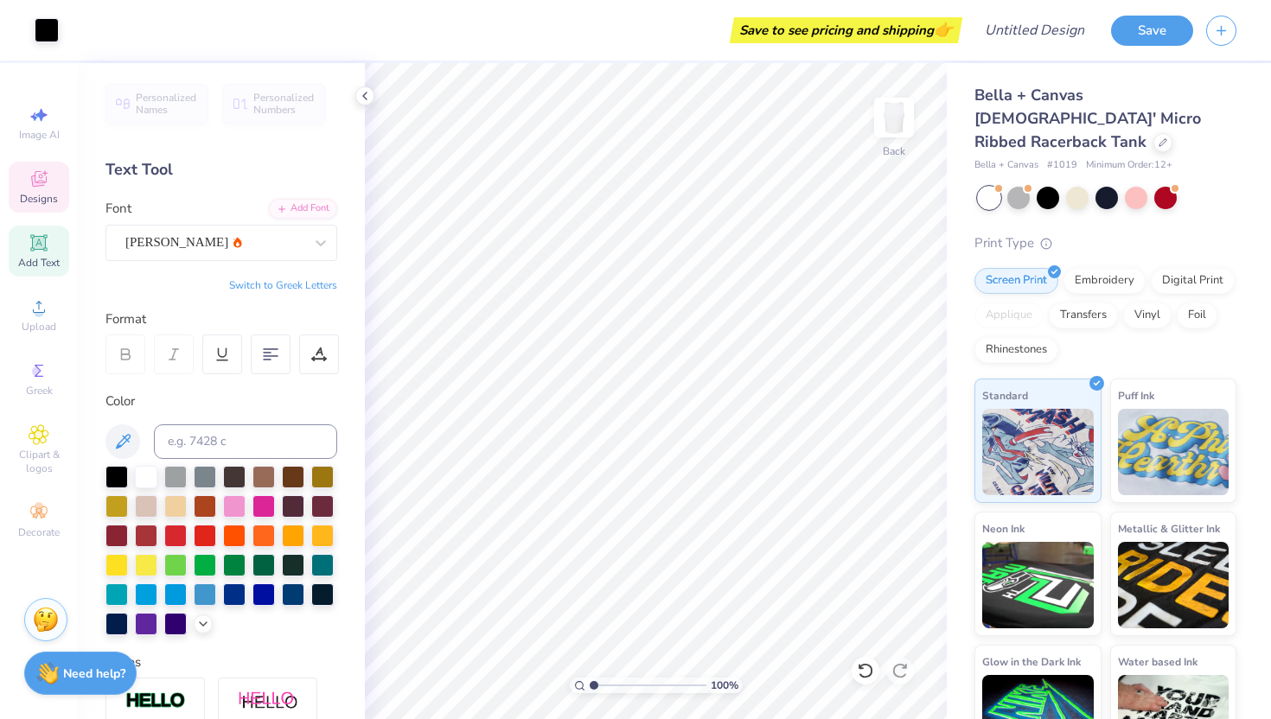
click at [42, 202] on span "Designs" at bounding box center [39, 199] width 38 height 14
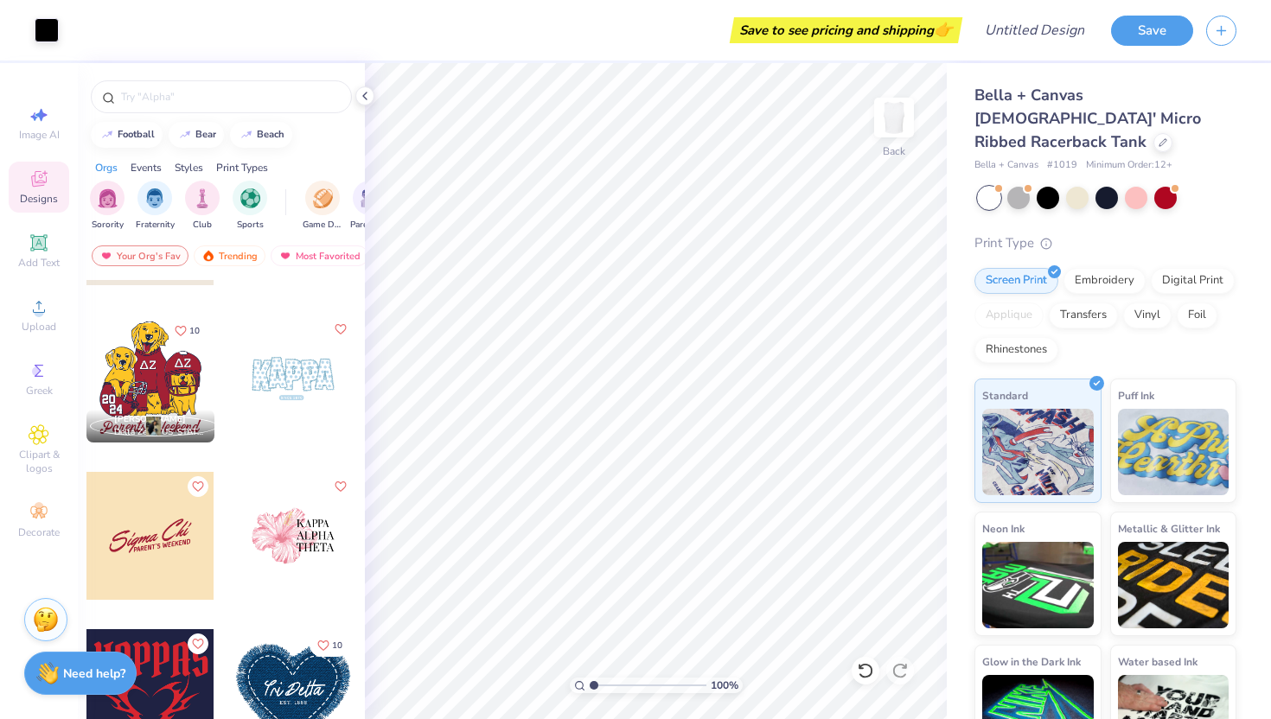
scroll to position [2800, 0]
click at [165, 528] on div at bounding box center [150, 535] width 128 height 128
type input "6.84"
type input "2.84"
type input "2.93"
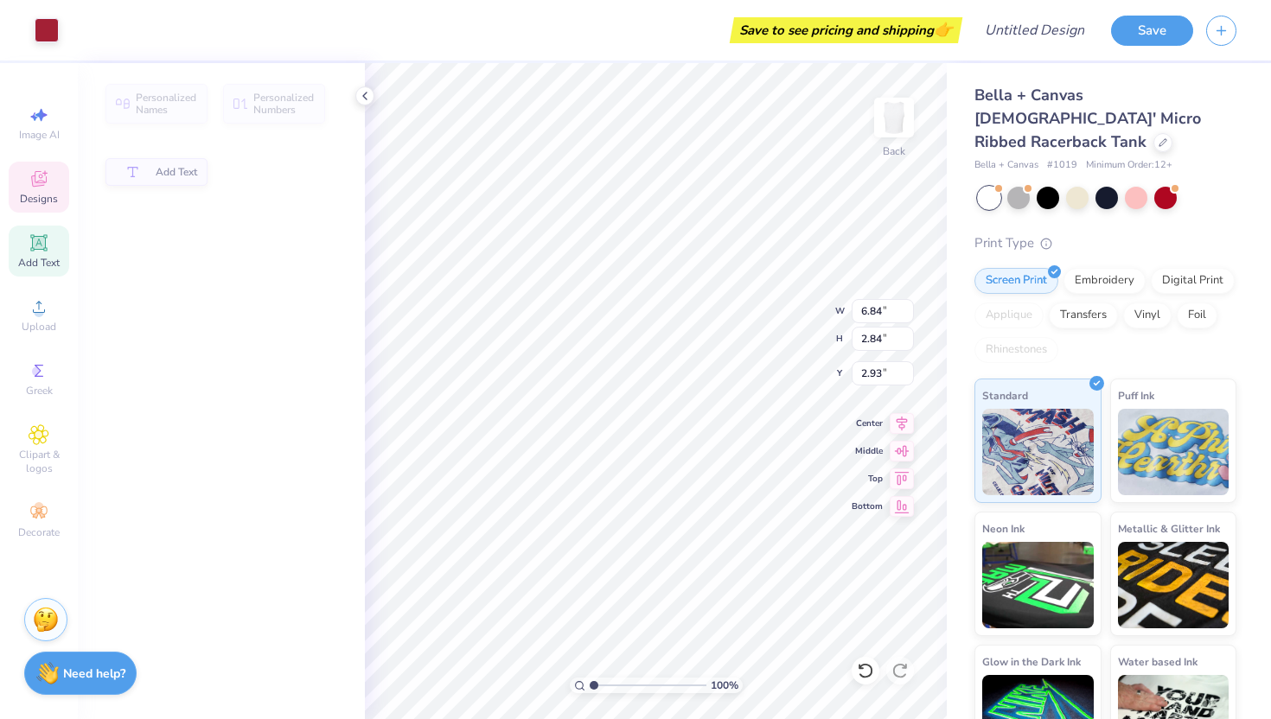
type input "5.37"
type input "2.63"
type input "3.14"
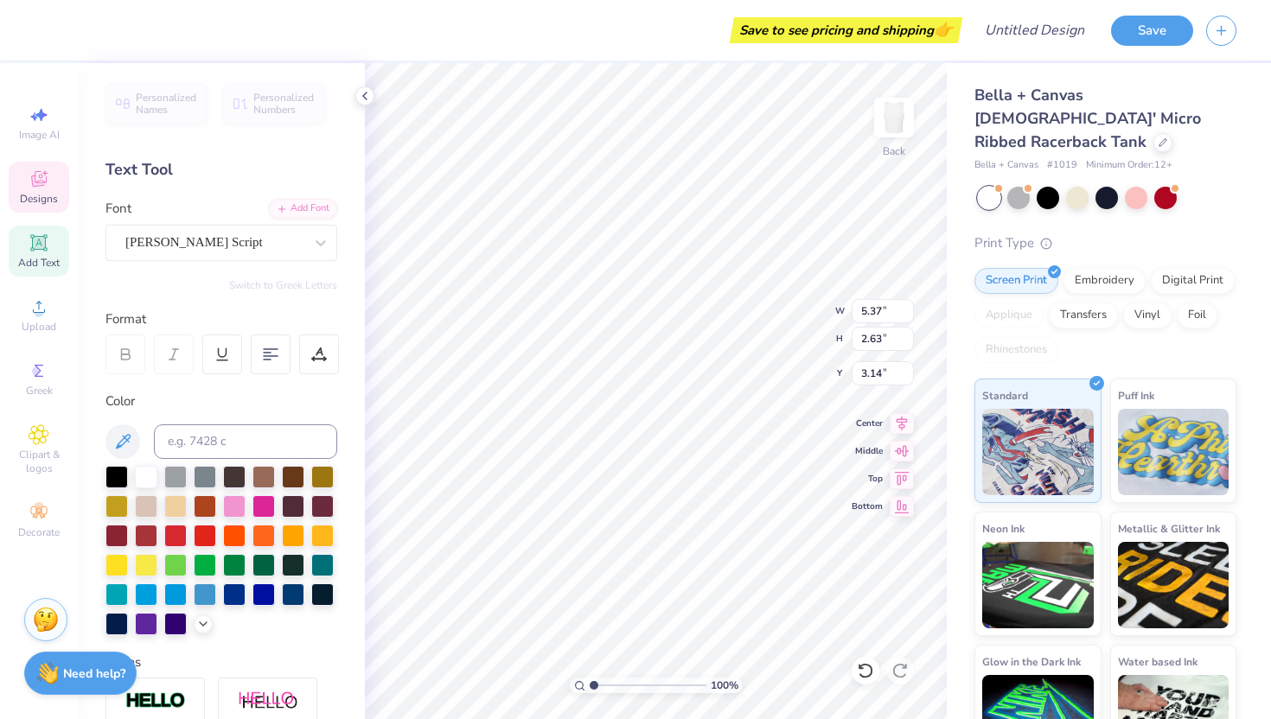
type input "5.37"
type input "2.63"
type input "3.14"
type input "4.69"
type input "1.08"
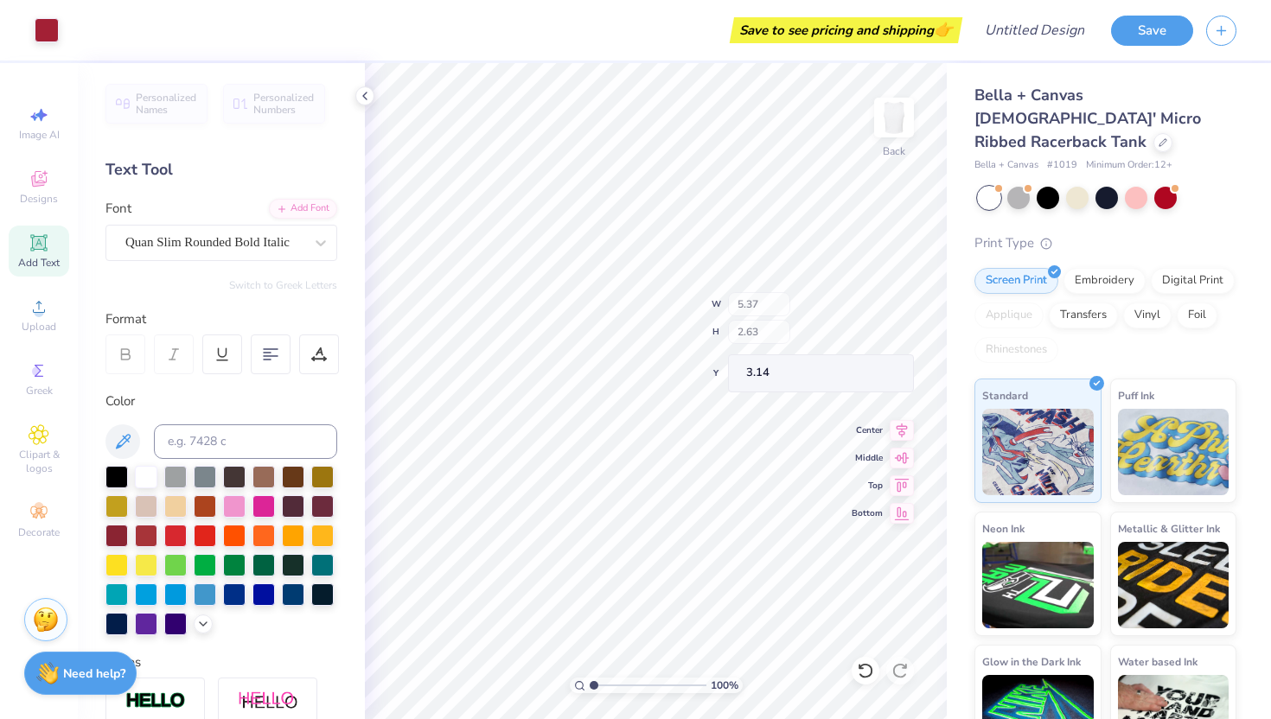
type input "4.62"
type input "2.95"
type input "5.37"
type input "2.63"
type input "3.14"
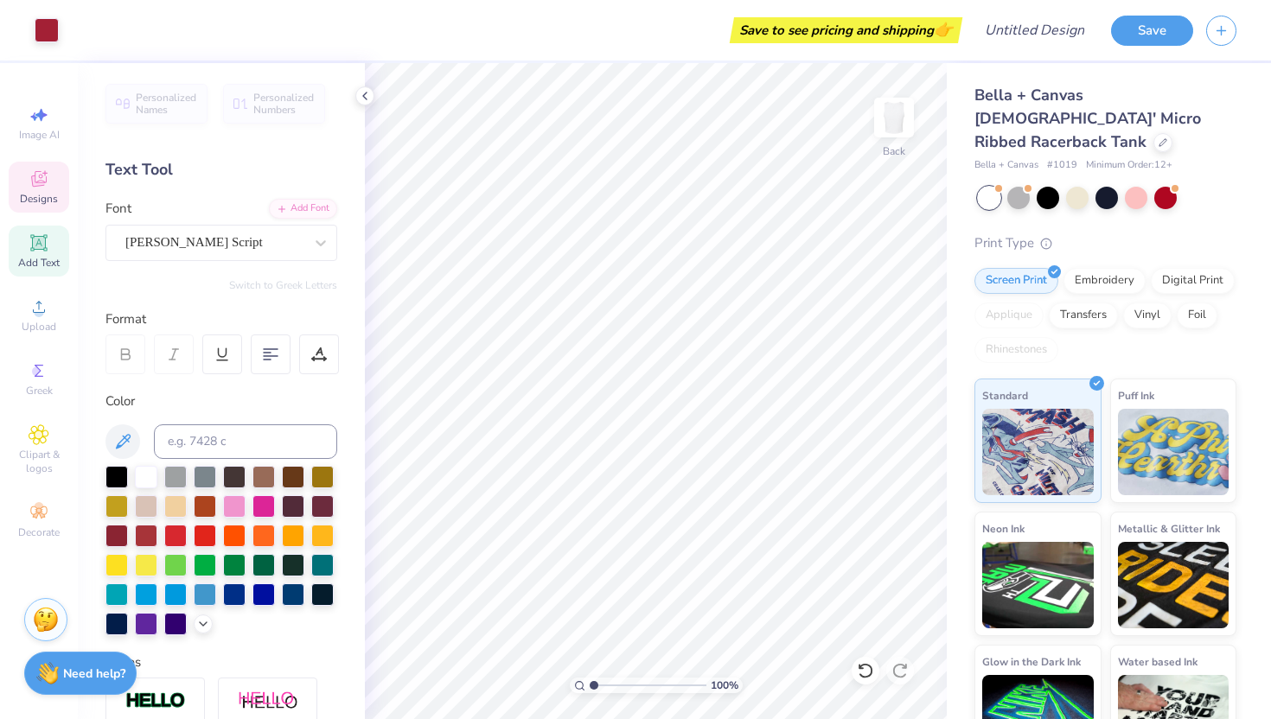
click at [52, 190] on div "Designs" at bounding box center [39, 187] width 61 height 51
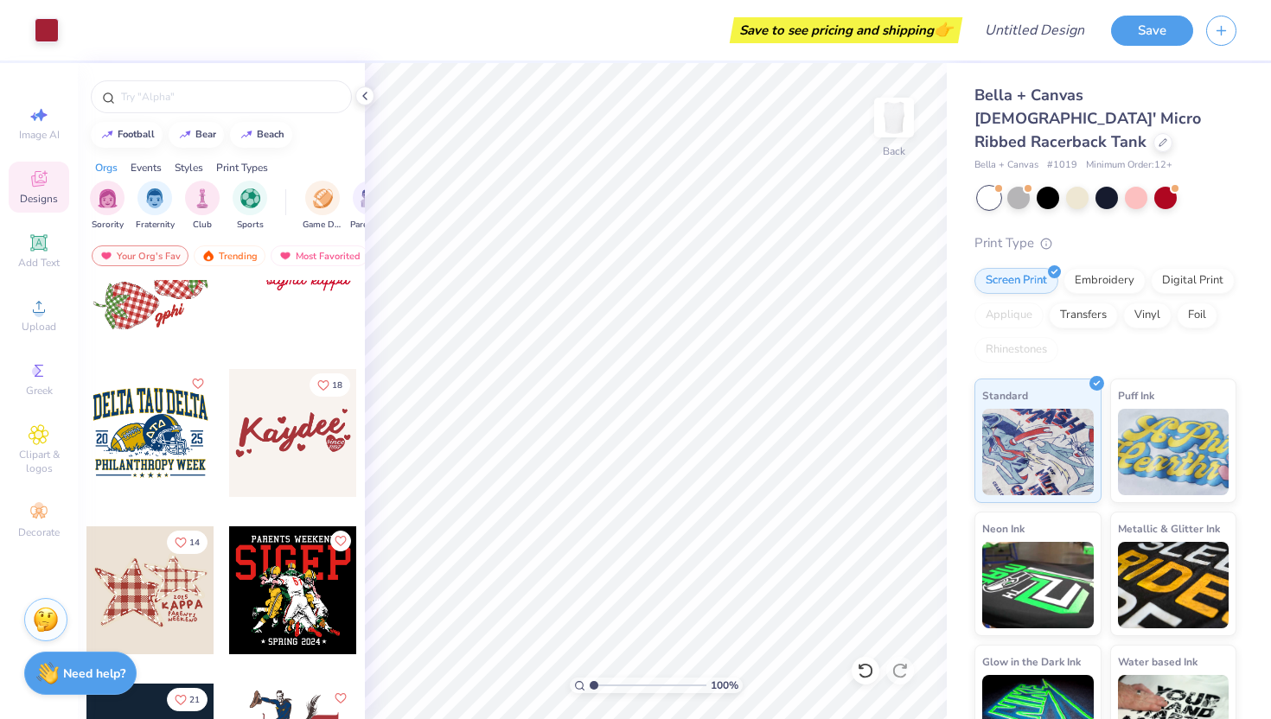
scroll to position [4940, 0]
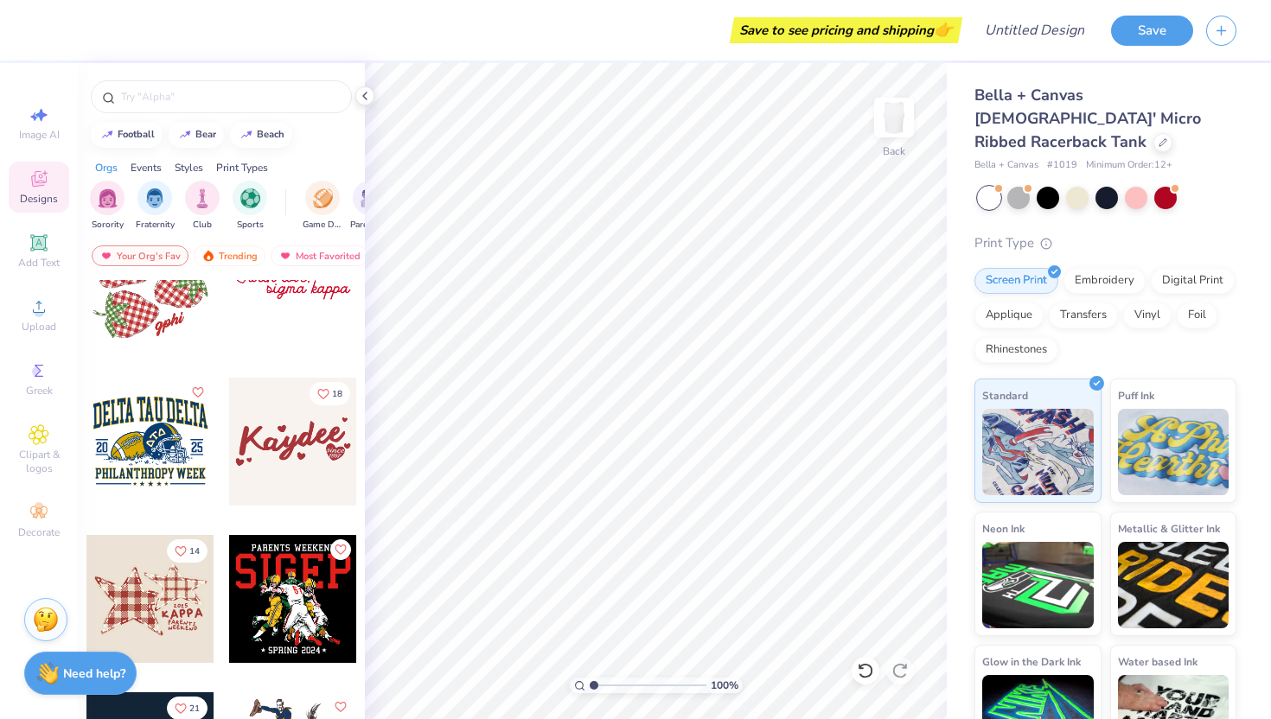
click at [332, 446] on div at bounding box center [293, 442] width 128 height 128
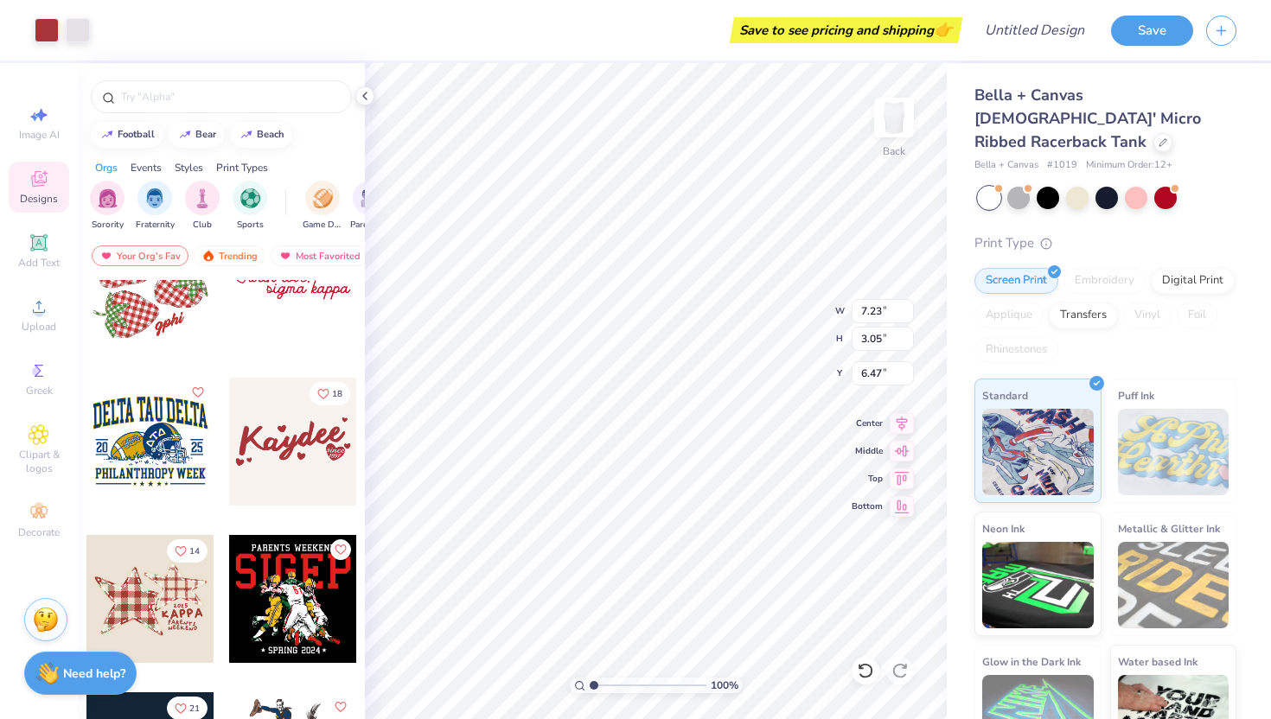
type input "2.09"
type input "8.94"
type input "3.77"
type input "2.15"
type input "2.14"
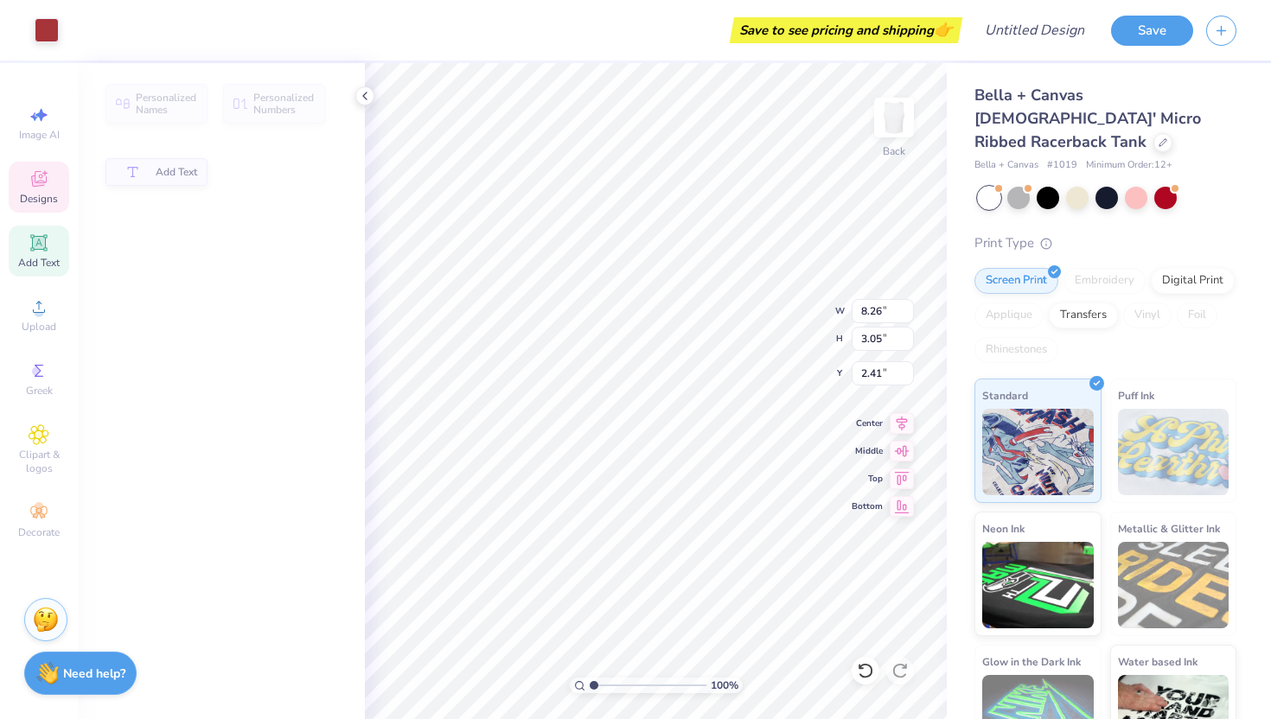
type input "8.26"
type input "3.05"
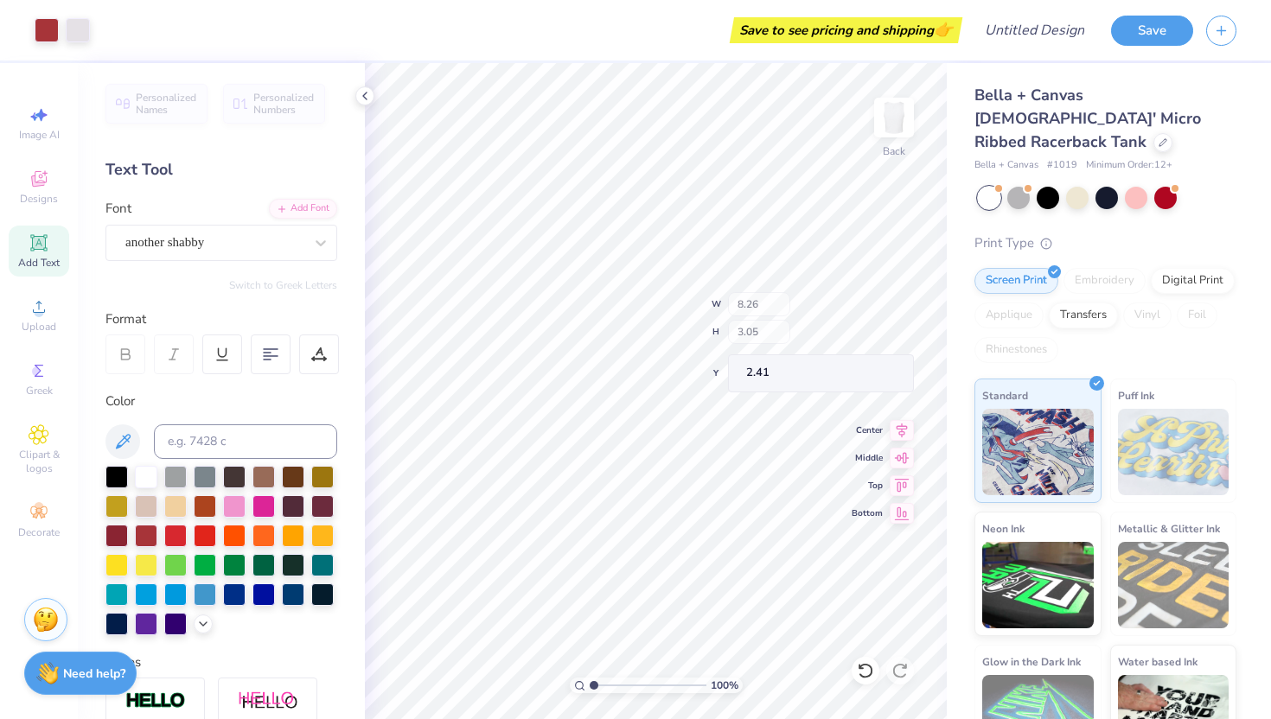
type input "8.00"
type input "6.25"
type input "0.41"
type input "0.36"
type input "6.07"
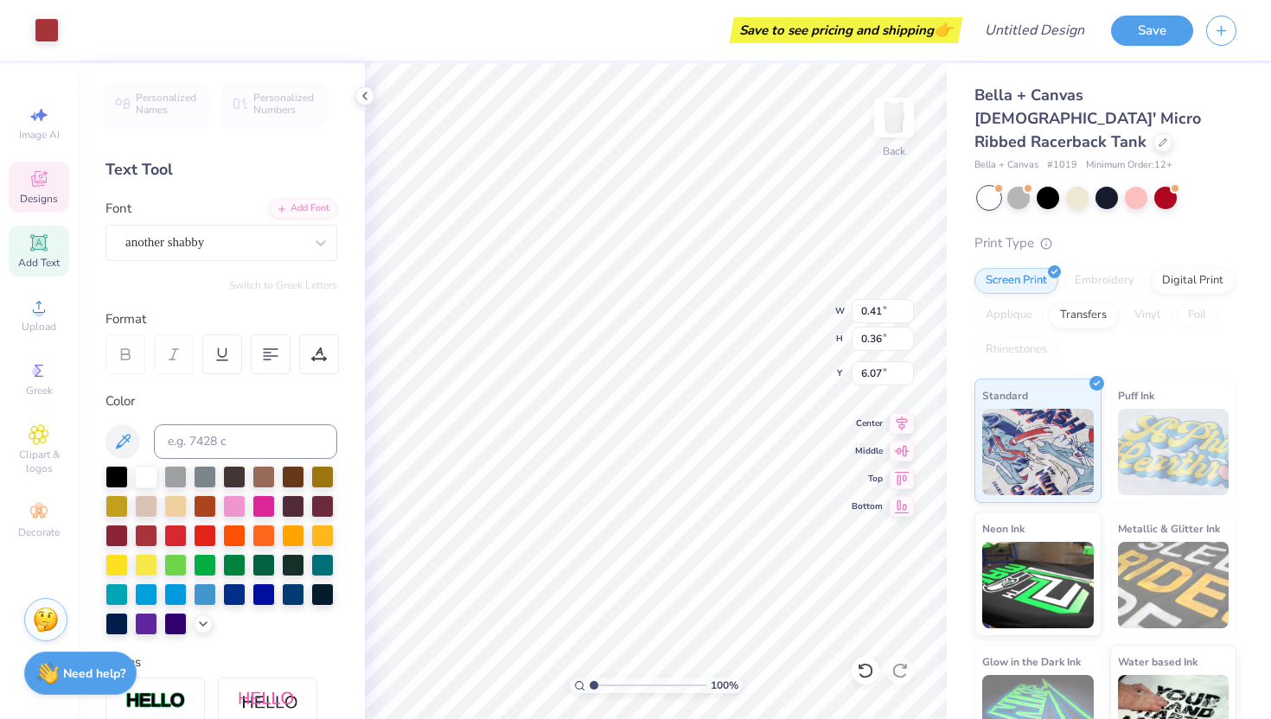
type input "0.65"
type input "0.58"
type input "2.72"
type input "8.26"
type input "3.05"
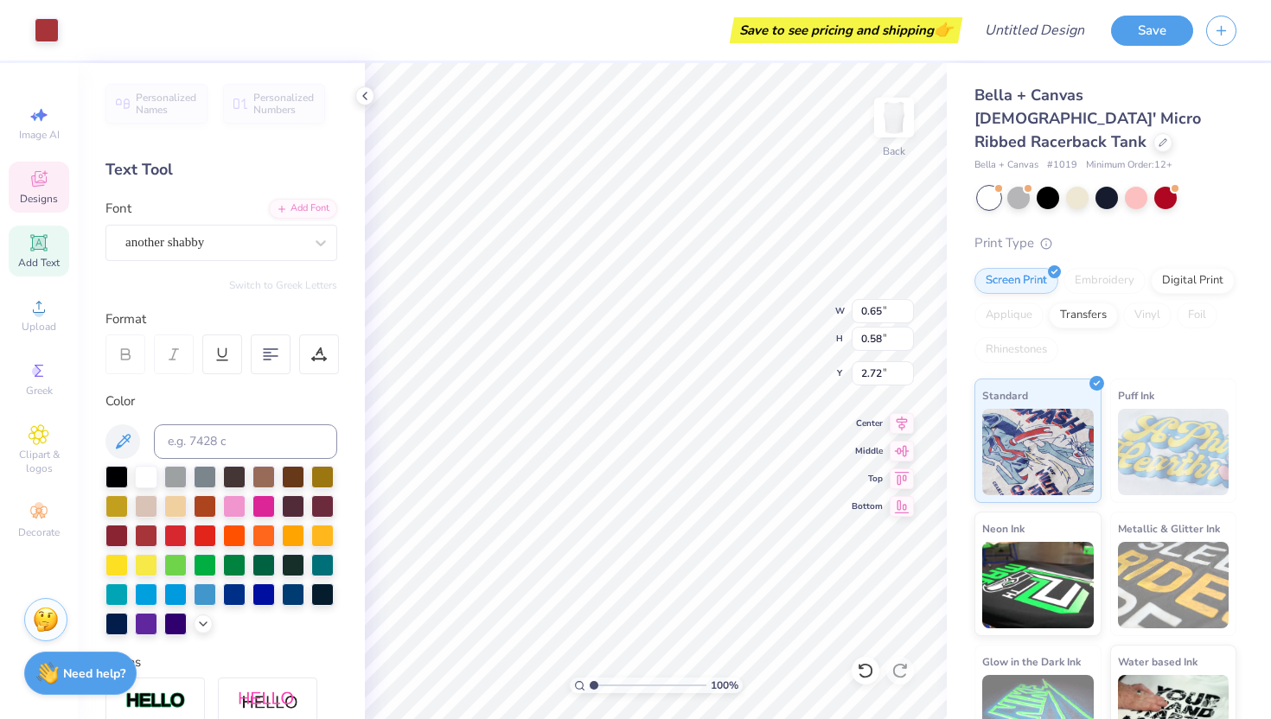
type input "8.00"
type textarea "Aephi"
type input "2.25"
type input "5.50"
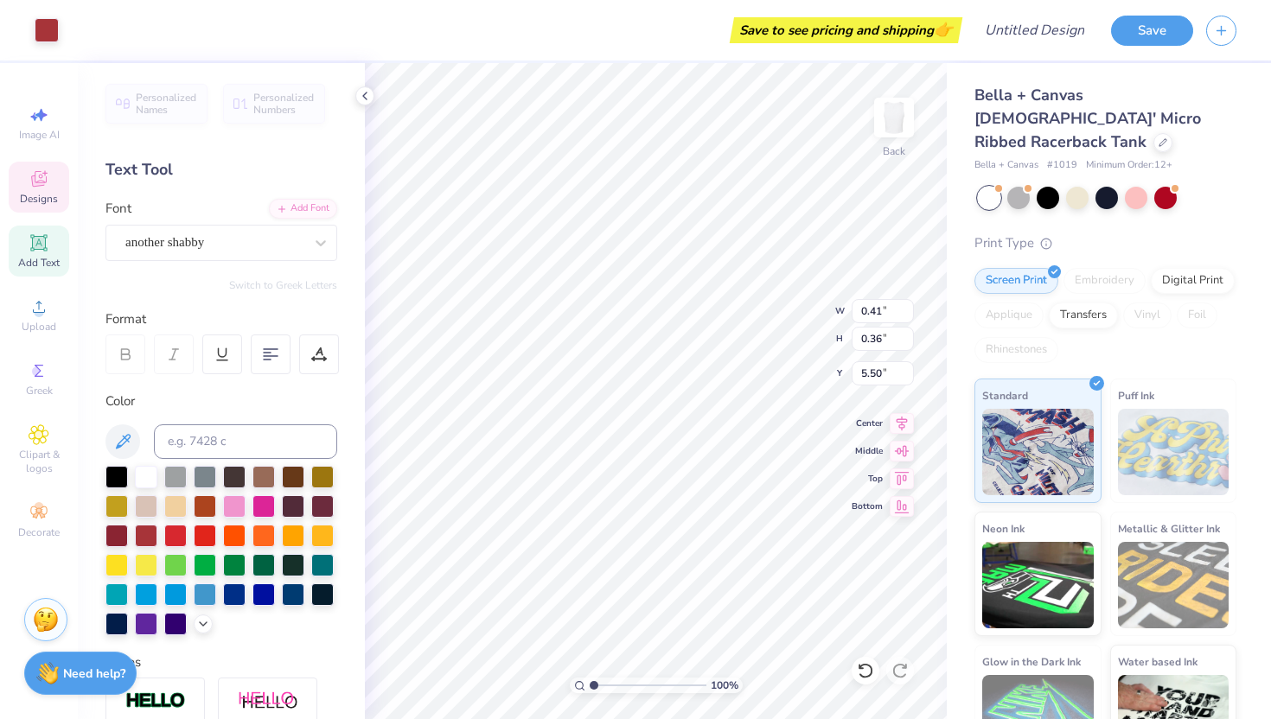
type input "0.65"
type input "0.59"
type input "5.68"
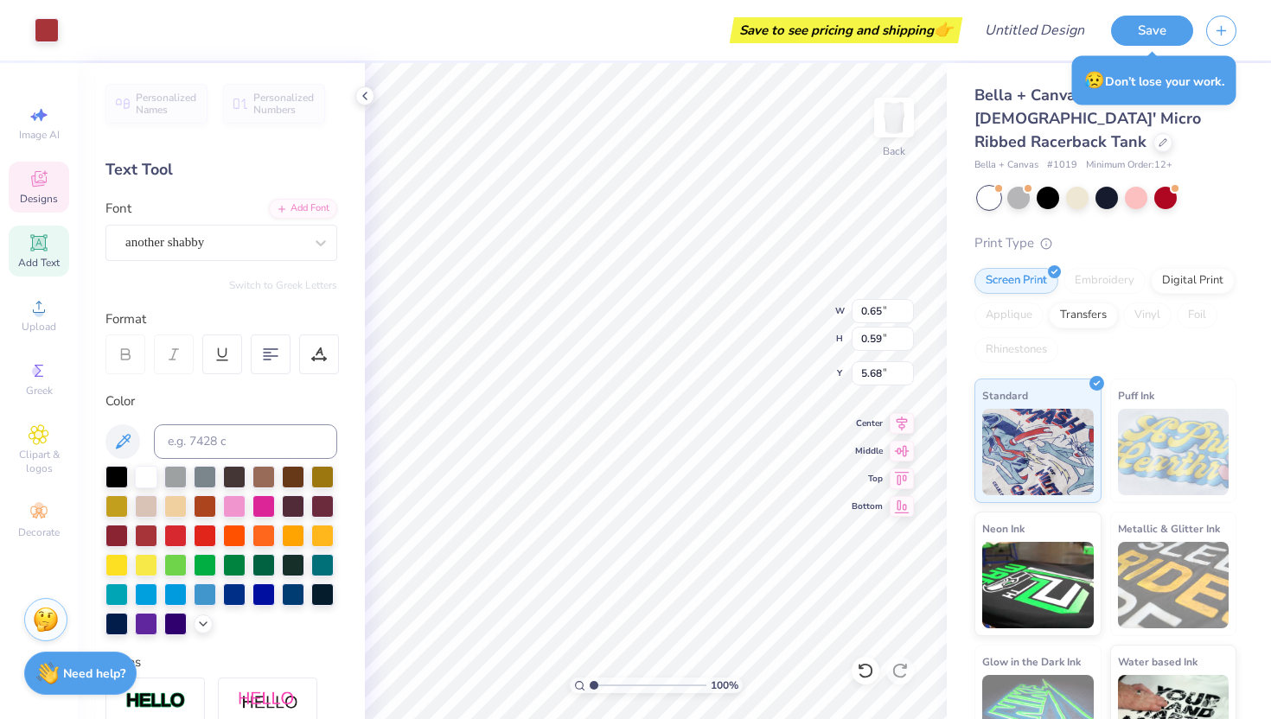
type input "0.58"
type input "2.25"
type input "0.40"
type input "0.36"
type input "2.47"
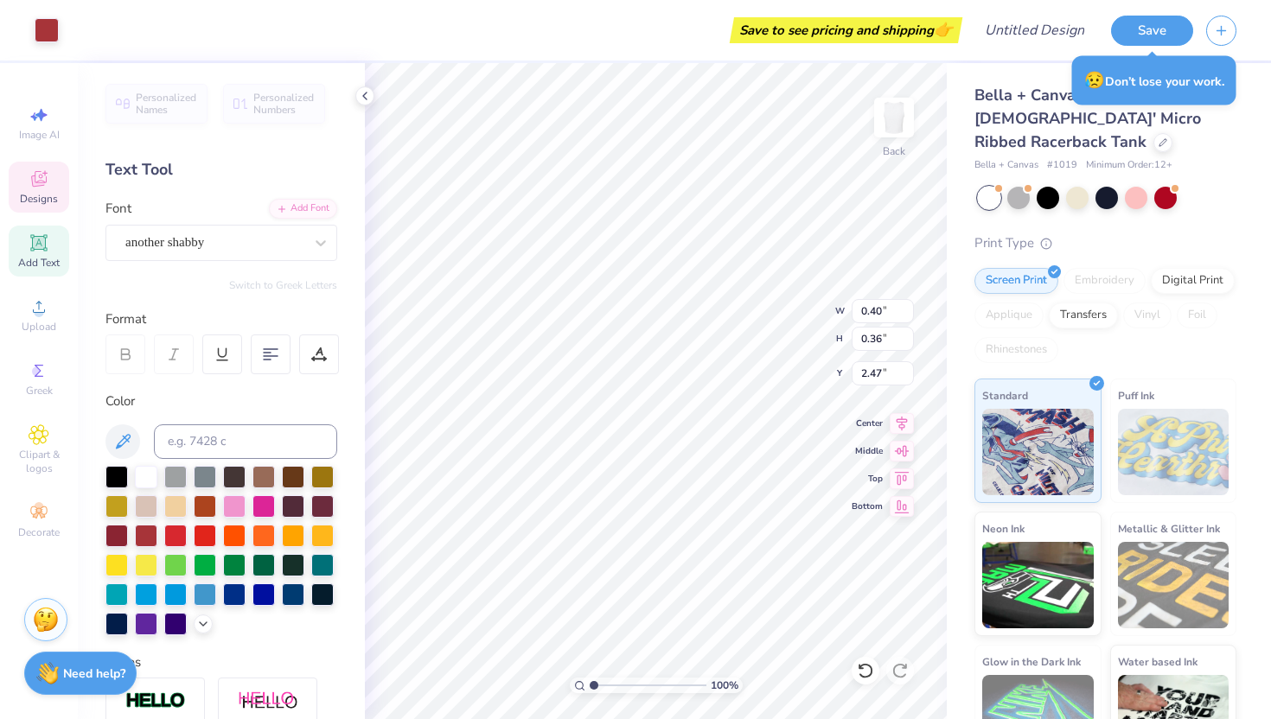
type input "1.45"
type input "0.40"
type input "4.51"
type textarea "philo"
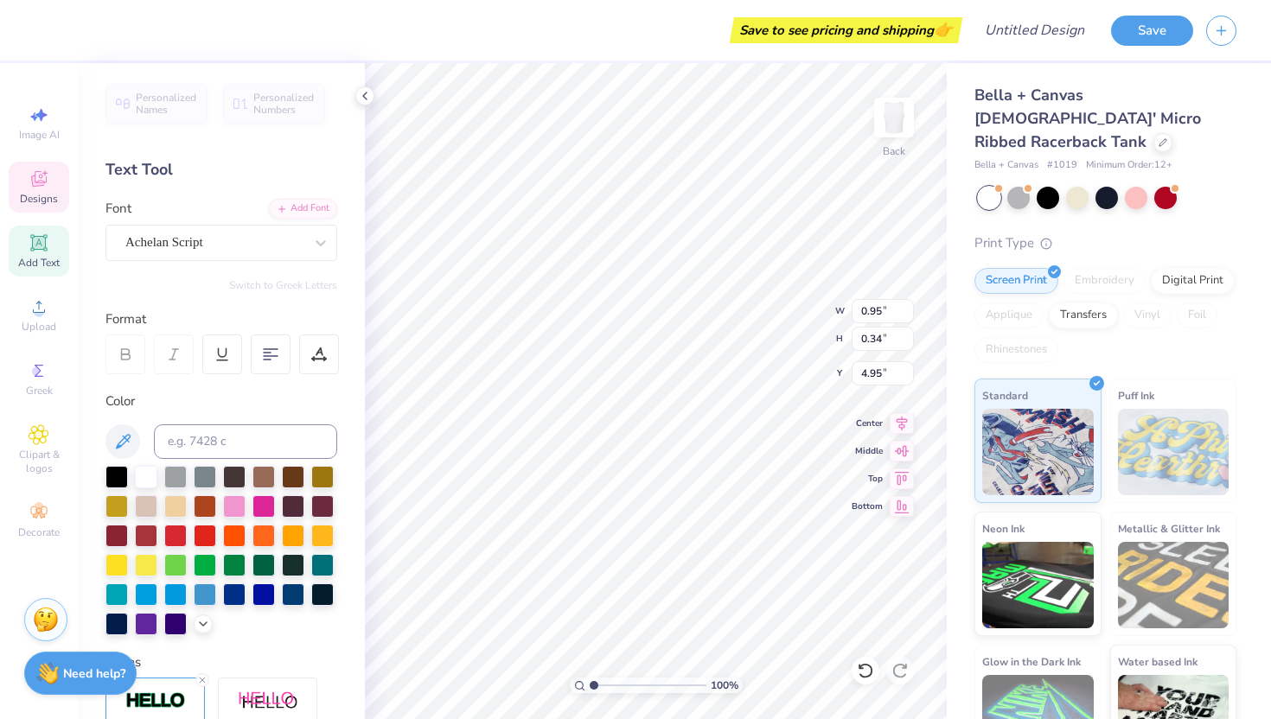
type input "0.95"
type input "0.34"
type input "4.95"
type input "1.46"
type input "1.33"
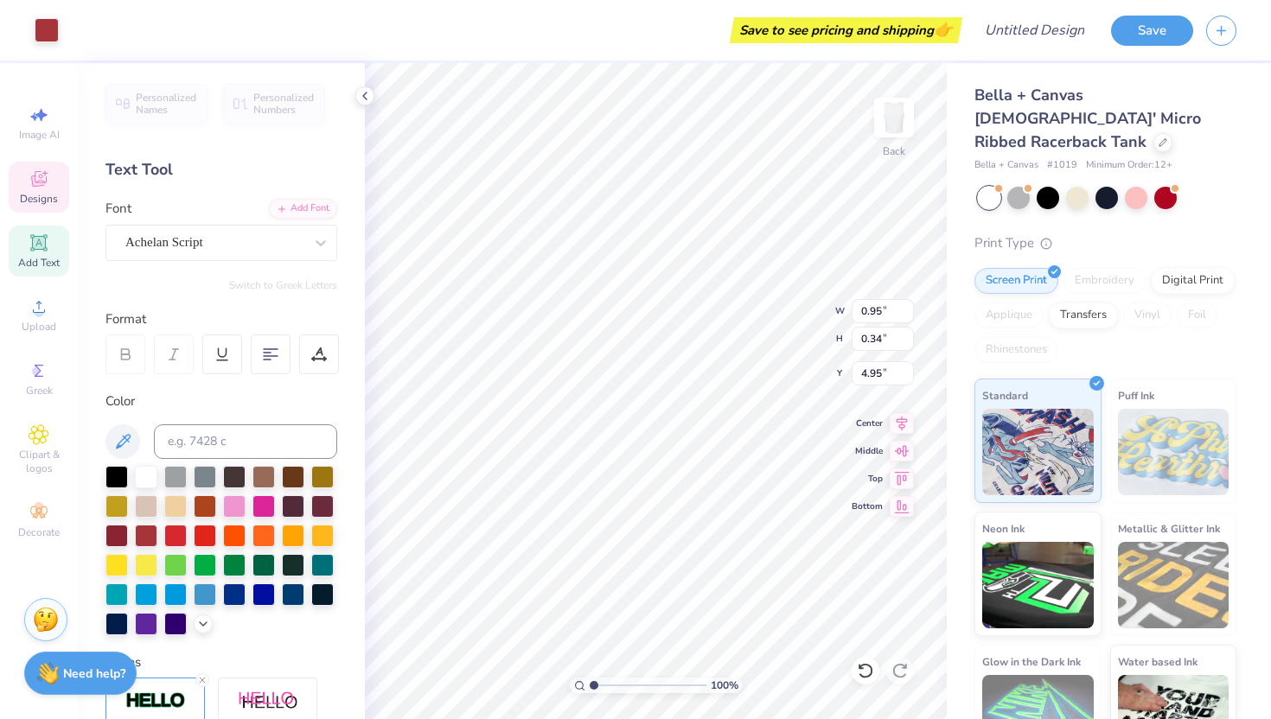
type input "4.16"
type input "1.85"
type input "1.69"
type input "4.28"
type input "1.74"
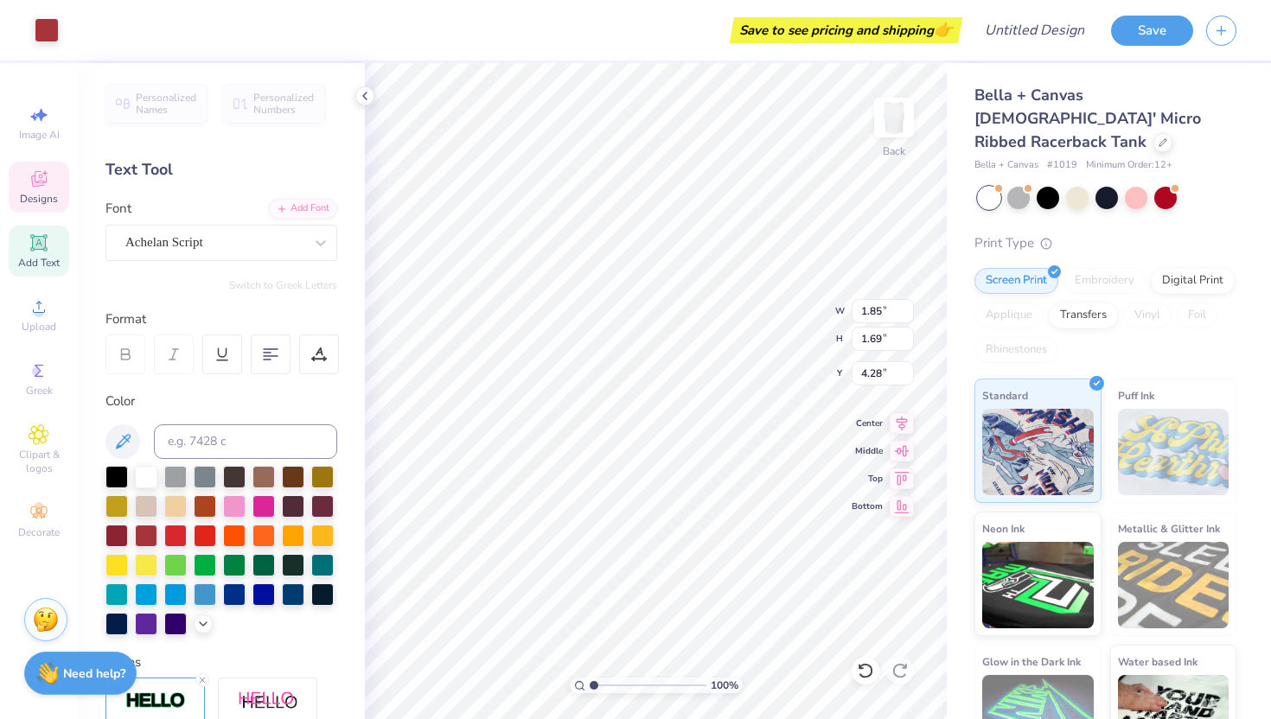
type input "0.71"
type input "4.79"
type input "1.77"
type input "0.61"
type input "1.41"
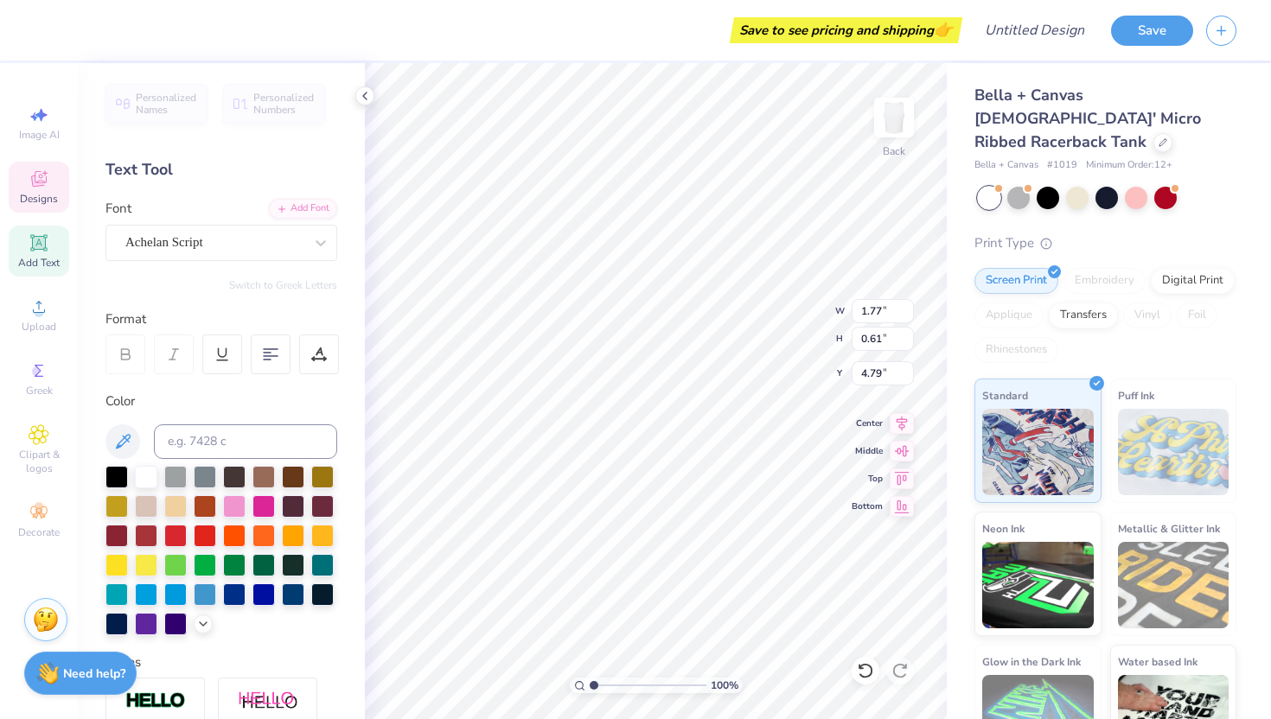
type input "0.49"
type input "4.91"
type input "5.01"
click at [946, 246] on div "Save to see pricing and shipping 👉 Design Title Save Image AI Designs Add Text …" at bounding box center [635, 359] width 1271 height 719
type input "5.30"
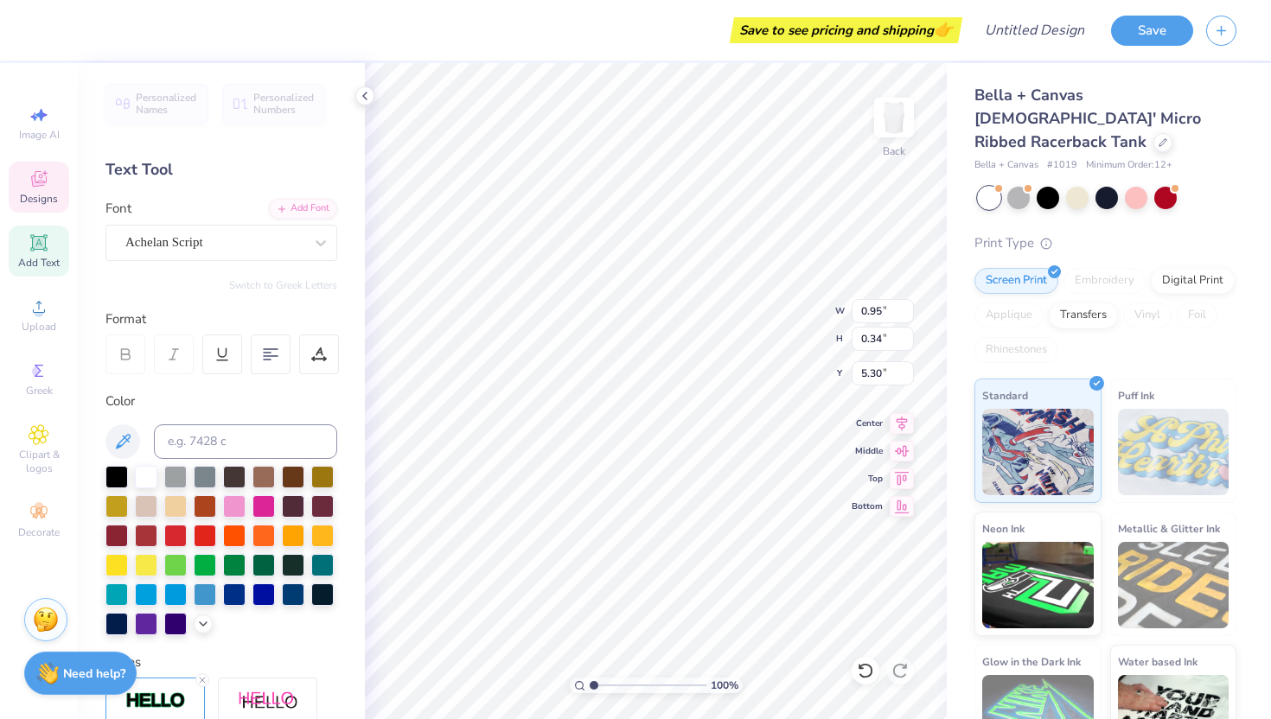
type textarea "2026"
type input "1.41"
type input "0.49"
type input "4.81"
click at [904, 321] on input "1.41" at bounding box center [883, 311] width 62 height 24
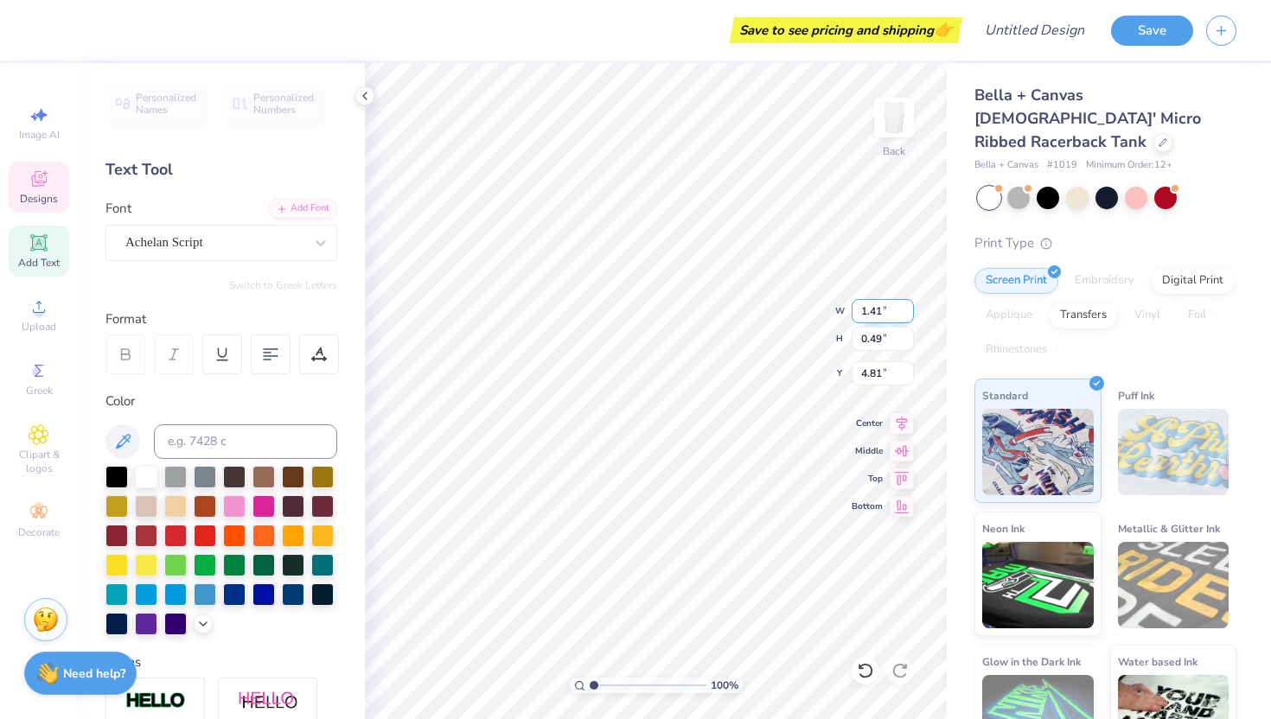
type input "1.40"
type input "0.55"
type input "4.92"
type input "1.41"
type input "0.51"
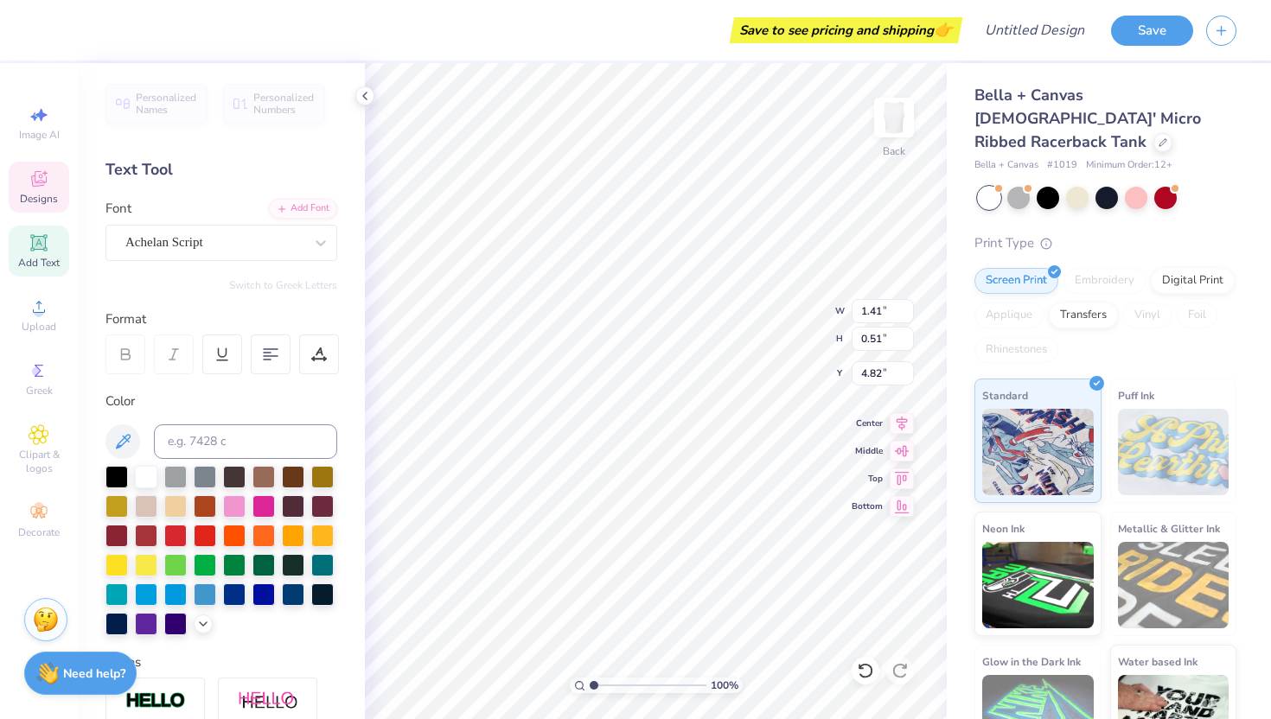
type input "1.40"
type input "0.53"
type input "4.77"
click at [36, 204] on span "Designs" at bounding box center [39, 199] width 38 height 14
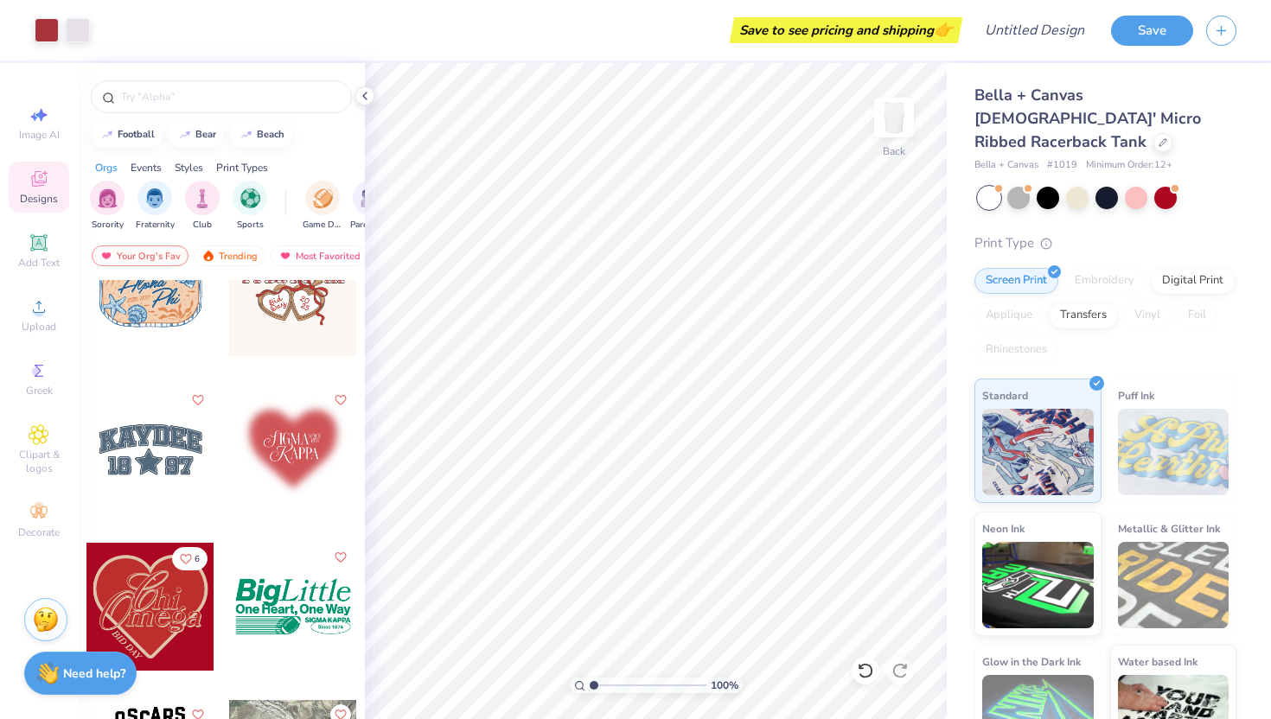
scroll to position [8354, 0]
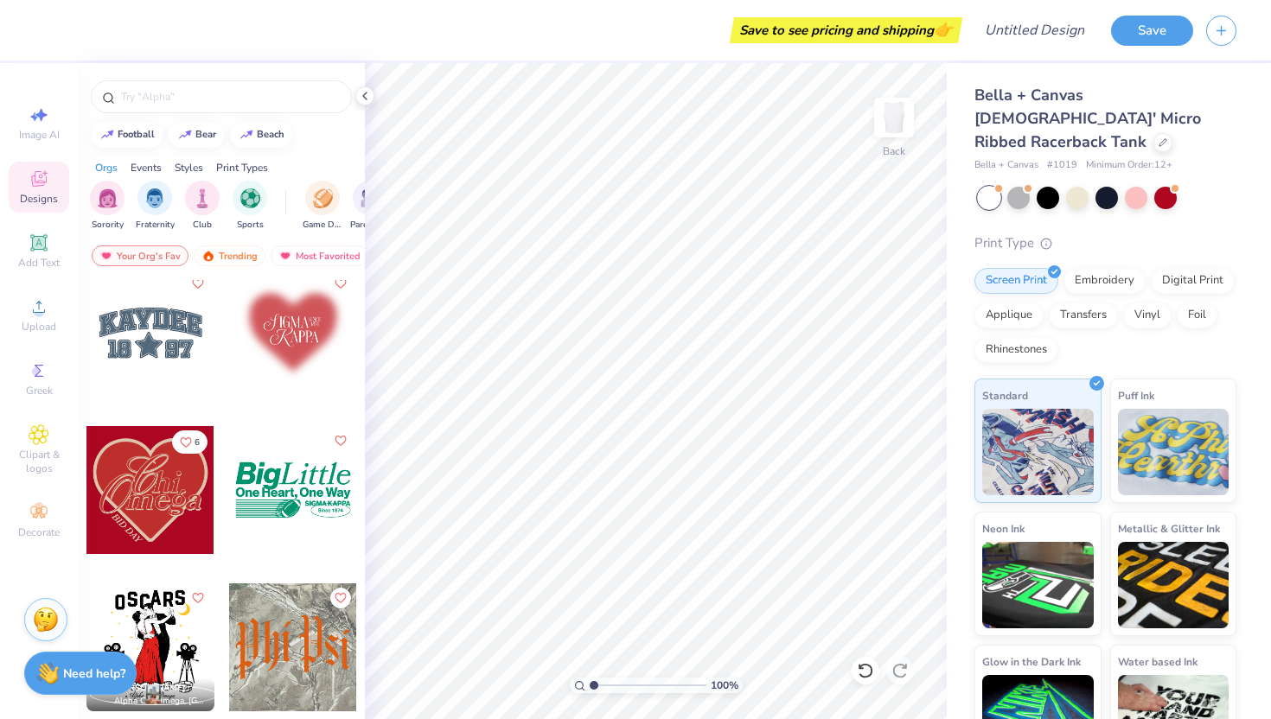
click at [176, 503] on div at bounding box center [150, 490] width 128 height 128
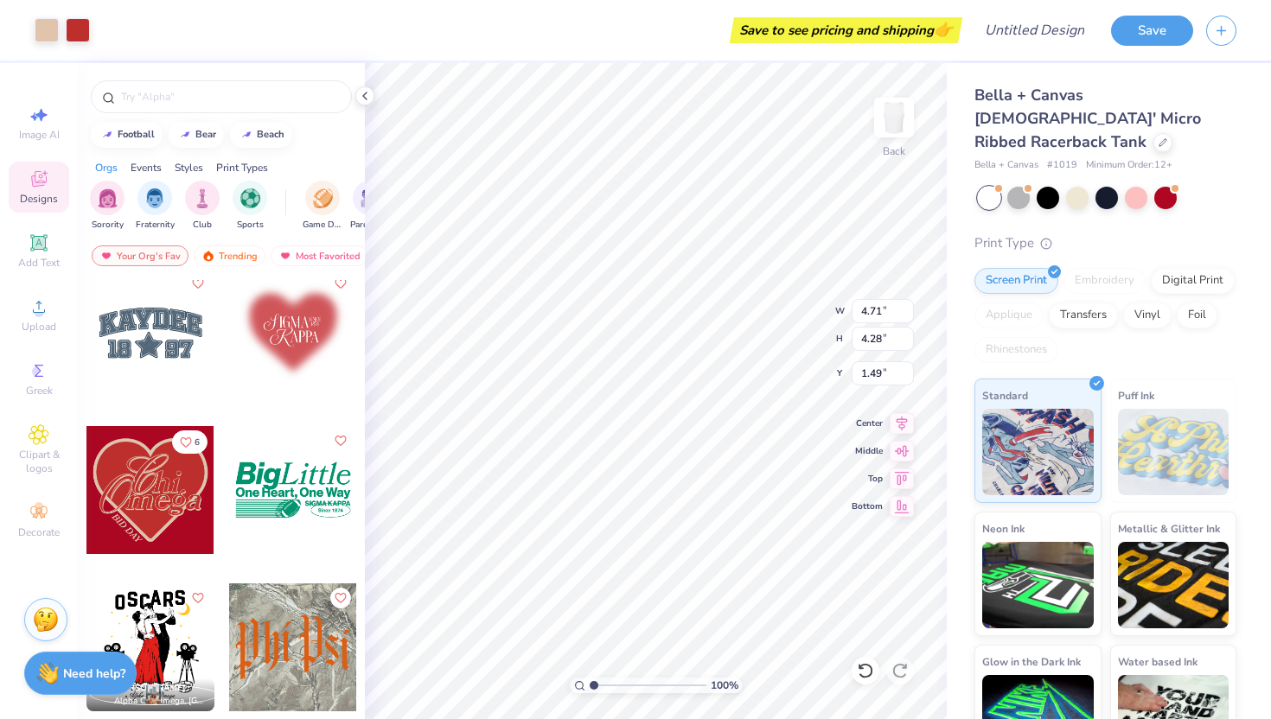
type input "1.49"
type input "6.95"
type input "6.31"
type input "1.86"
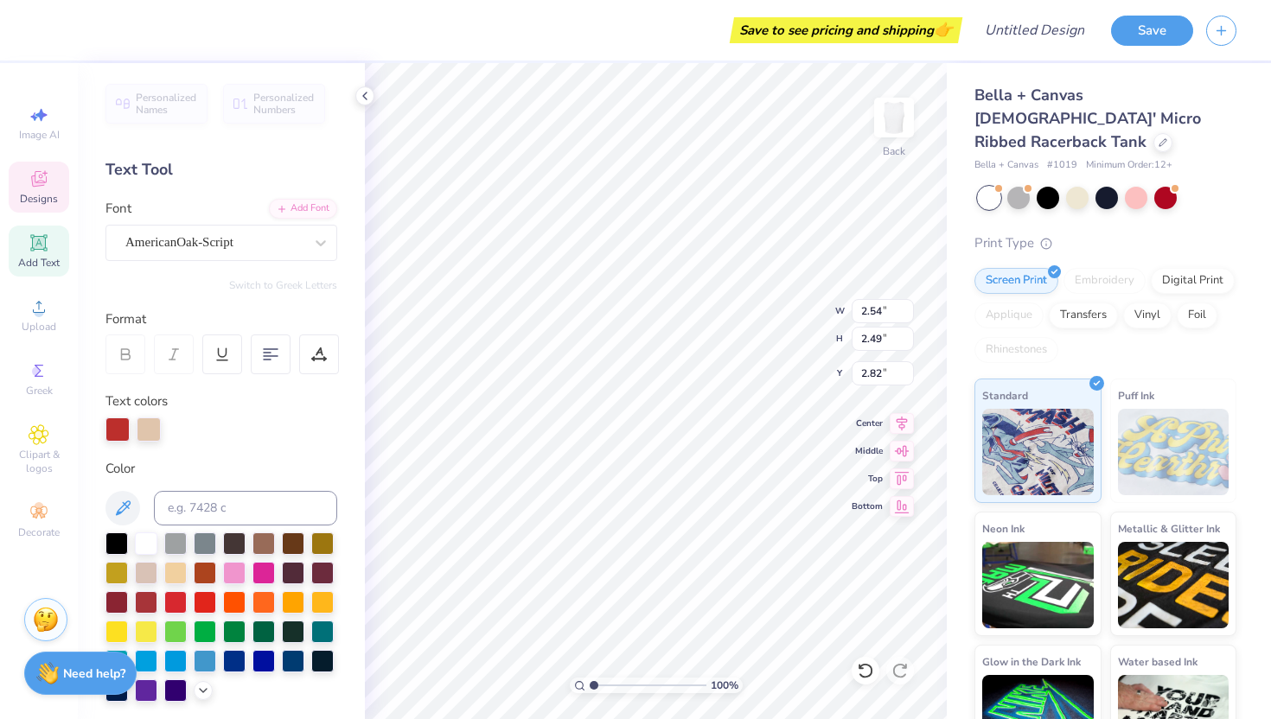
type textarea "A"
type input "1.79"
type input "1.40"
type input "3.84"
type textarea "lpha"
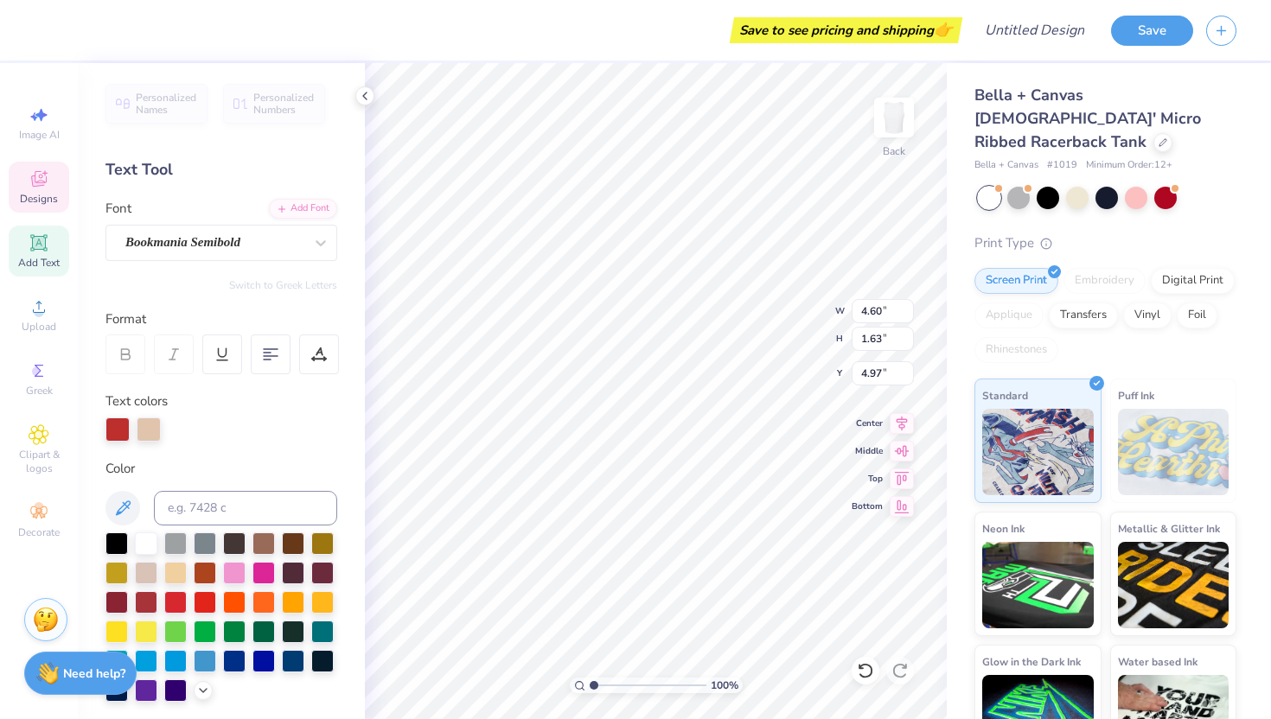
type input "2.14"
type input "2.43"
type input "4.02"
type input "3.87"
type input "2.35"
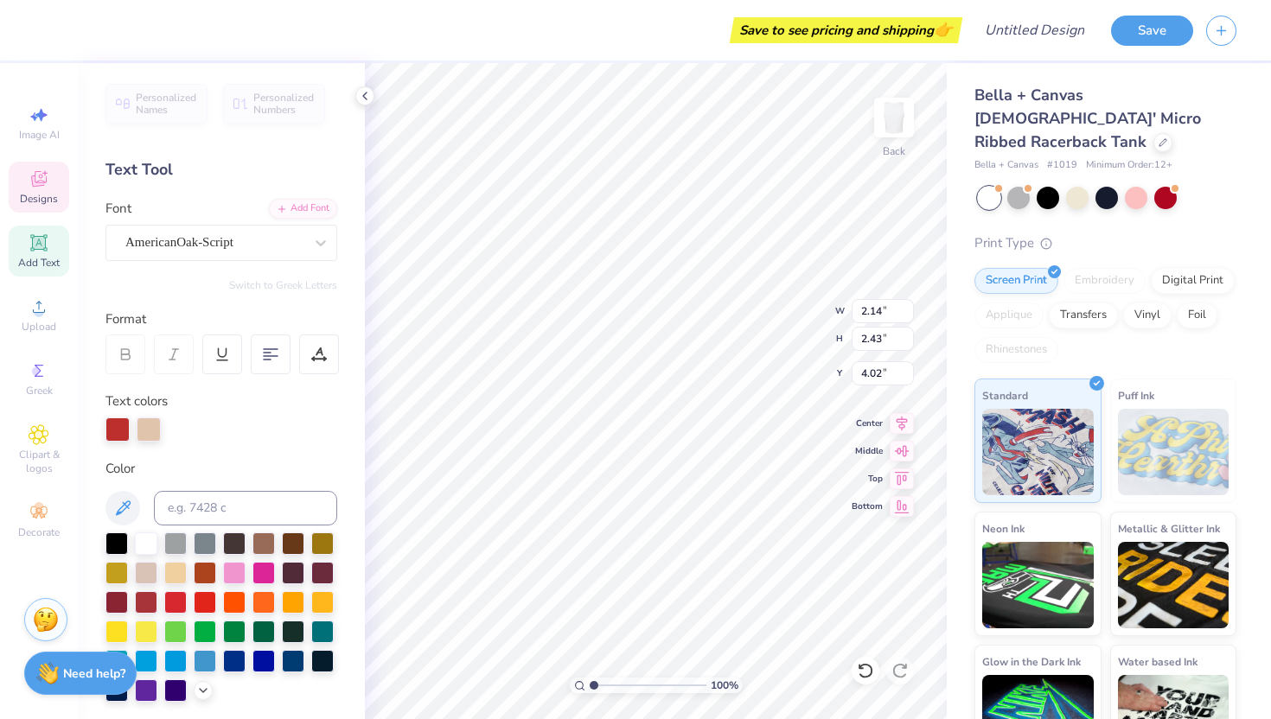
type input "2.89"
type input "3.03"
type input "1.84"
type input "2.92"
type input "3.70"
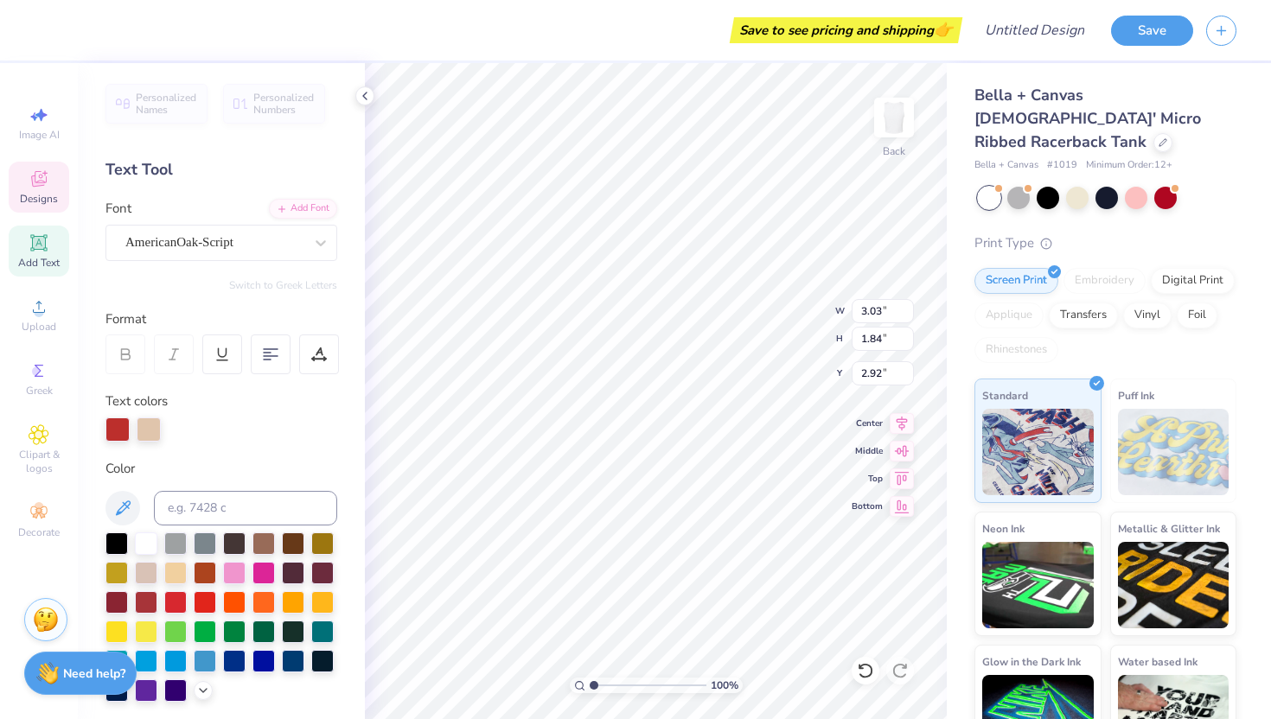
type input "1.75"
type input "3.26"
click at [42, 207] on div "Designs" at bounding box center [39, 187] width 61 height 51
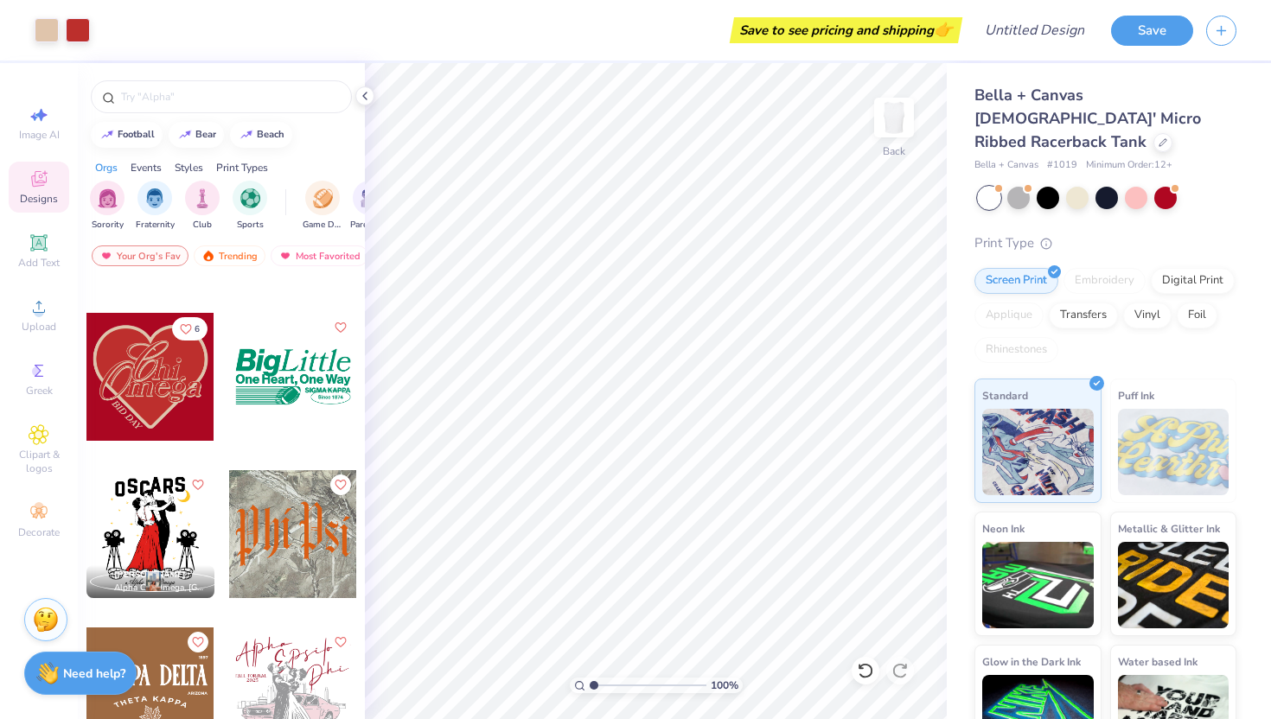
scroll to position [8478, 0]
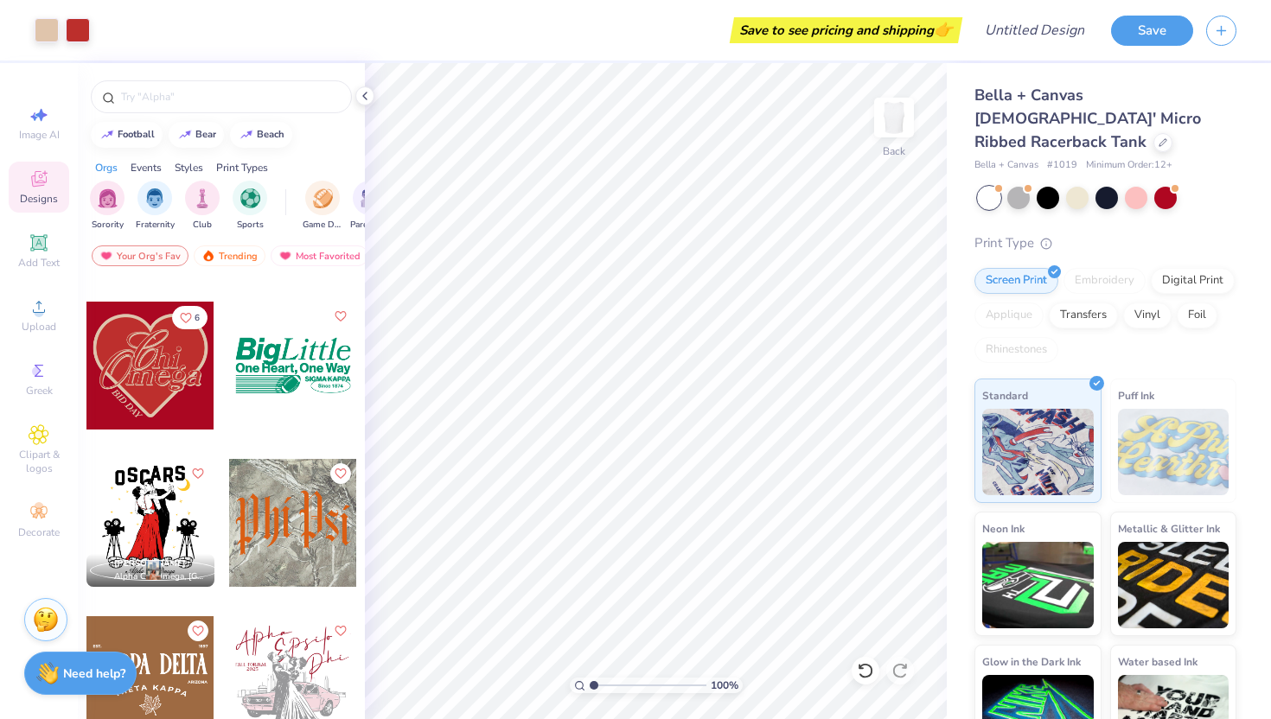
click at [147, 402] on div at bounding box center [150, 366] width 128 height 128
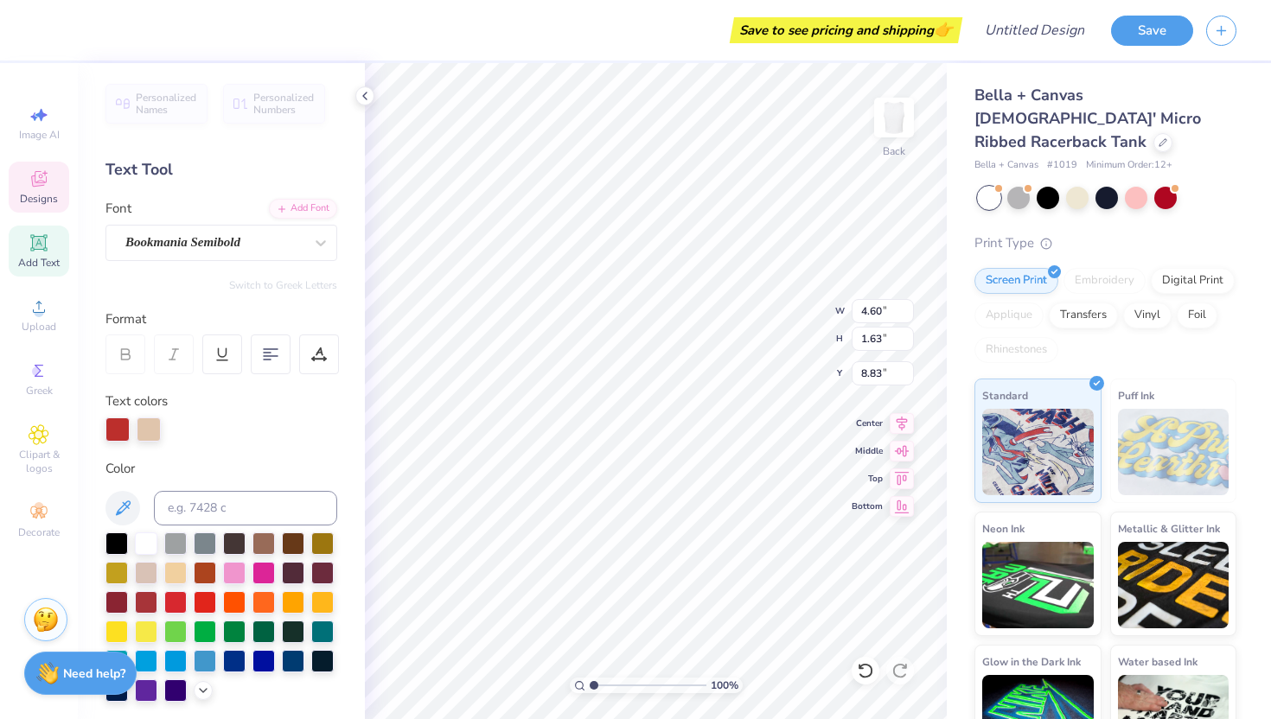
scroll to position [0, 0]
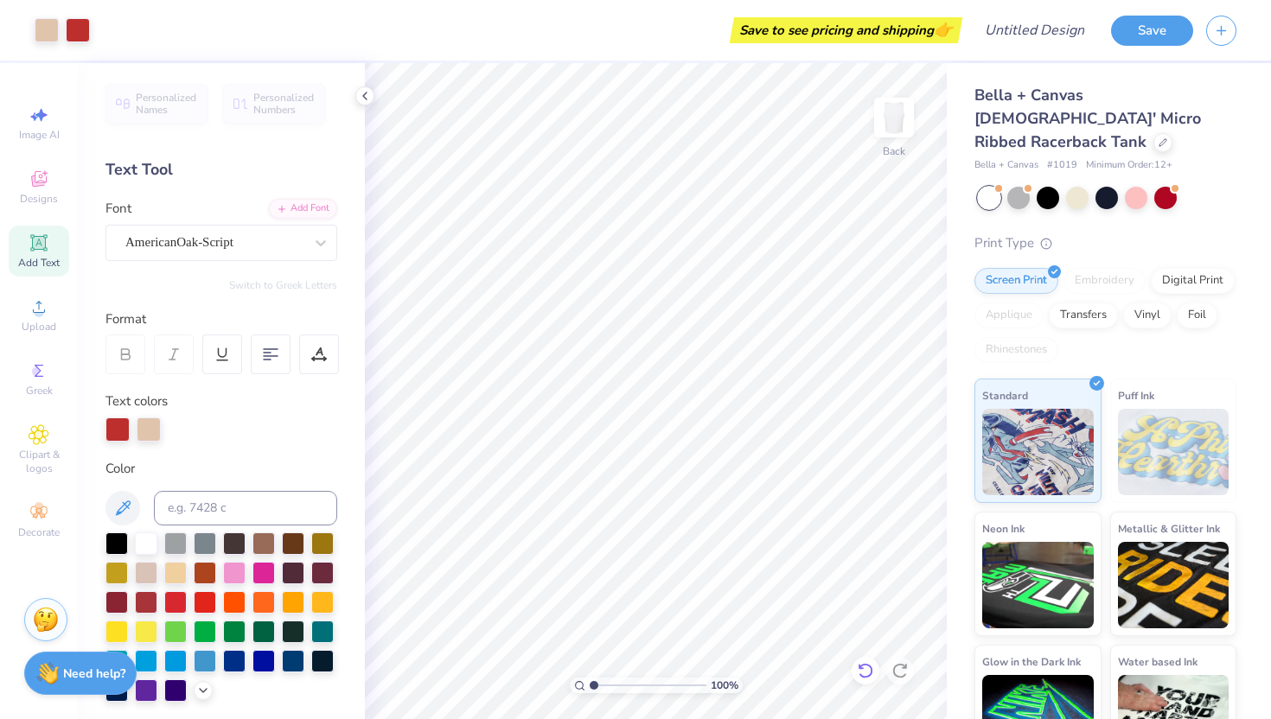
click at [866, 657] on div "100 % Back" at bounding box center [656, 391] width 582 height 656
click at [46, 181] on icon at bounding box center [39, 179] width 16 height 16
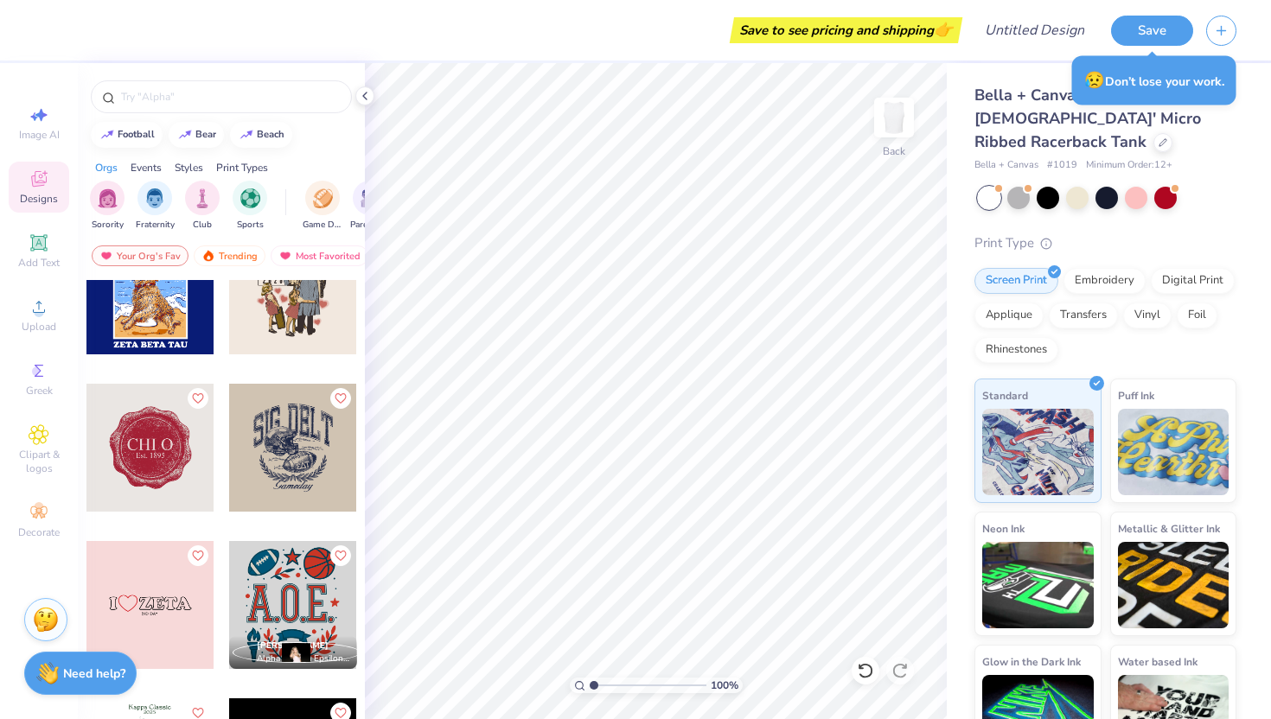
scroll to position [10277, 0]
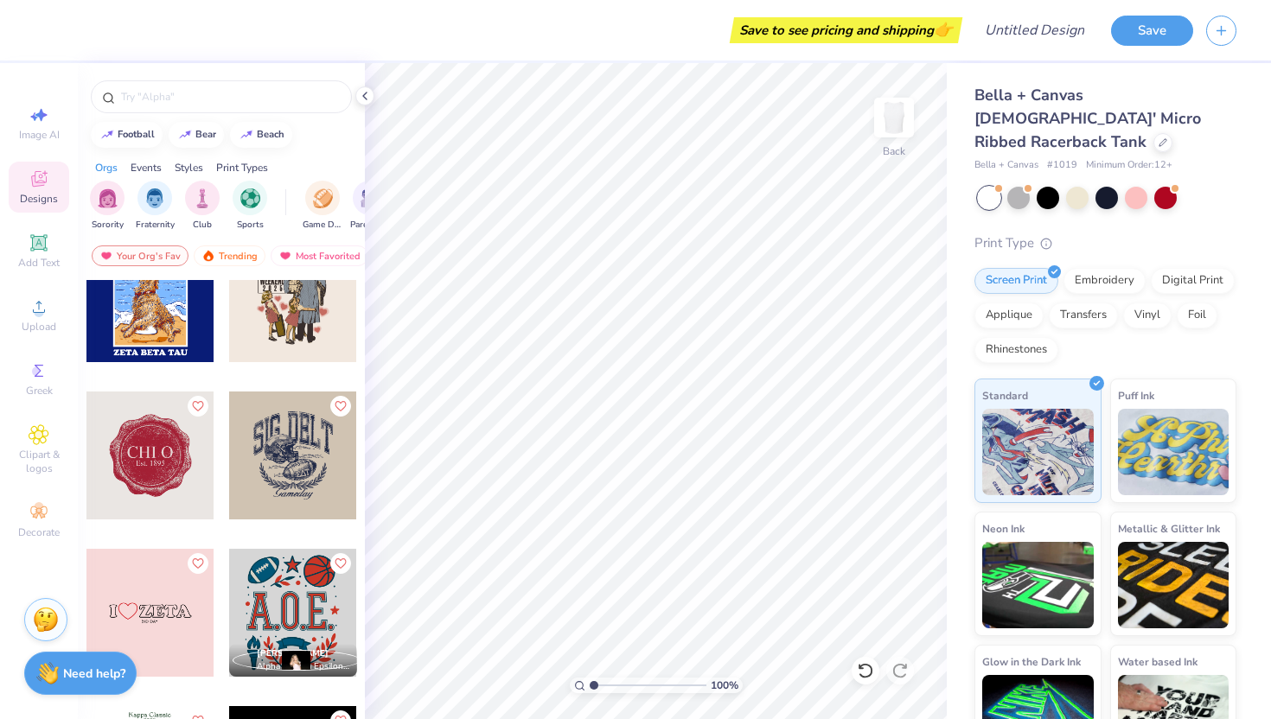
click at [166, 471] on div at bounding box center [150, 456] width 128 height 128
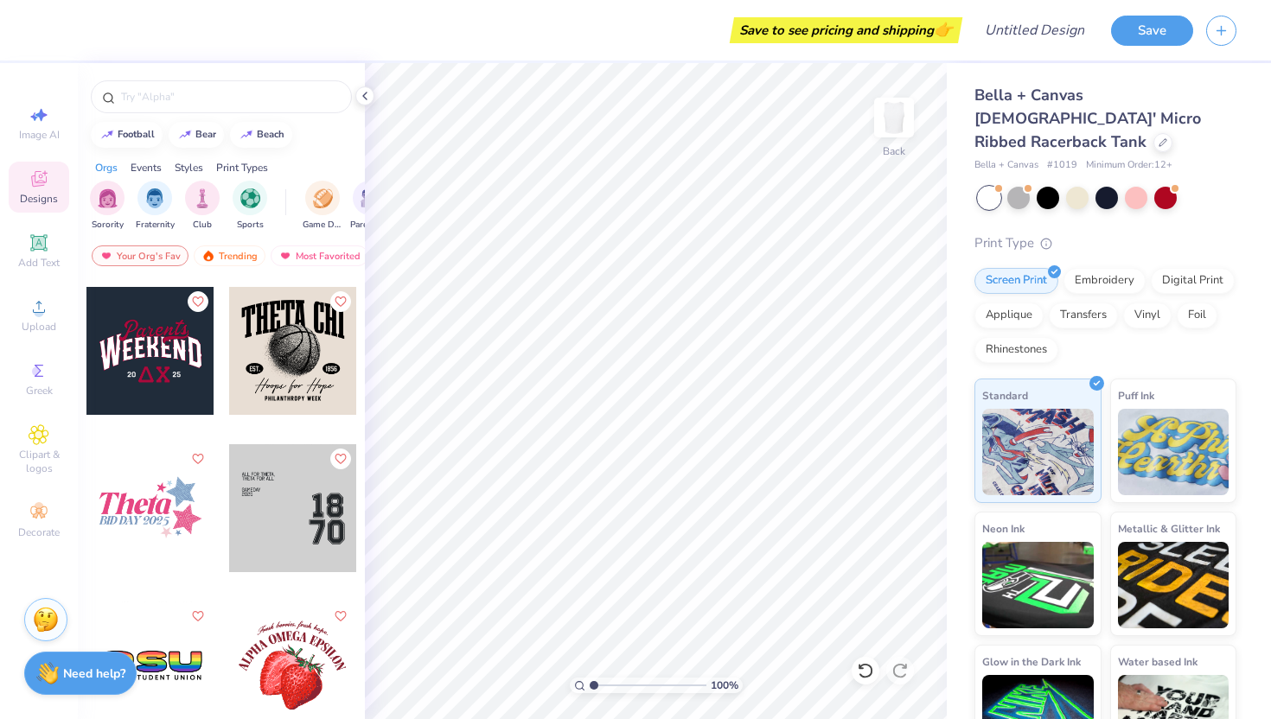
scroll to position [12217, 0]
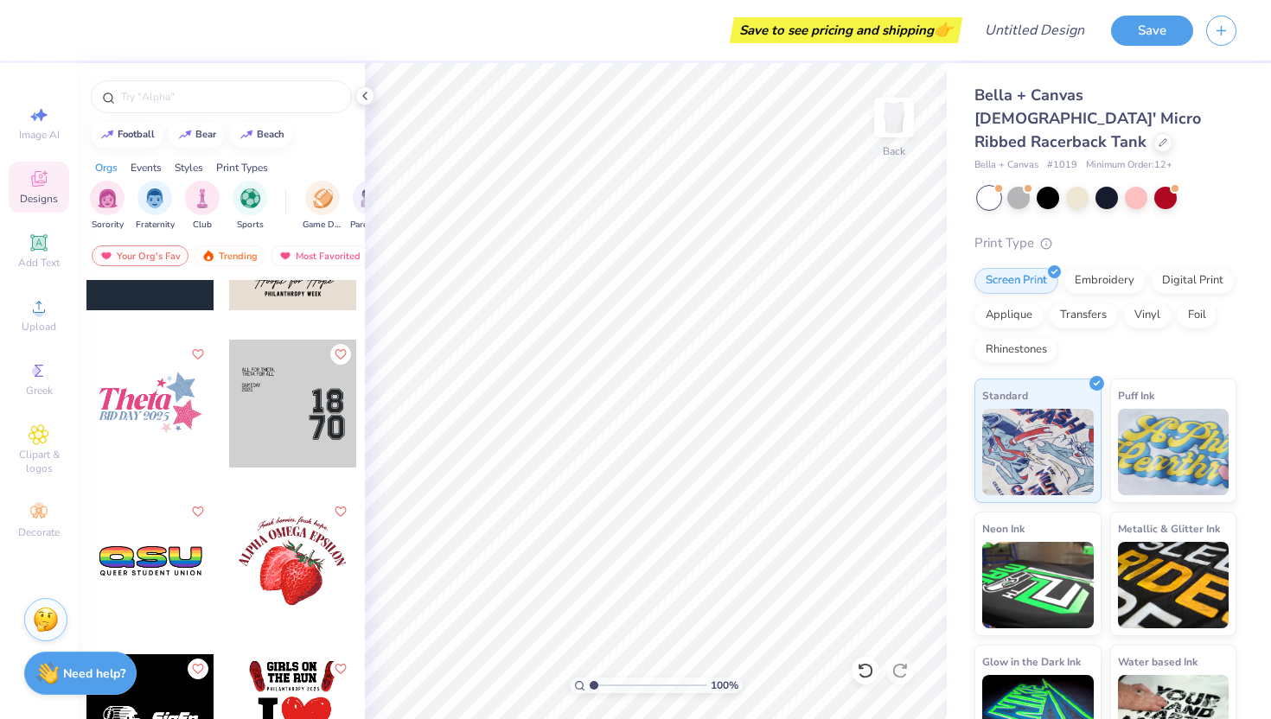
click at [289, 411] on div at bounding box center [293, 404] width 128 height 128
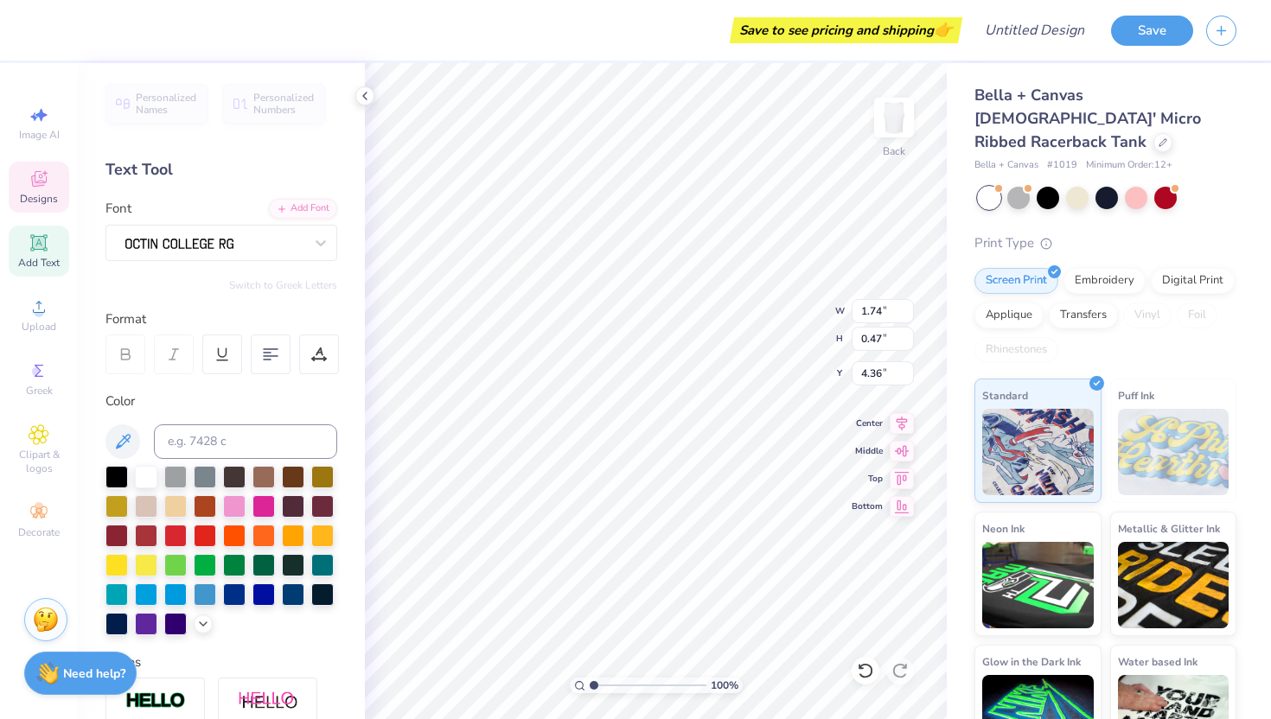
scroll to position [0, 2]
click at [45, 206] on div "Designs" at bounding box center [39, 187] width 61 height 51
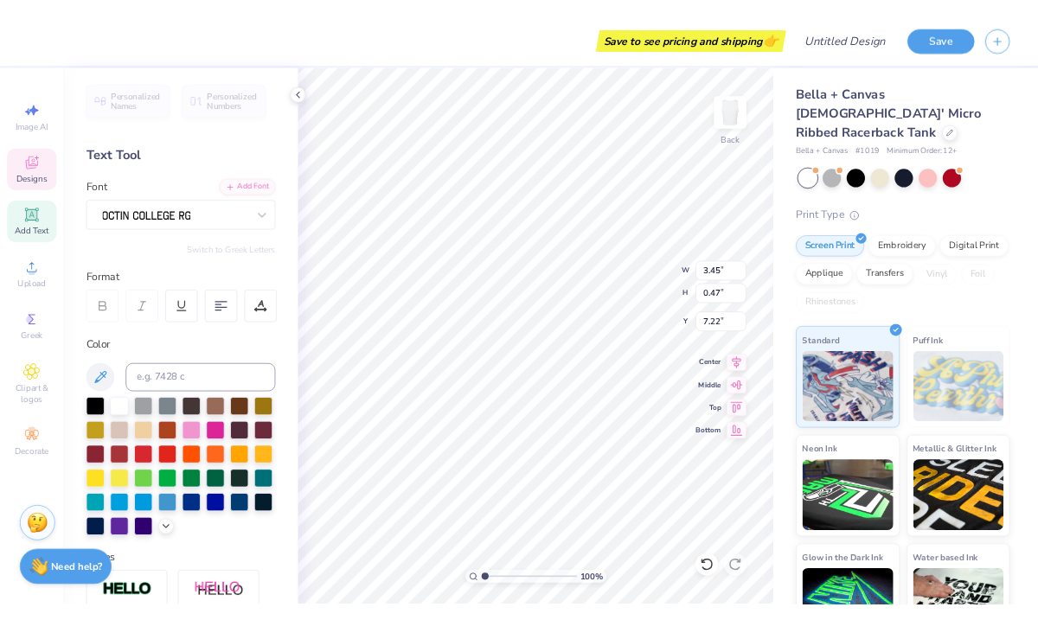
scroll to position [0, 3]
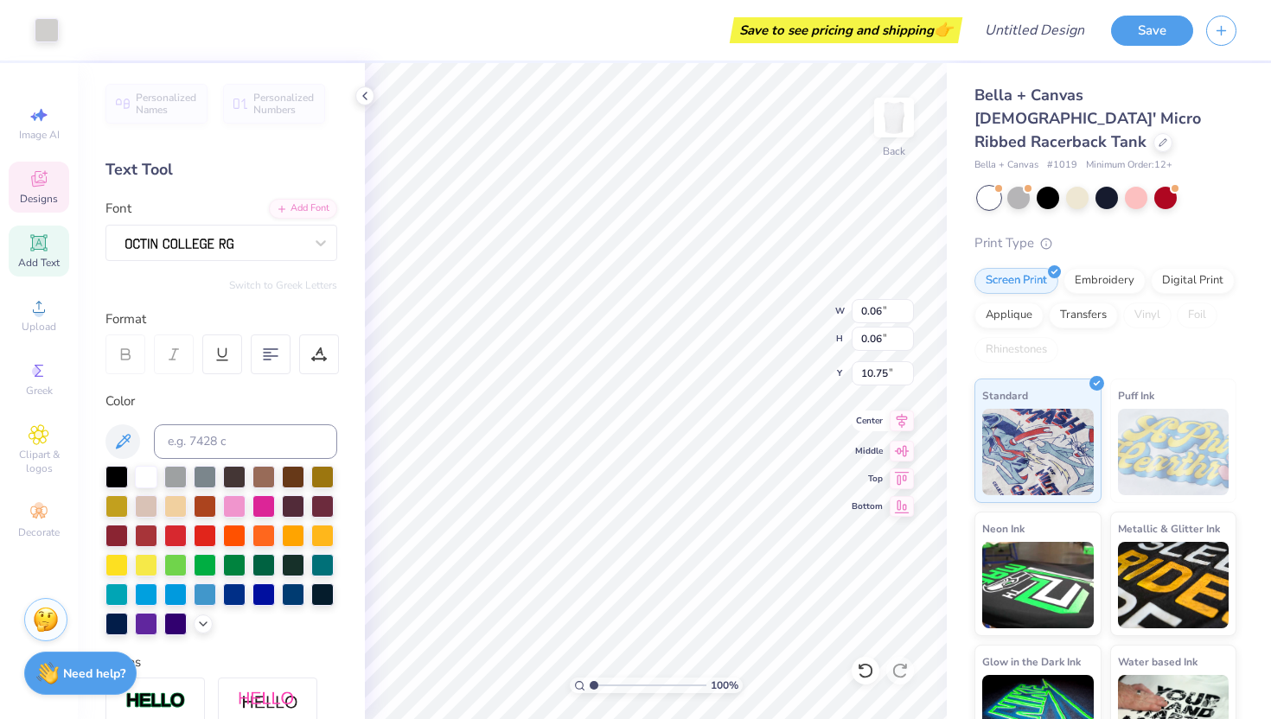
click at [860, 423] on span "Center" at bounding box center [867, 421] width 31 height 12
click at [864, 669] on icon at bounding box center [865, 670] width 17 height 17
